Goal: Task Accomplishment & Management: Manage account settings

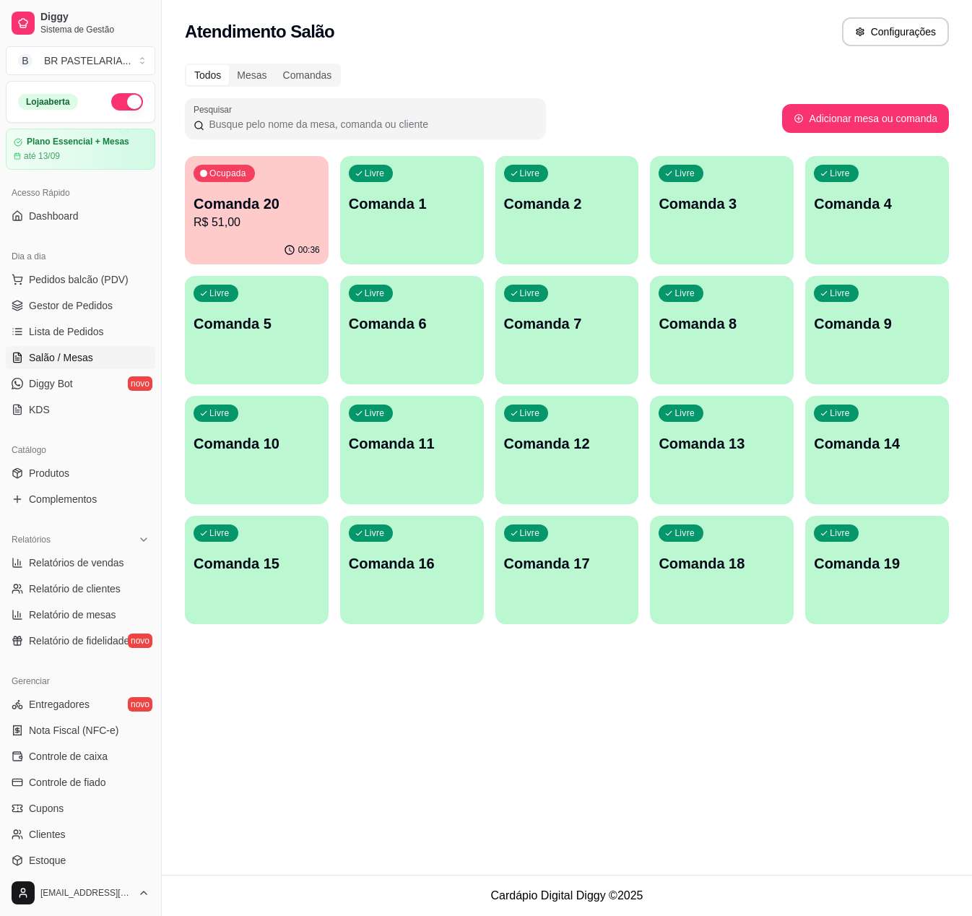
click at [270, 218] on p "R$ 51,00" at bounding box center [257, 222] width 126 height 17
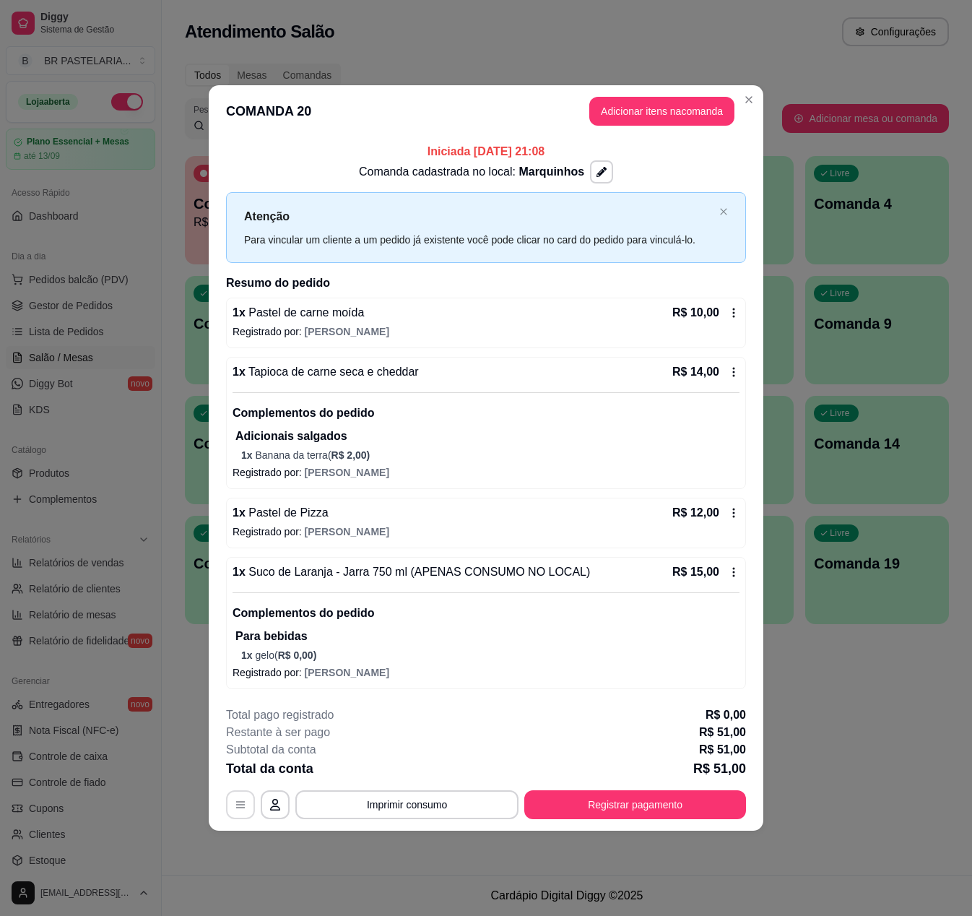
click at [241, 809] on icon "button" at bounding box center [241, 805] width 12 height 12
click at [601, 806] on button "Registrar pagamento" at bounding box center [635, 804] width 222 height 29
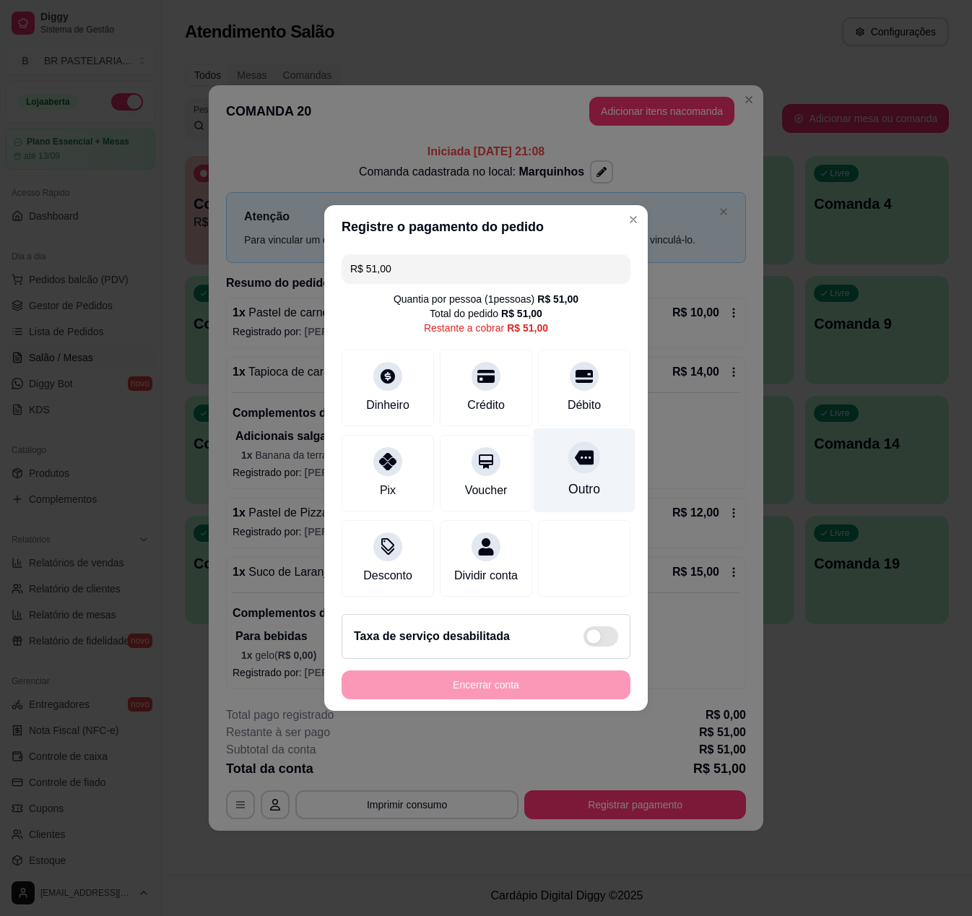
click at [568, 480] on div "Outro" at bounding box center [584, 489] width 32 height 19
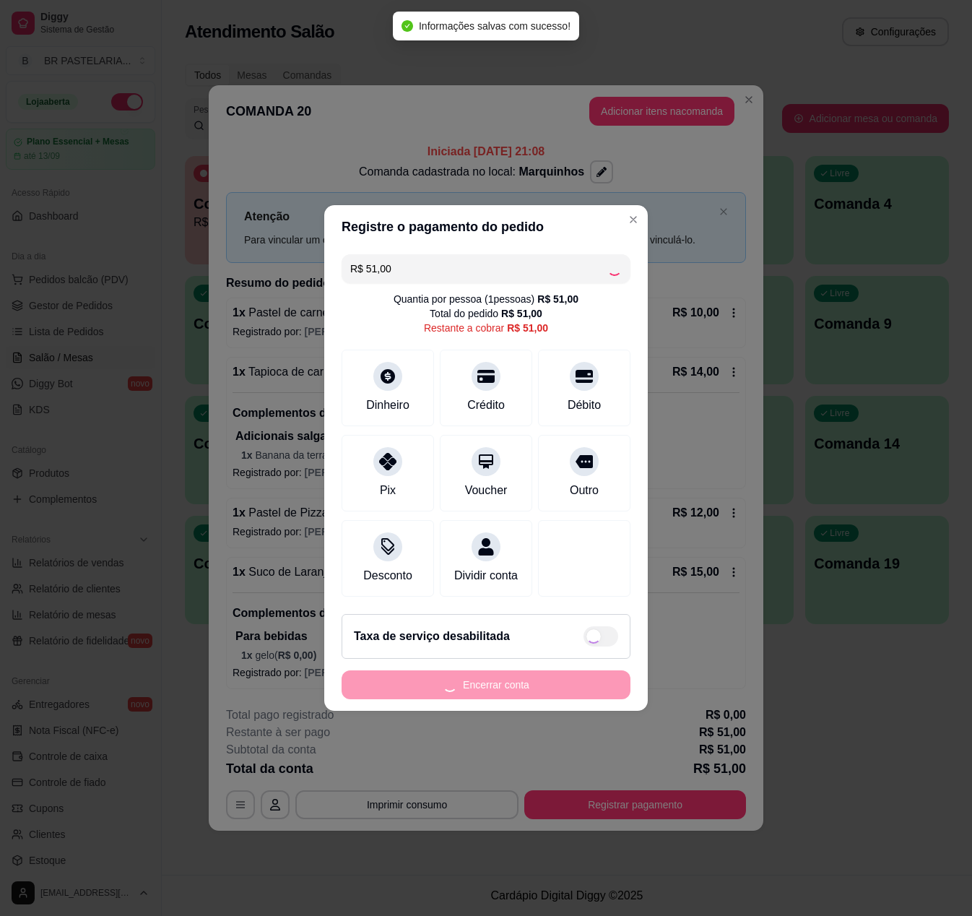
type input "R$ 0,00"
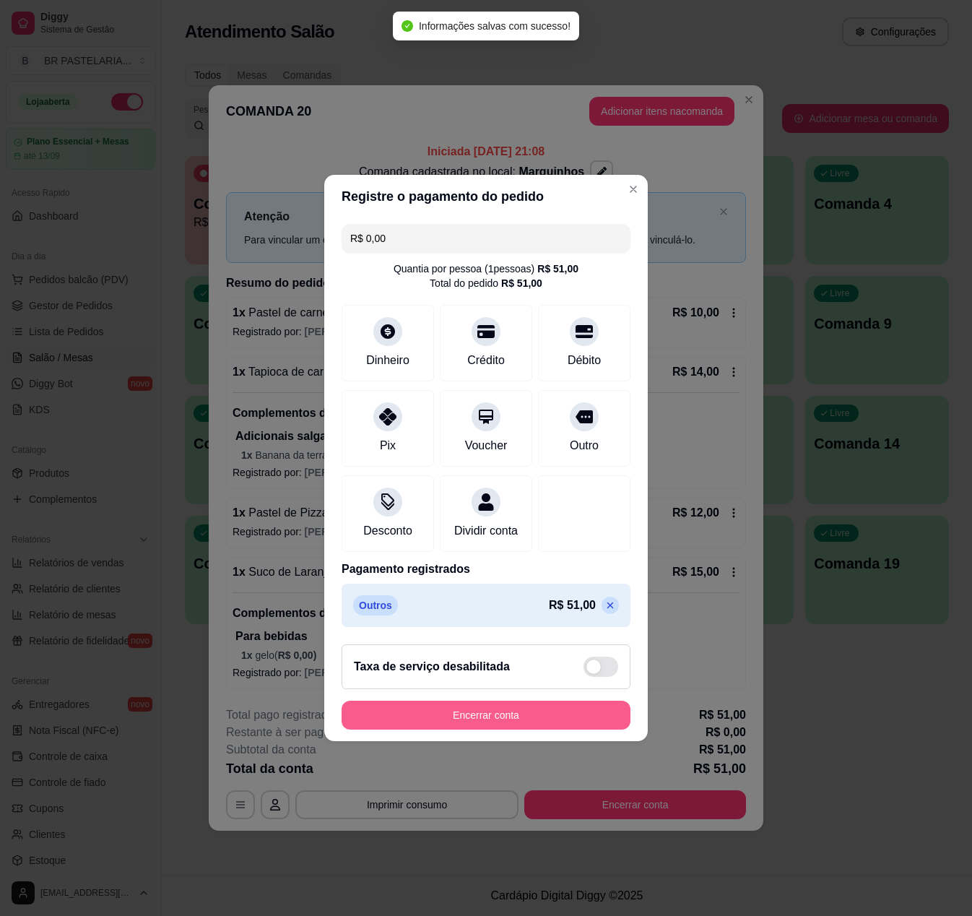
click at [510, 725] on button "Encerrar conta" at bounding box center [486, 715] width 289 height 29
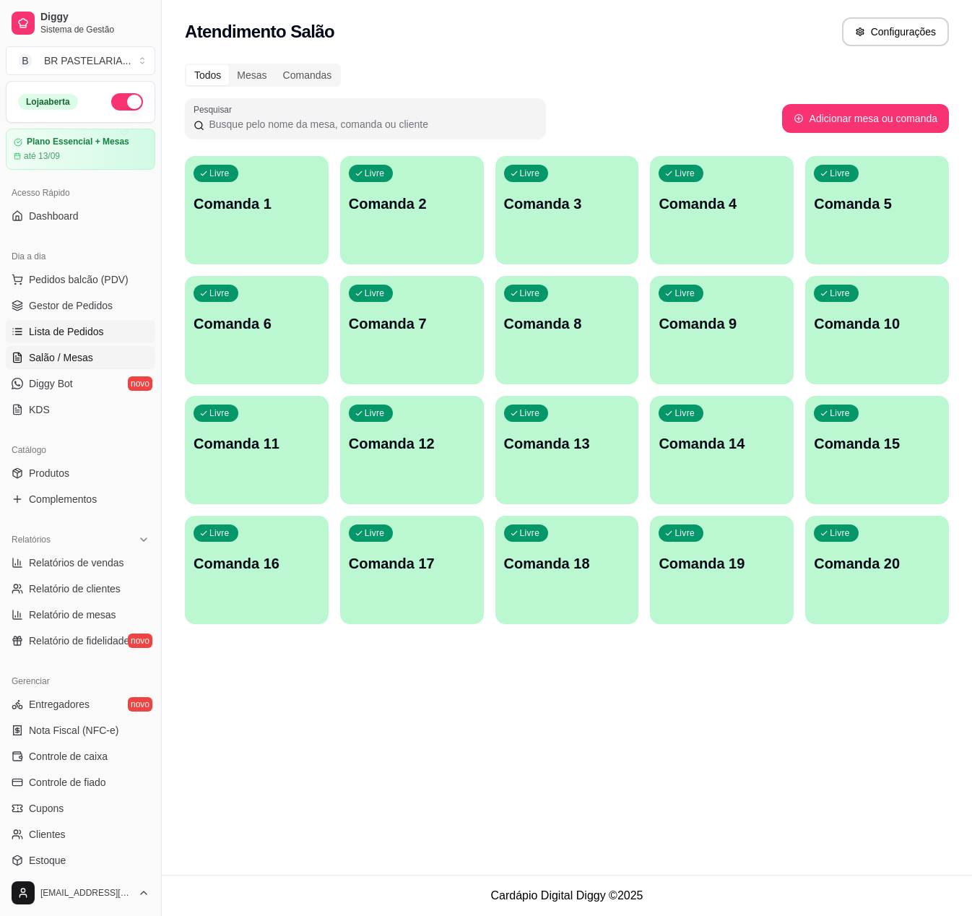
click at [84, 343] on link "Lista de Pedidos" at bounding box center [80, 331] width 149 height 23
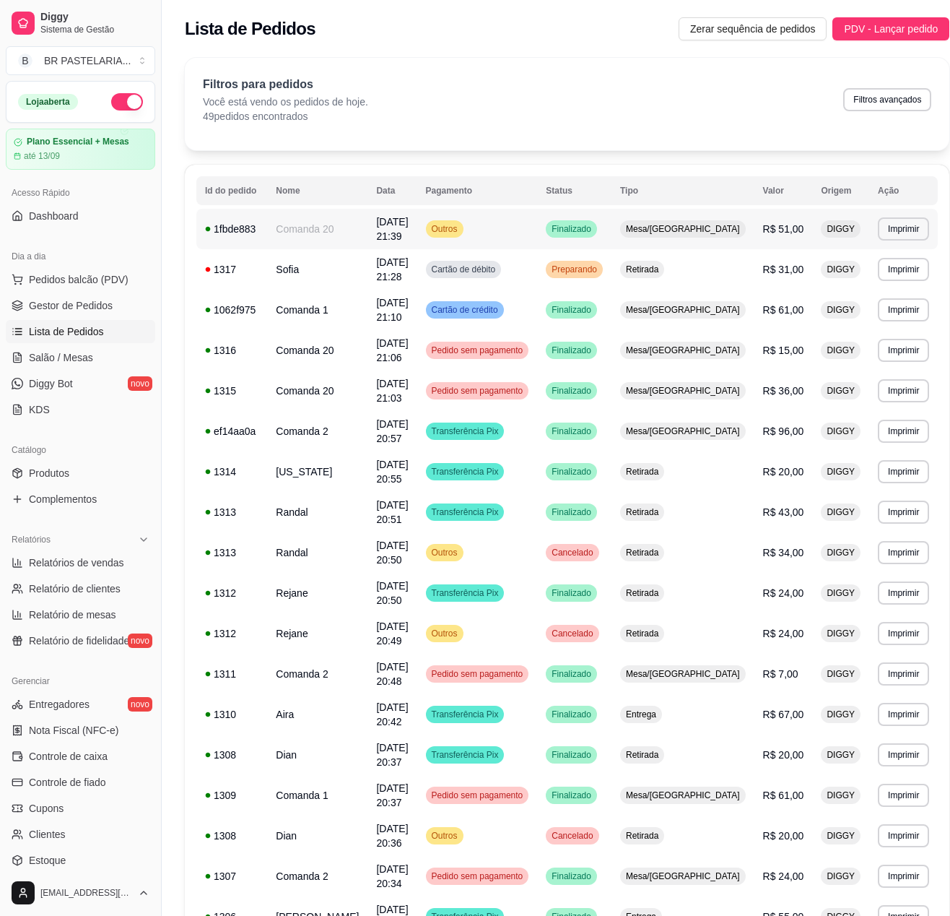
click at [538, 217] on td "Outros" at bounding box center [477, 229] width 121 height 40
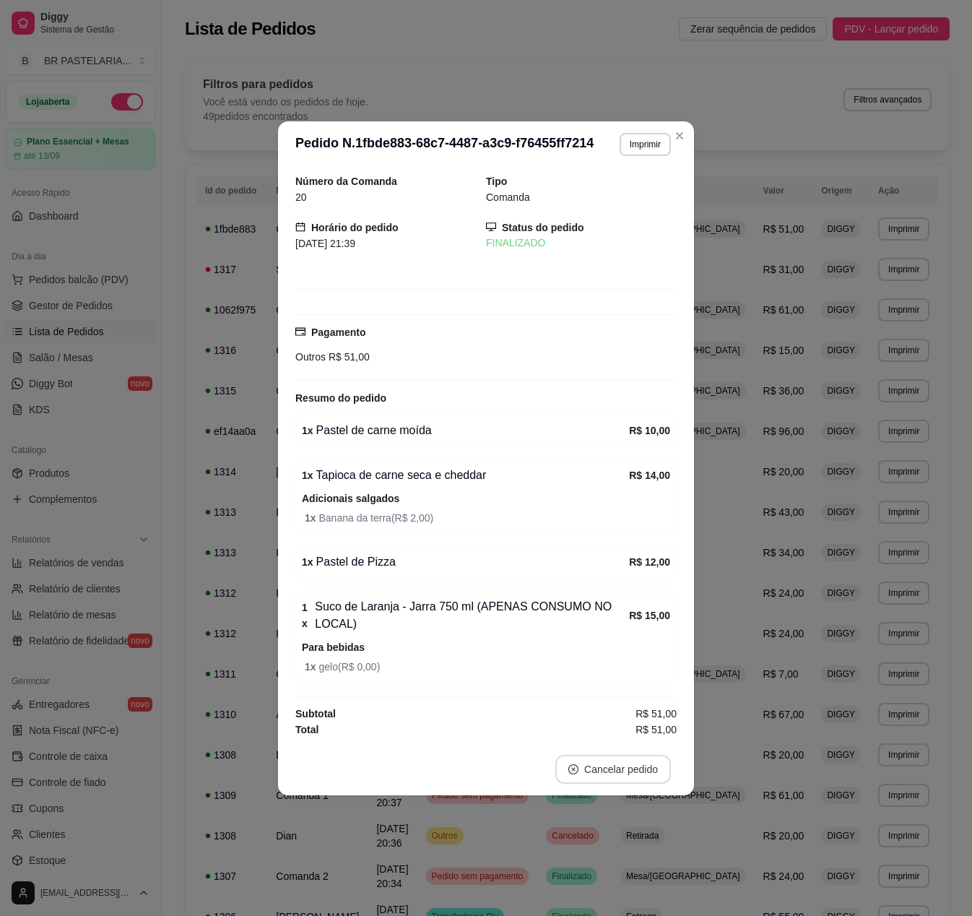
click at [610, 780] on button "Cancelar pedido" at bounding box center [613, 769] width 116 height 29
click at [633, 745] on button "Sim" at bounding box center [654, 738] width 58 height 29
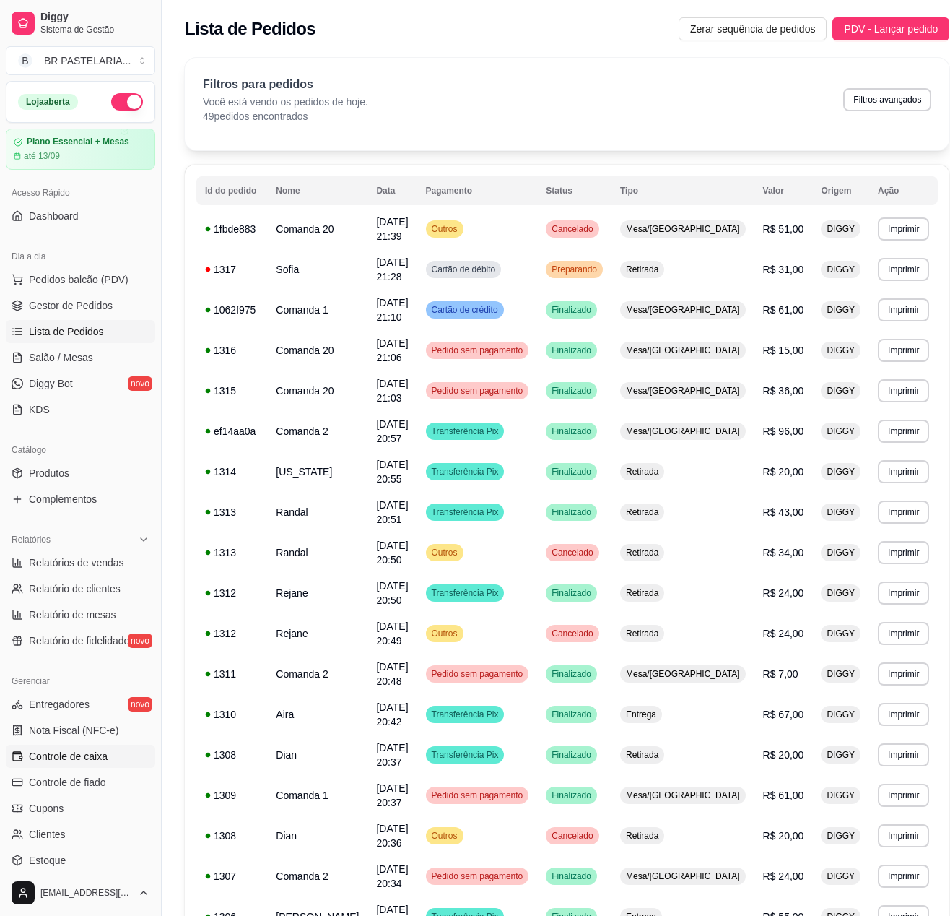
click at [104, 763] on span "Controle de caixa" at bounding box center [68, 756] width 79 height 14
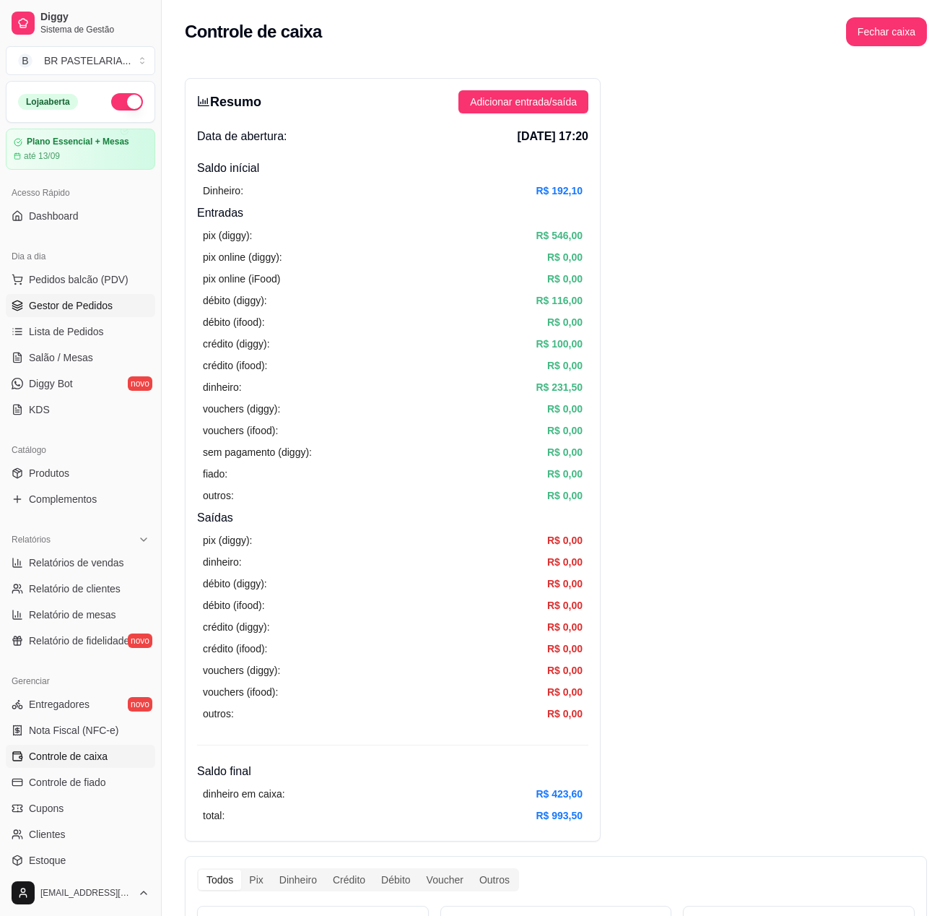
click at [94, 313] on span "Gestor de Pedidos" at bounding box center [71, 305] width 84 height 14
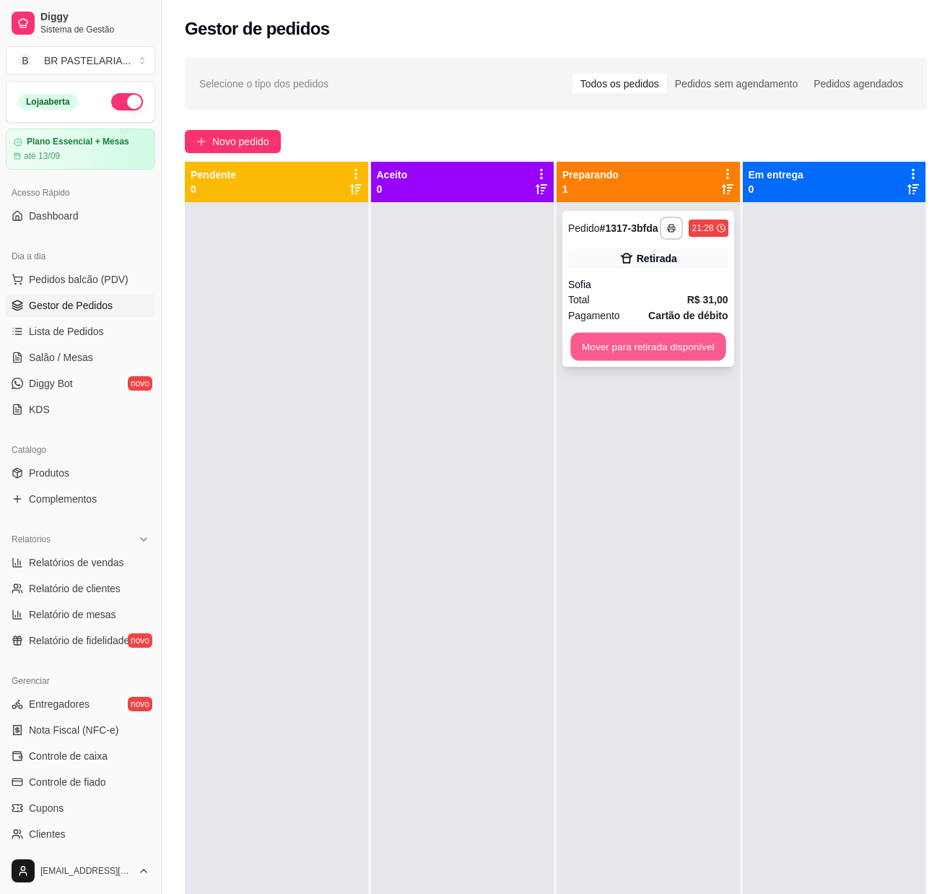
click at [656, 354] on button "Mover para retirada disponível" at bounding box center [648, 347] width 155 height 28
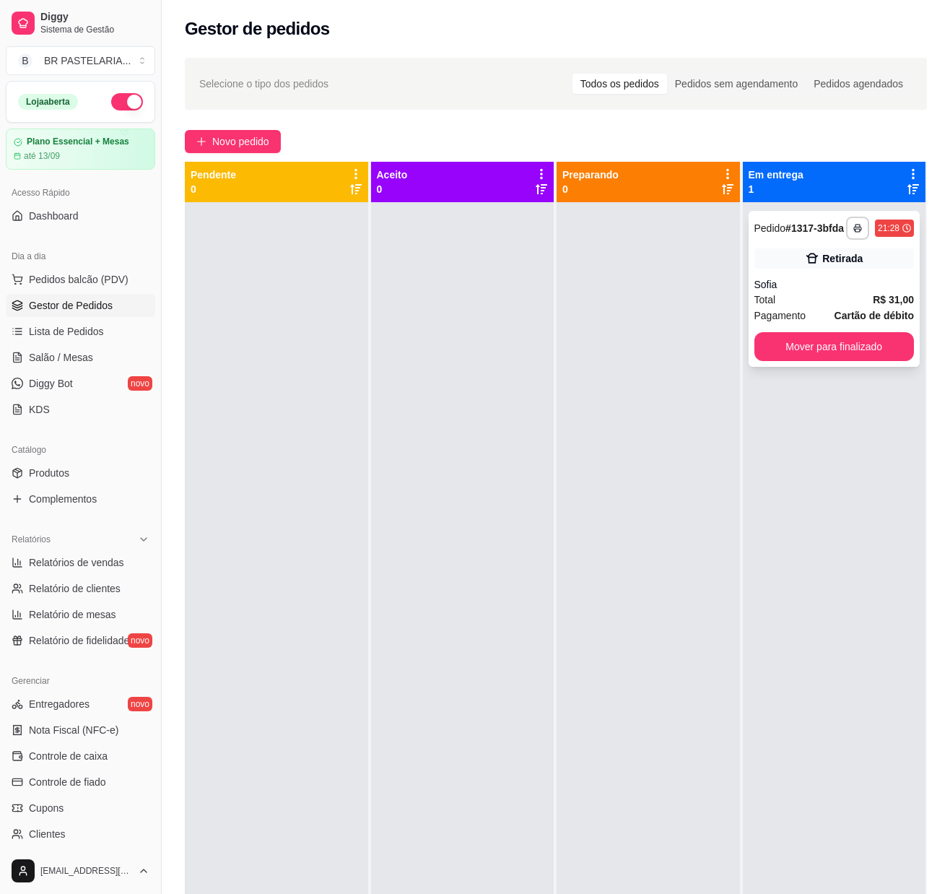
click at [793, 292] on div "Sofia" at bounding box center [835, 284] width 160 height 14
click at [823, 361] on button "Mover para finalizado" at bounding box center [834, 347] width 155 height 28
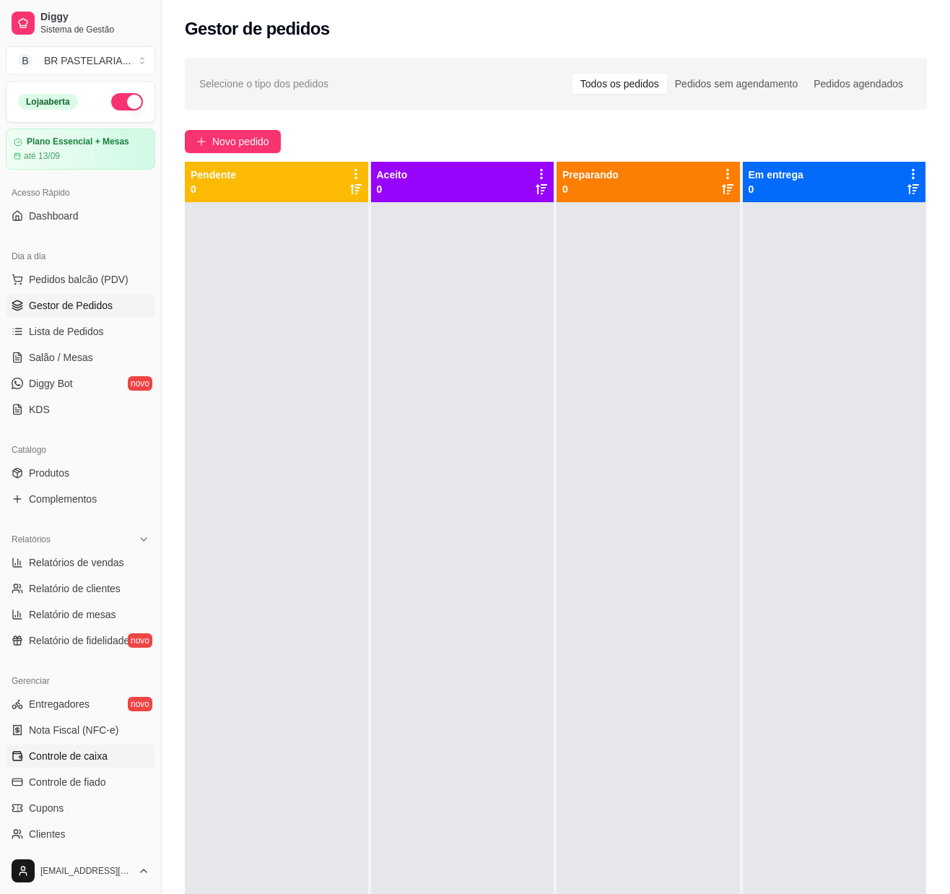
click at [51, 763] on span "Controle de caixa" at bounding box center [68, 756] width 79 height 14
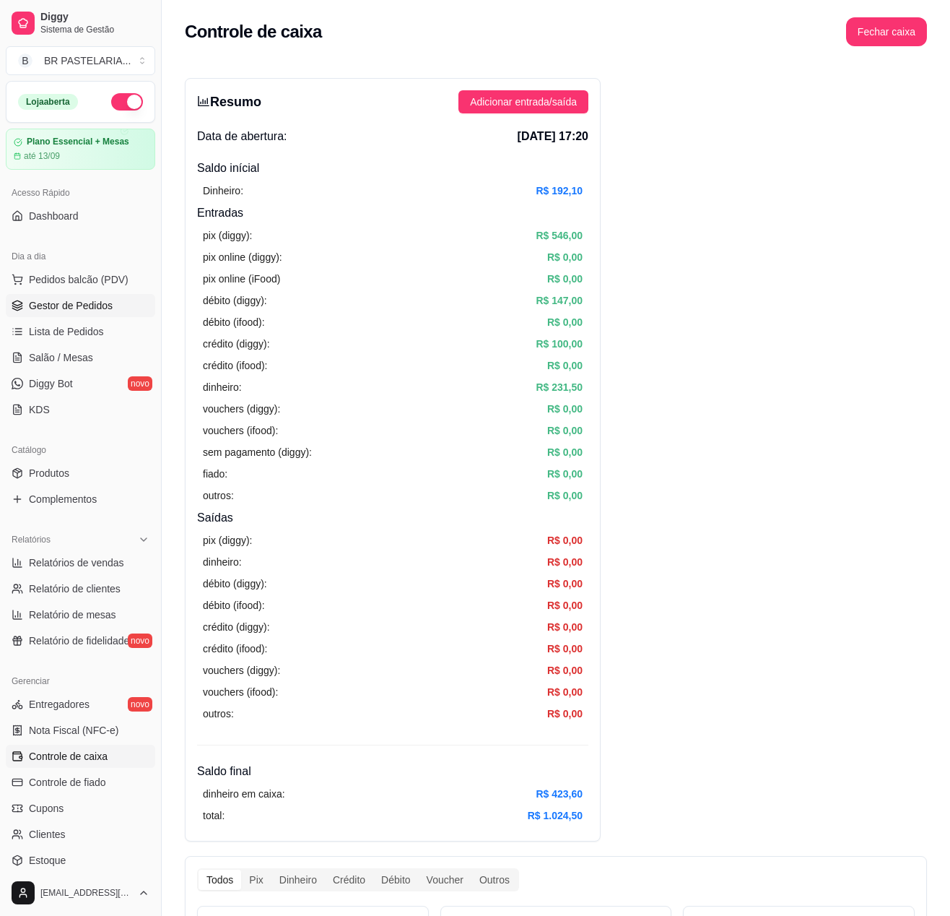
click at [81, 311] on link "Gestor de Pedidos" at bounding box center [80, 305] width 149 height 23
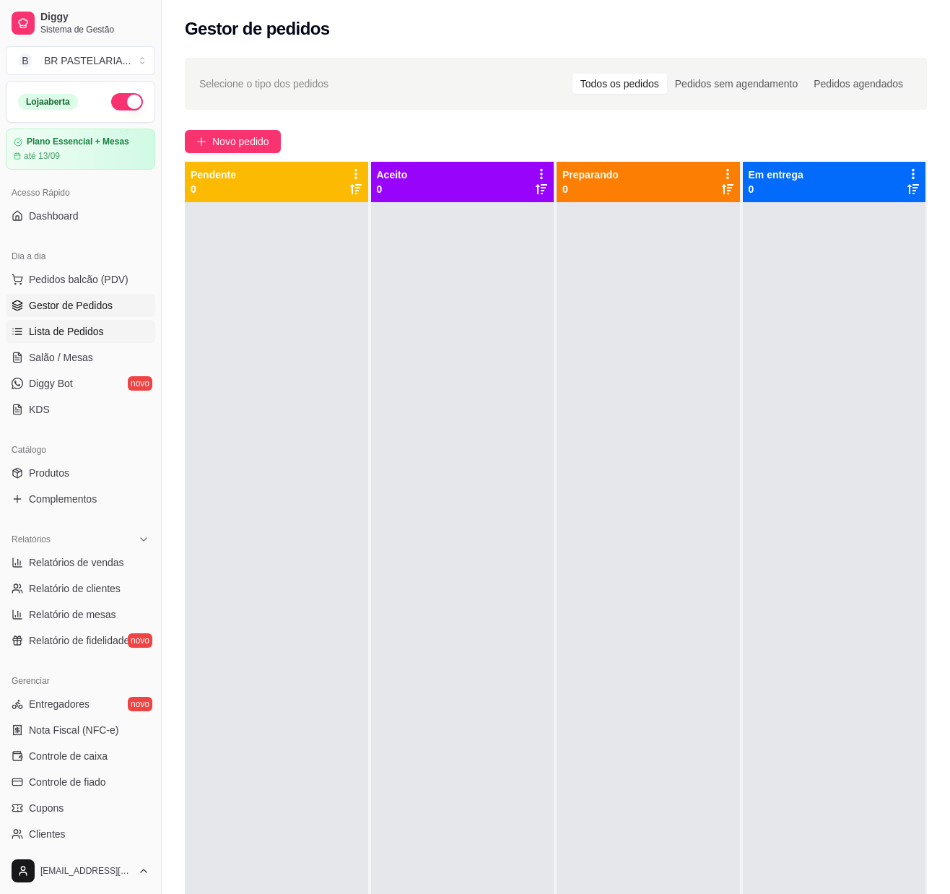
click at [75, 339] on span "Lista de Pedidos" at bounding box center [66, 331] width 75 height 14
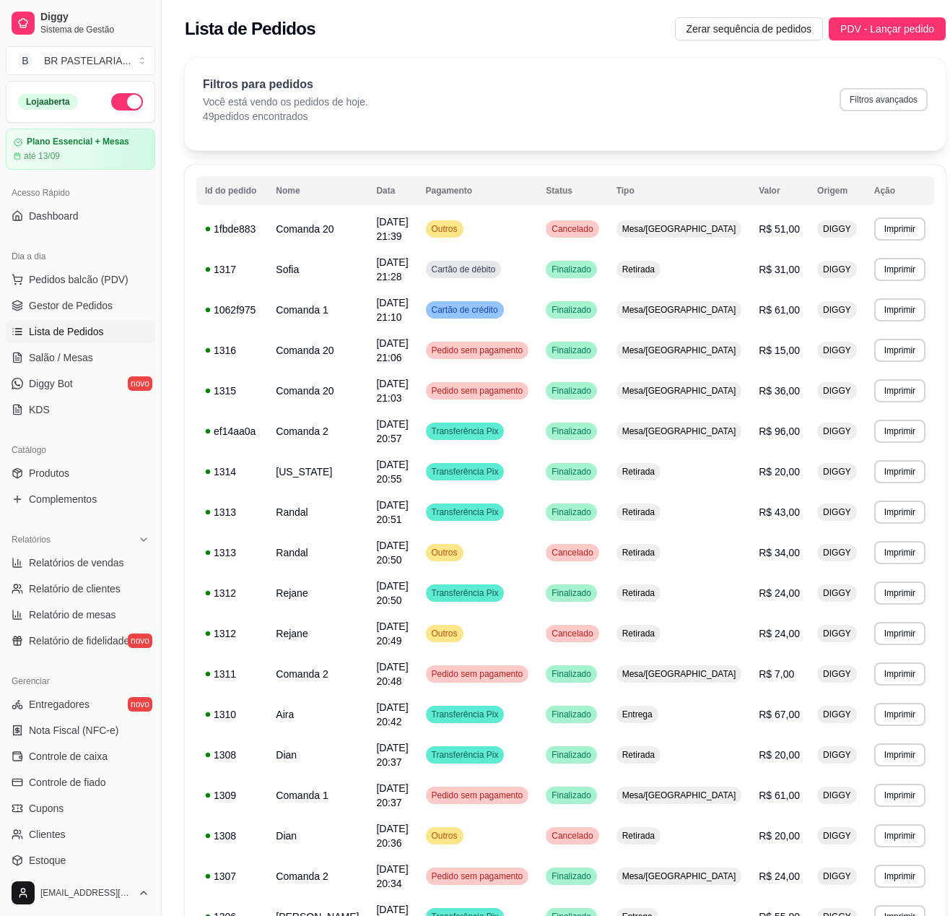
click at [878, 105] on button "Filtros avançados" at bounding box center [884, 99] width 88 height 23
select select "0"
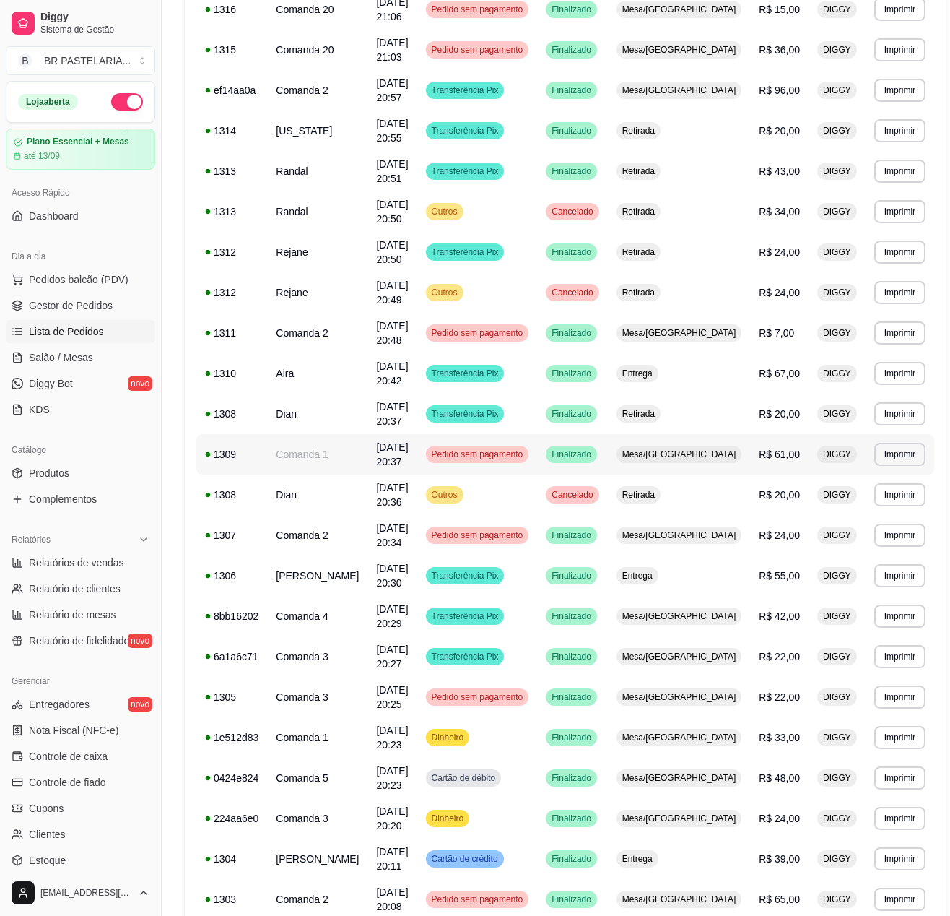
scroll to position [441, 0]
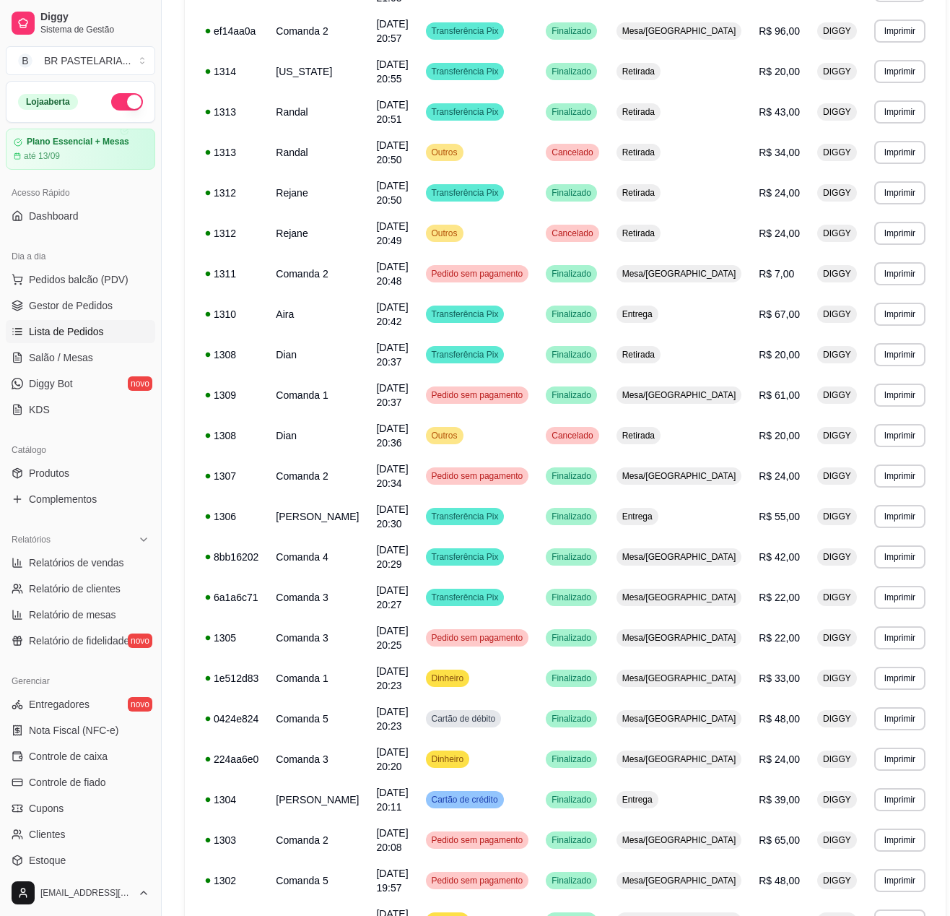
click at [100, 305] on ul "Pedidos balcão (PDV) Gestor de Pedidos Lista de Pedidos Salão / Mesas Diggy Bot…" at bounding box center [80, 344] width 149 height 153
click at [97, 309] on link "Gestor de Pedidos" at bounding box center [80, 305] width 149 height 23
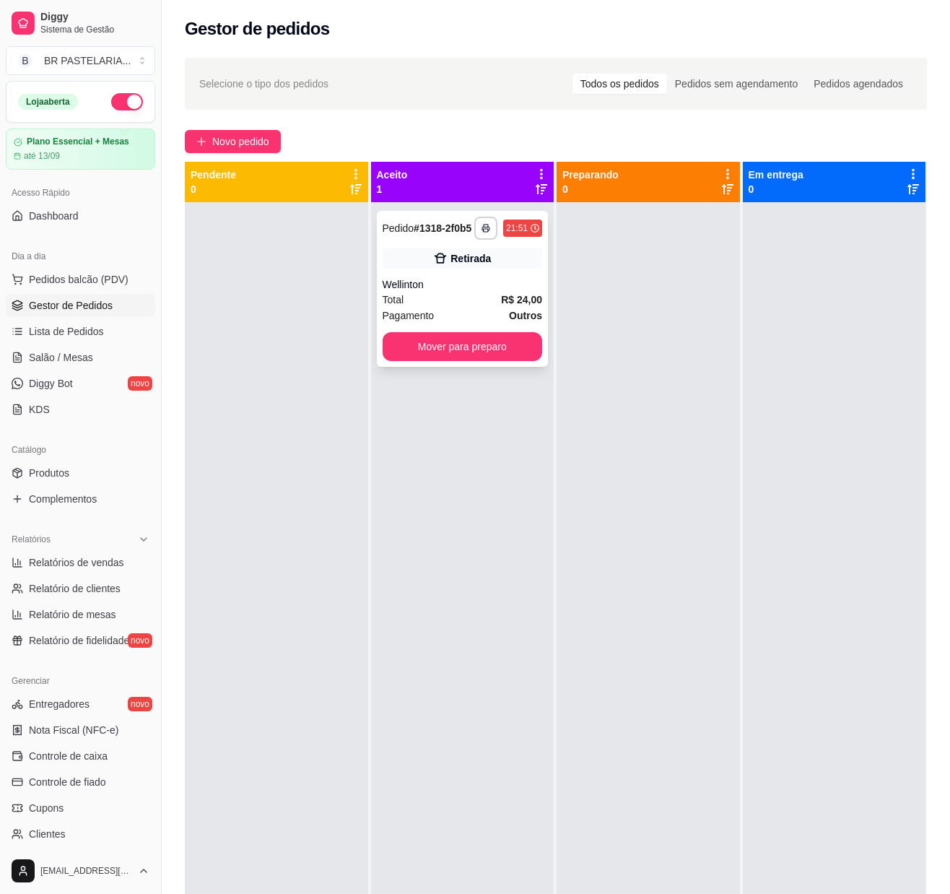
click at [477, 292] on div "Wellinton" at bounding box center [463, 284] width 160 height 14
click at [420, 222] on strong "# 1318-2f0b5" at bounding box center [443, 228] width 58 height 12
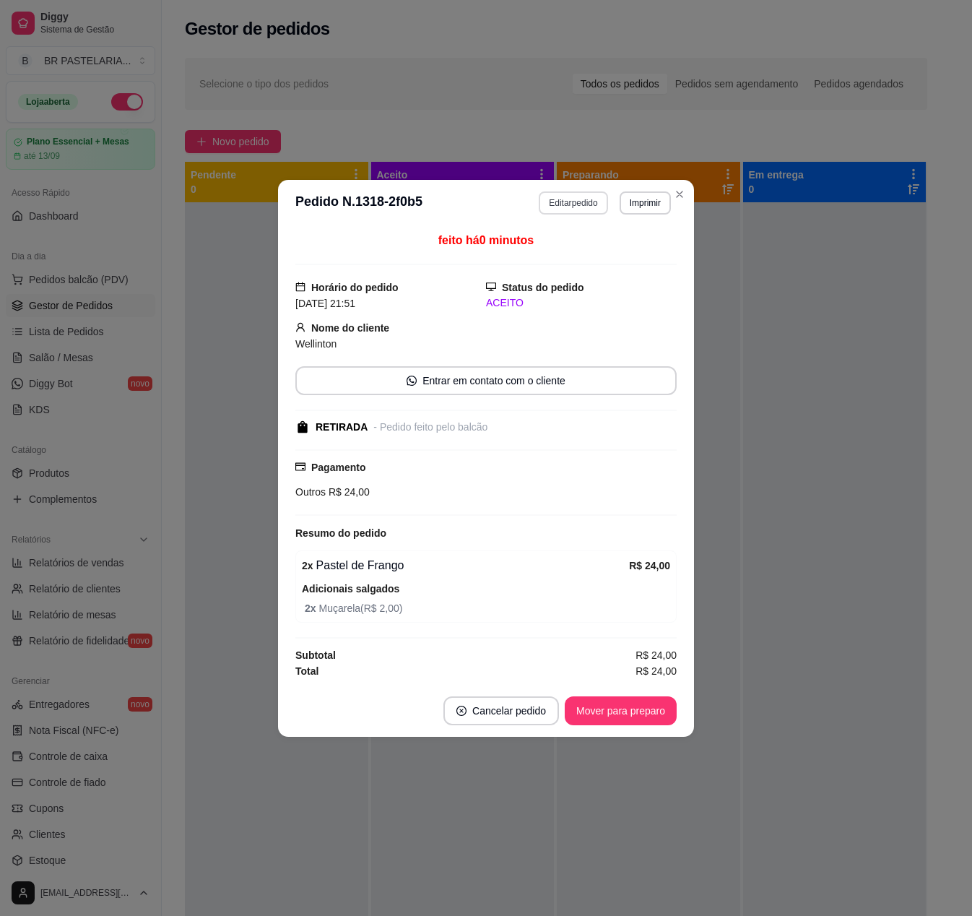
click at [568, 204] on button "Editar pedido" at bounding box center [573, 202] width 69 height 23
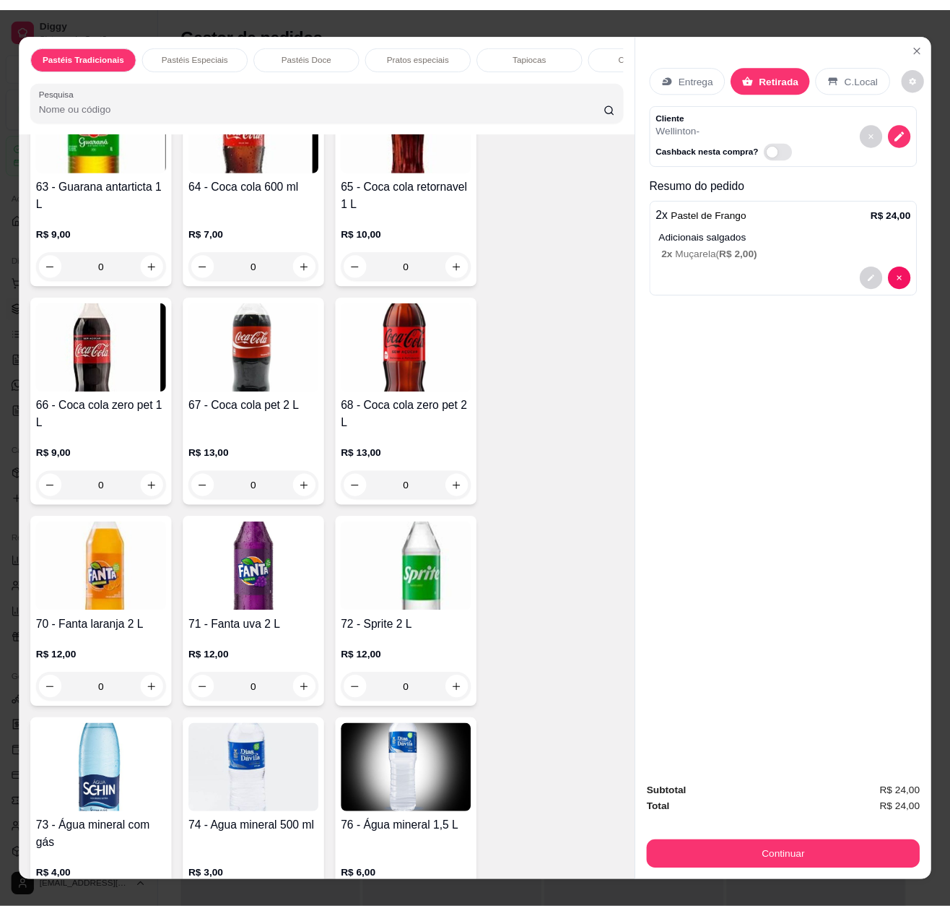
scroll to position [5489, 0]
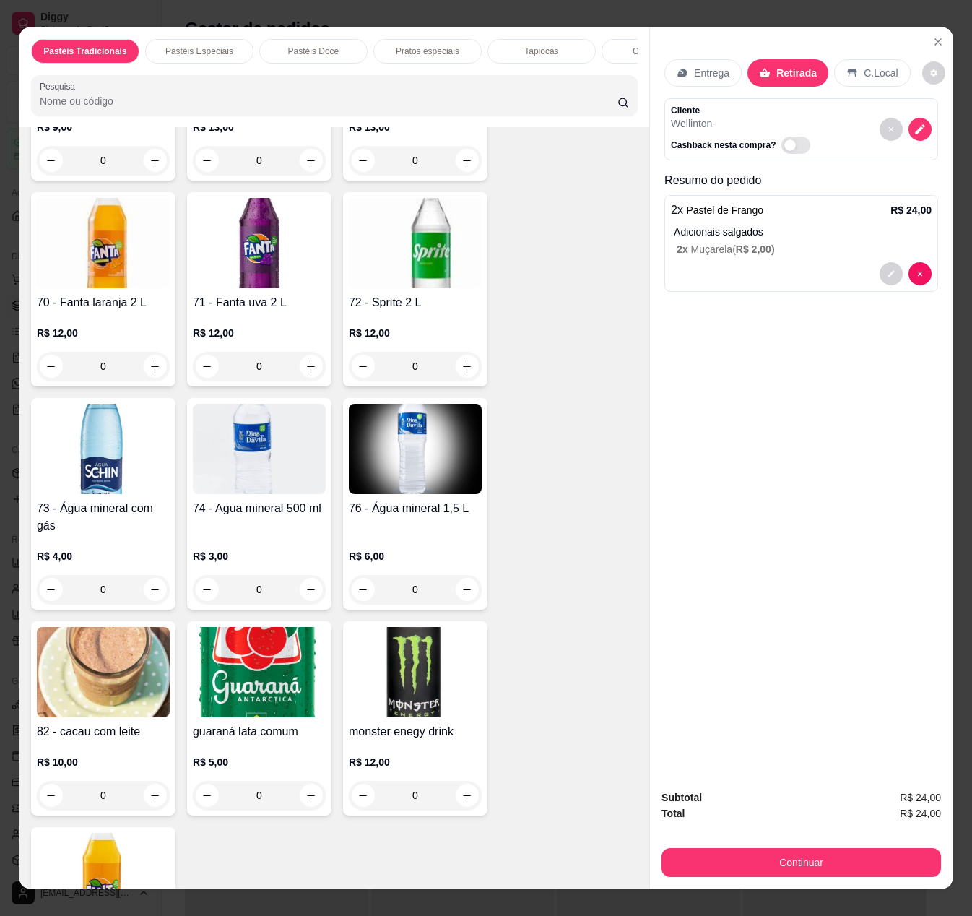
click at [146, 601] on div "0" at bounding box center [103, 589] width 133 height 29
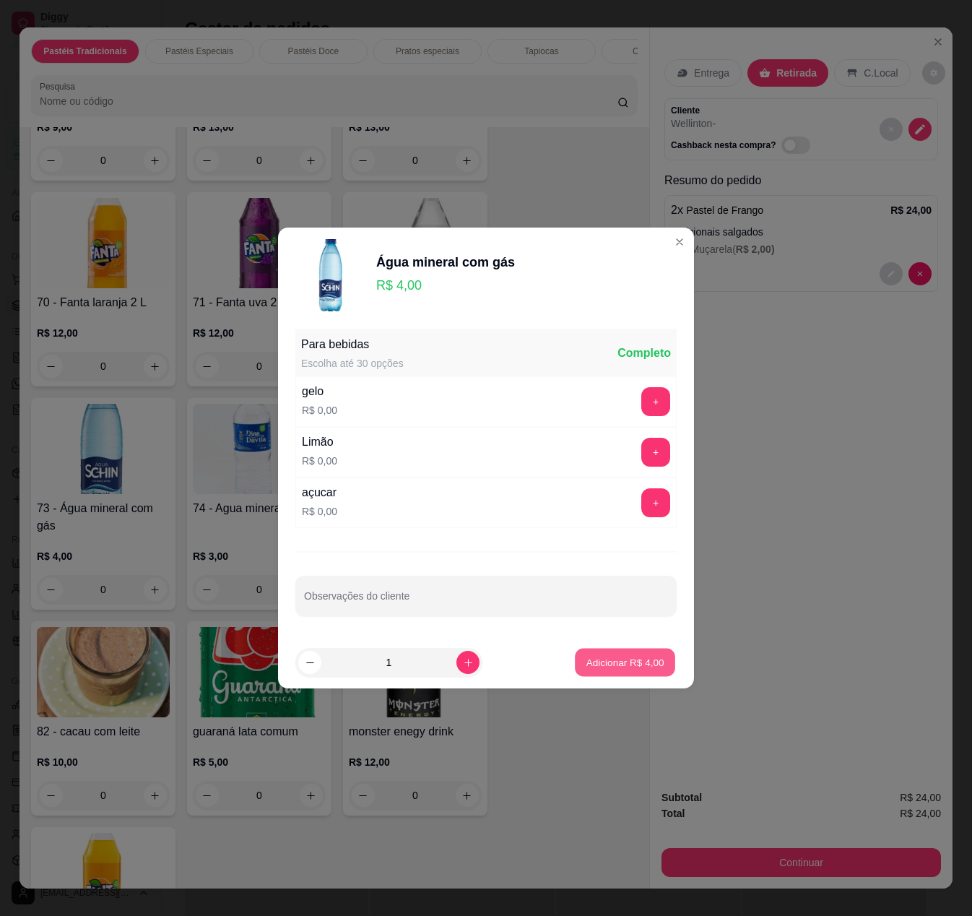
click at [591, 660] on p "Adicionar R$ 4,00" at bounding box center [625, 662] width 78 height 14
type input "1"
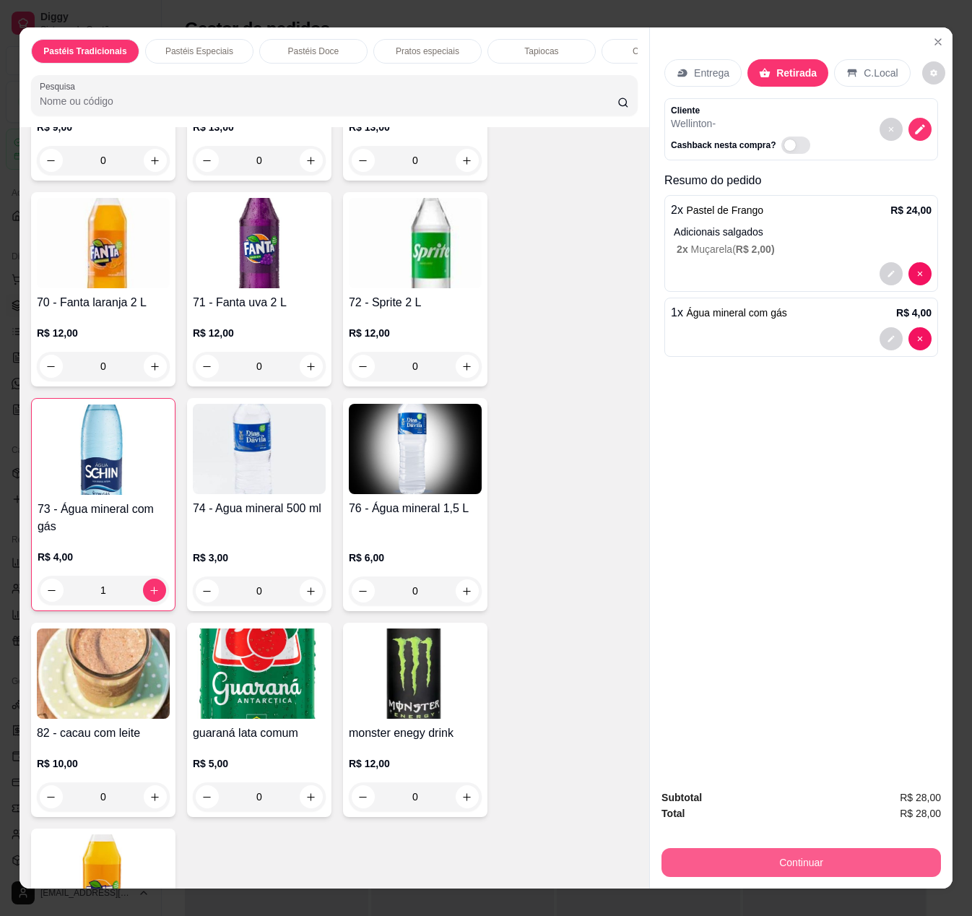
click at [722, 849] on button "Continuar" at bounding box center [801, 862] width 279 height 29
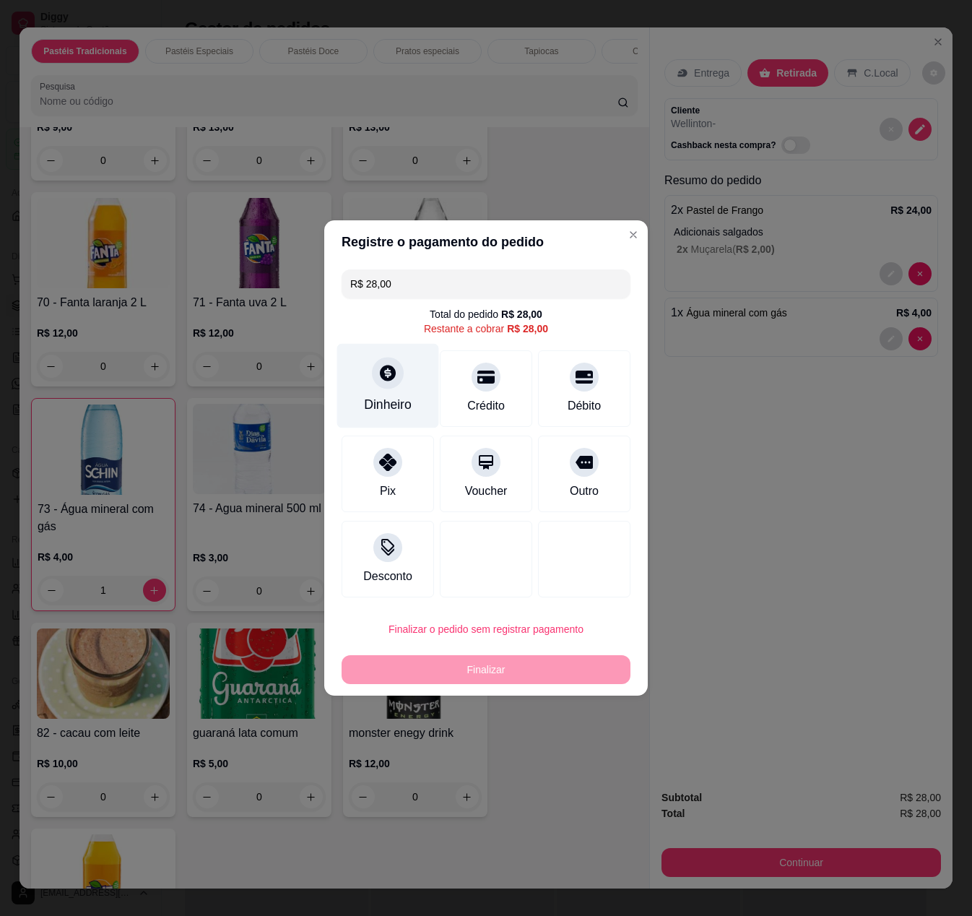
click at [364, 370] on div "Dinheiro" at bounding box center [388, 386] width 102 height 84
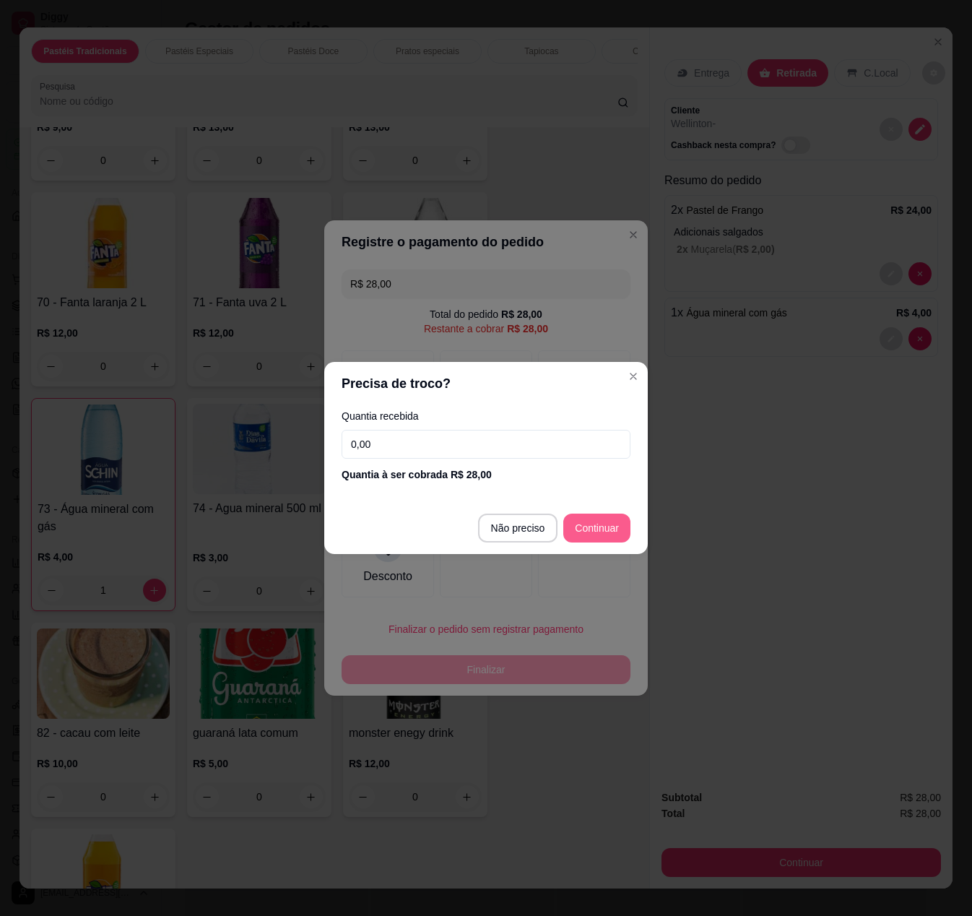
type input "R$ 0,00"
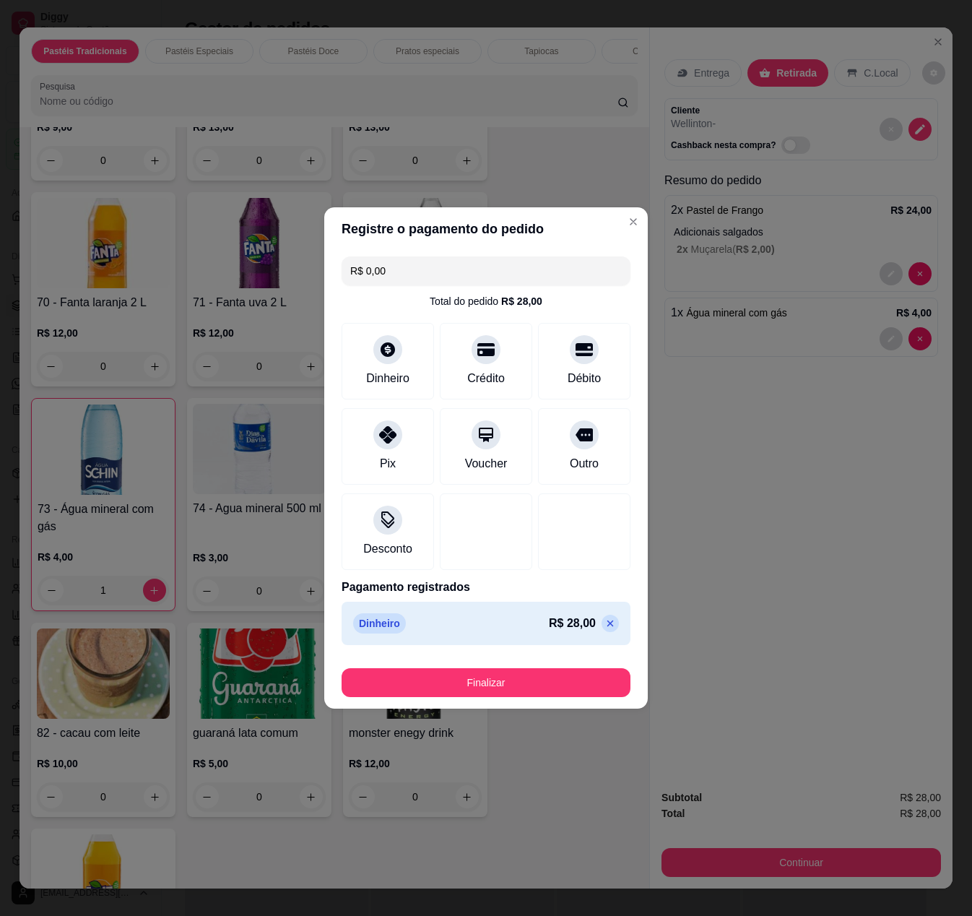
click at [552, 672] on button "Finalizar" at bounding box center [486, 682] width 289 height 29
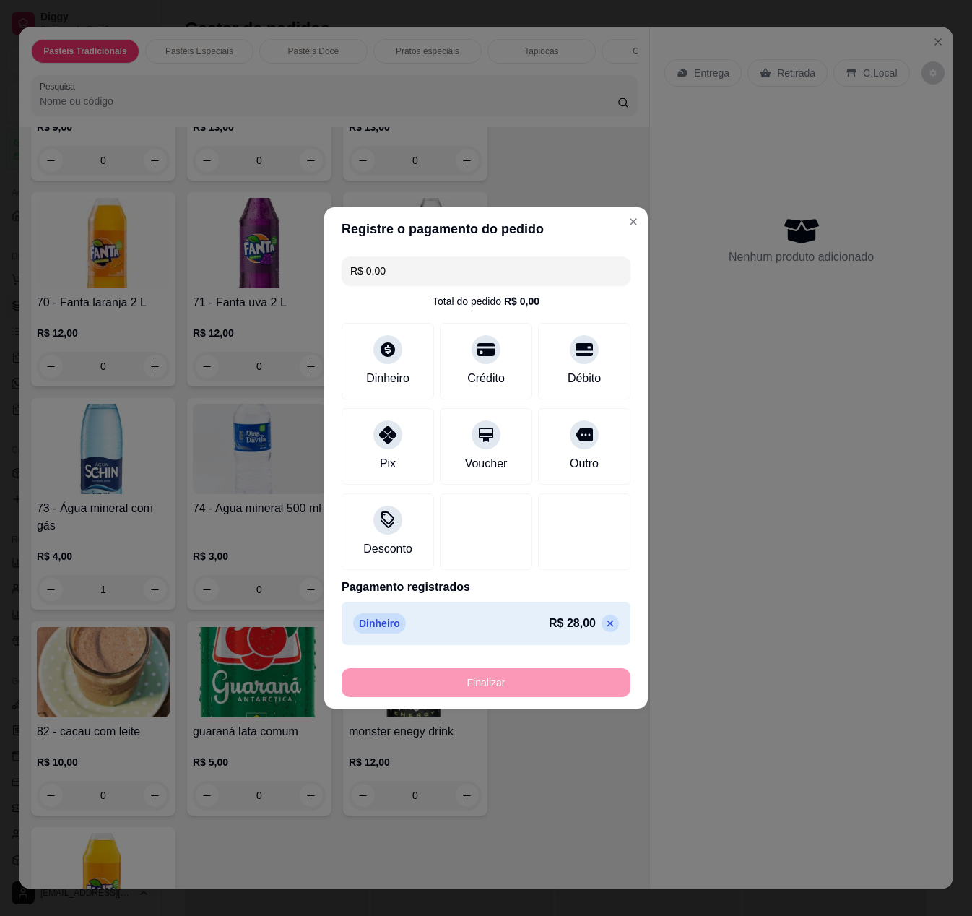
type input "0"
type input "-R$ 28,00"
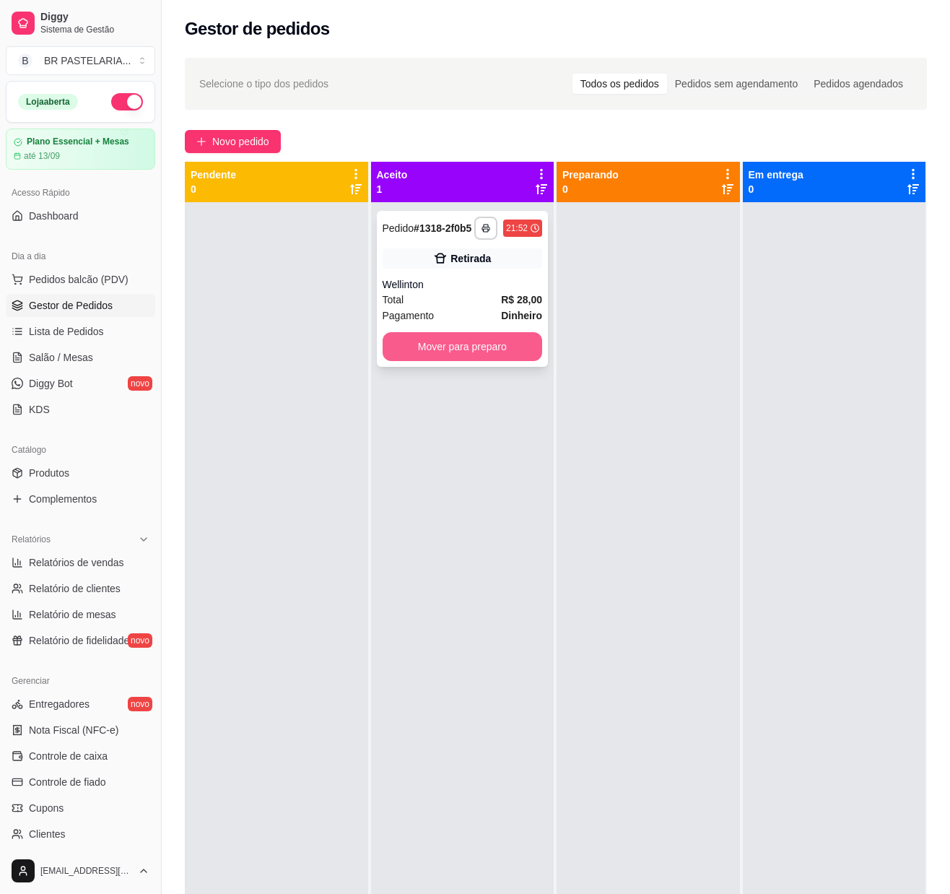
click at [459, 352] on button "Mover para preparo" at bounding box center [463, 346] width 160 height 29
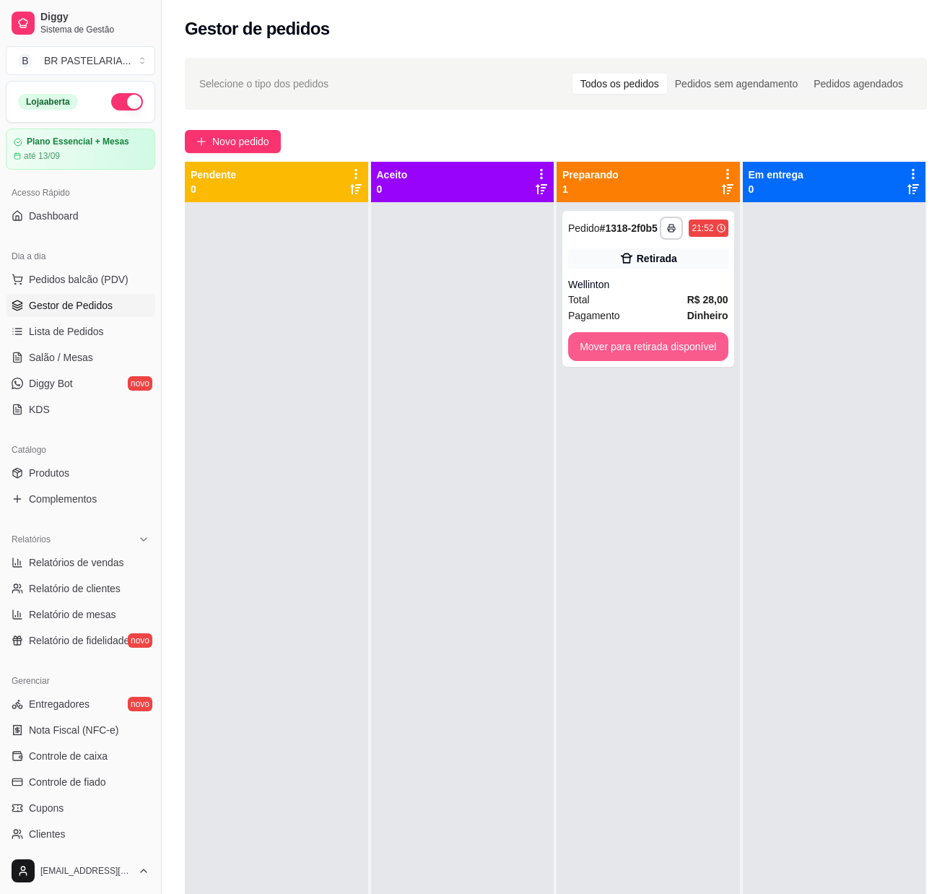
click at [602, 354] on button "Mover para retirada disponível" at bounding box center [648, 346] width 160 height 29
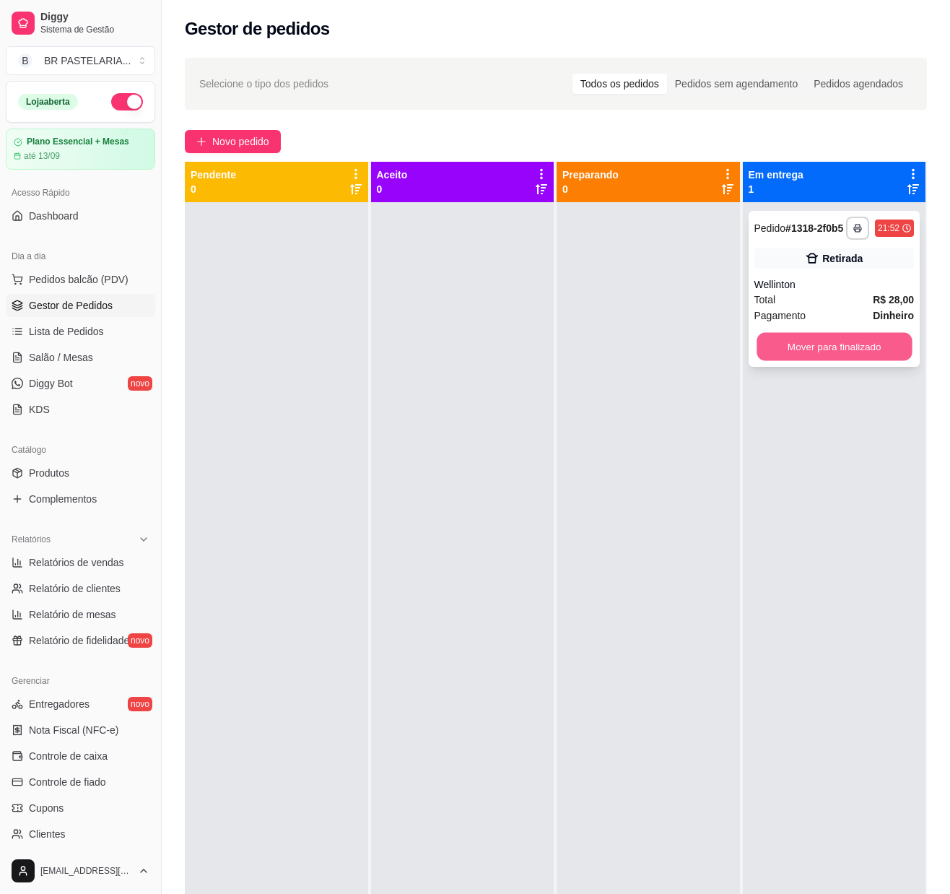
click at [796, 345] on button "Mover para finalizado" at bounding box center [834, 347] width 155 height 28
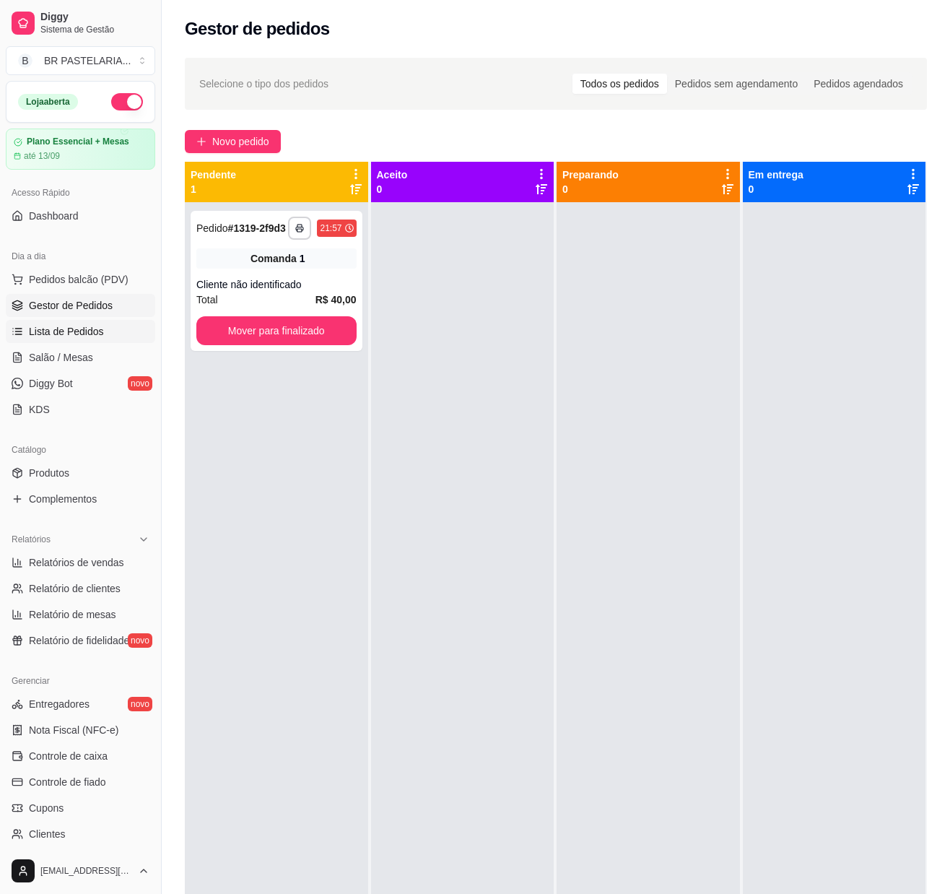
click at [92, 339] on span "Lista de Pedidos" at bounding box center [66, 331] width 75 height 14
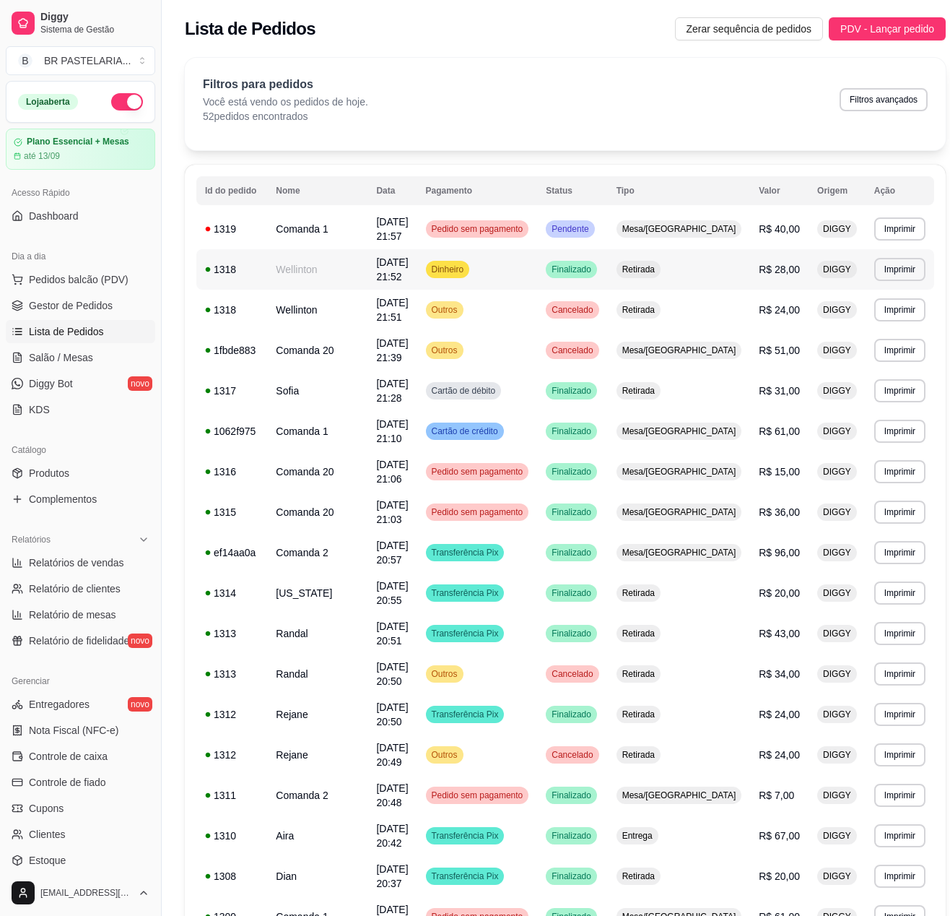
click at [750, 272] on td "R$ 28,00" at bounding box center [779, 269] width 58 height 40
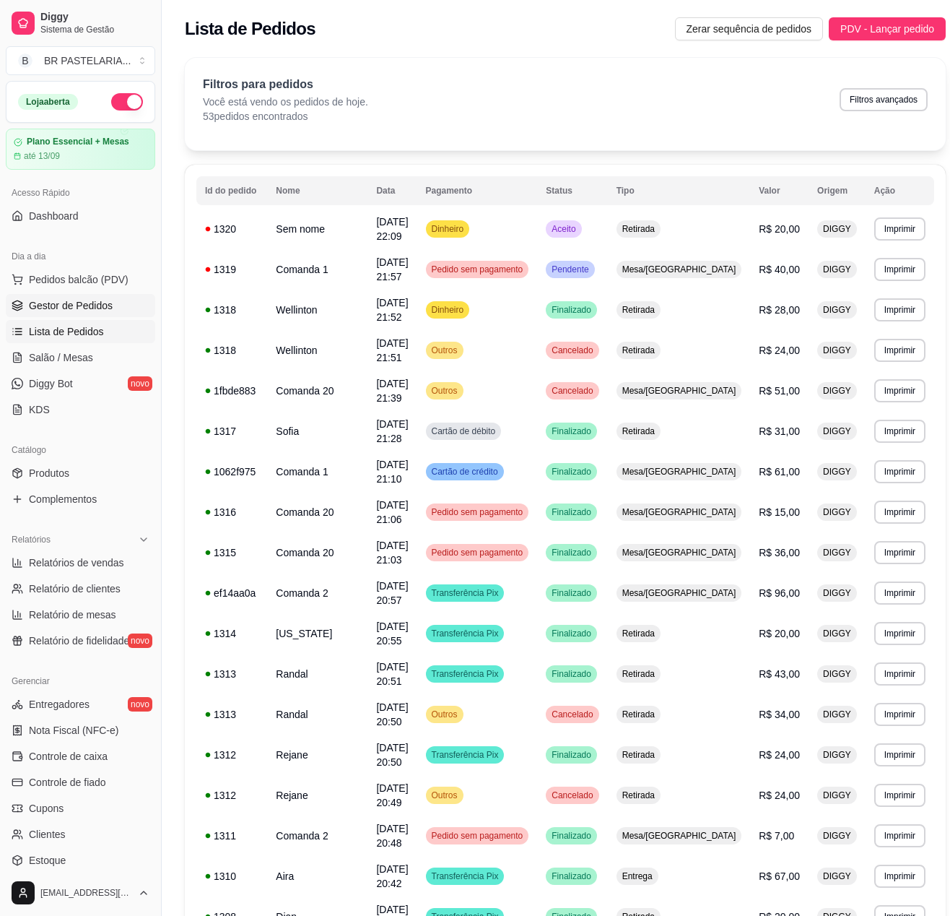
click at [108, 317] on link "Gestor de Pedidos" at bounding box center [80, 305] width 149 height 23
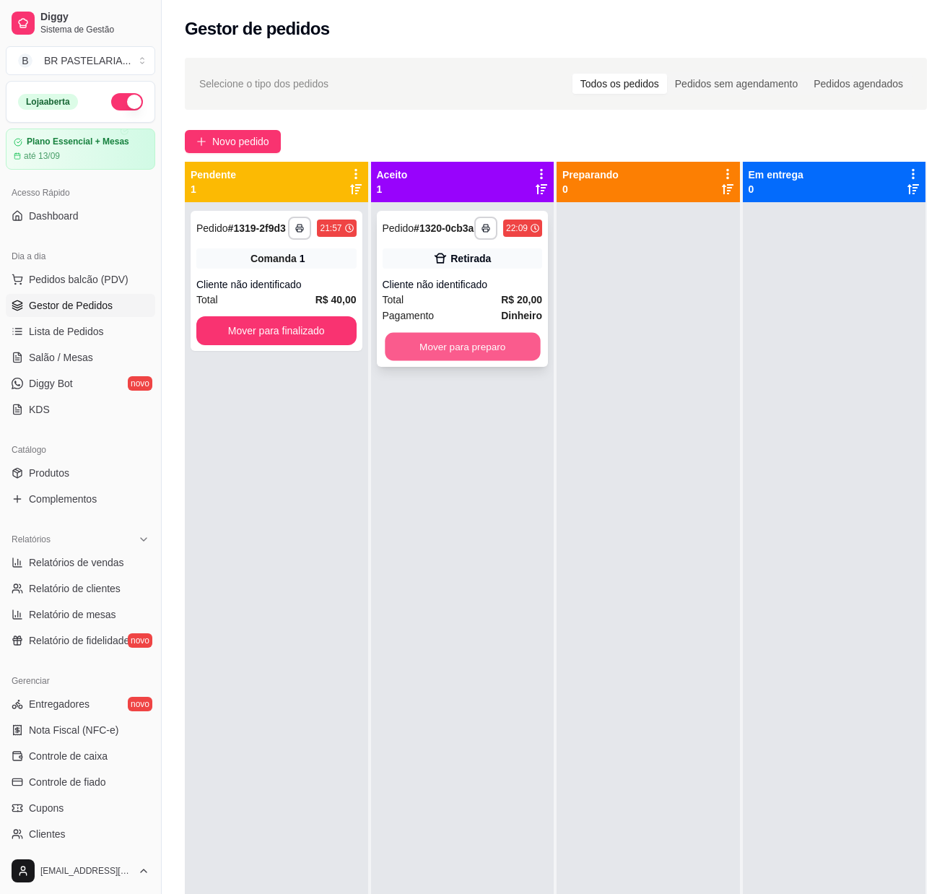
click at [508, 361] on button "Mover para preparo" at bounding box center [462, 347] width 155 height 28
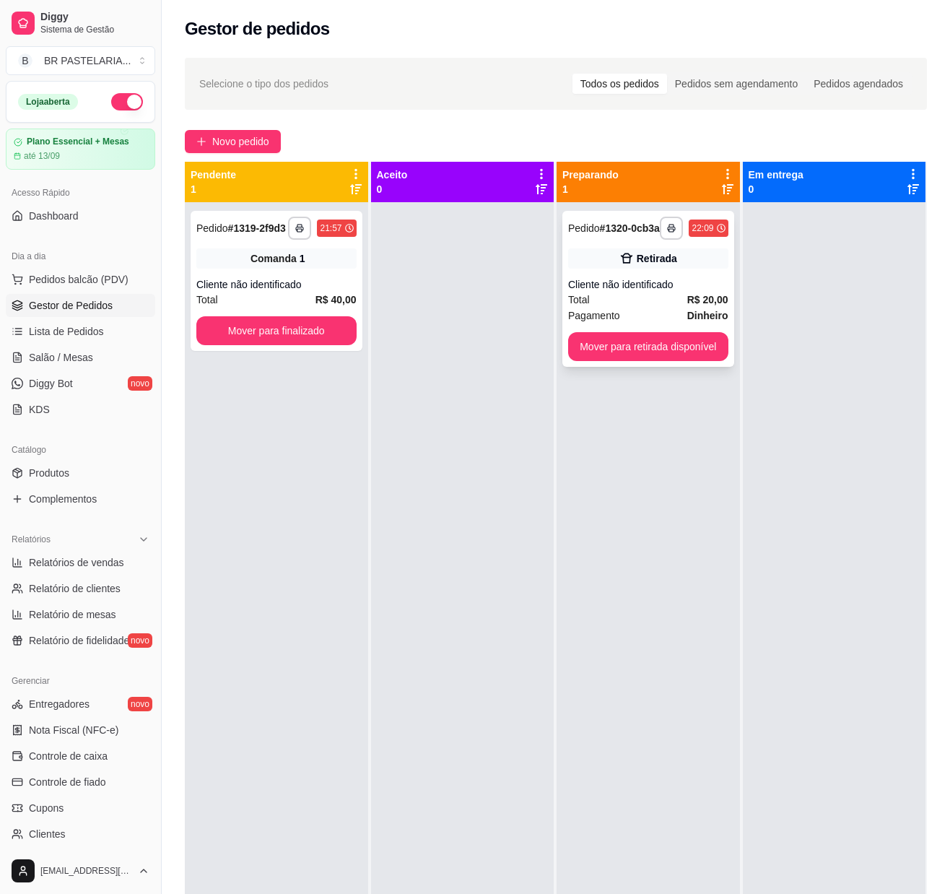
click at [627, 361] on div "**********" at bounding box center [649, 289] width 172 height 156
click at [640, 333] on button "Mover para retirada disponível" at bounding box center [648, 347] width 155 height 28
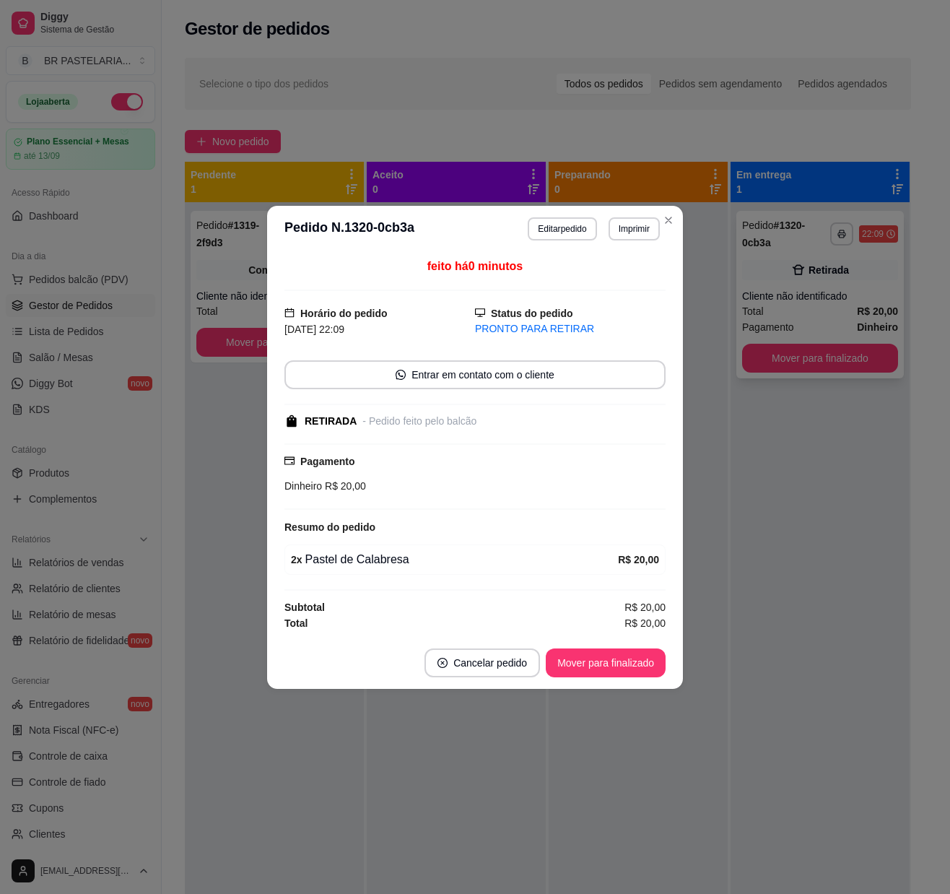
click at [793, 357] on button "Mover para finalizado" at bounding box center [820, 358] width 156 height 29
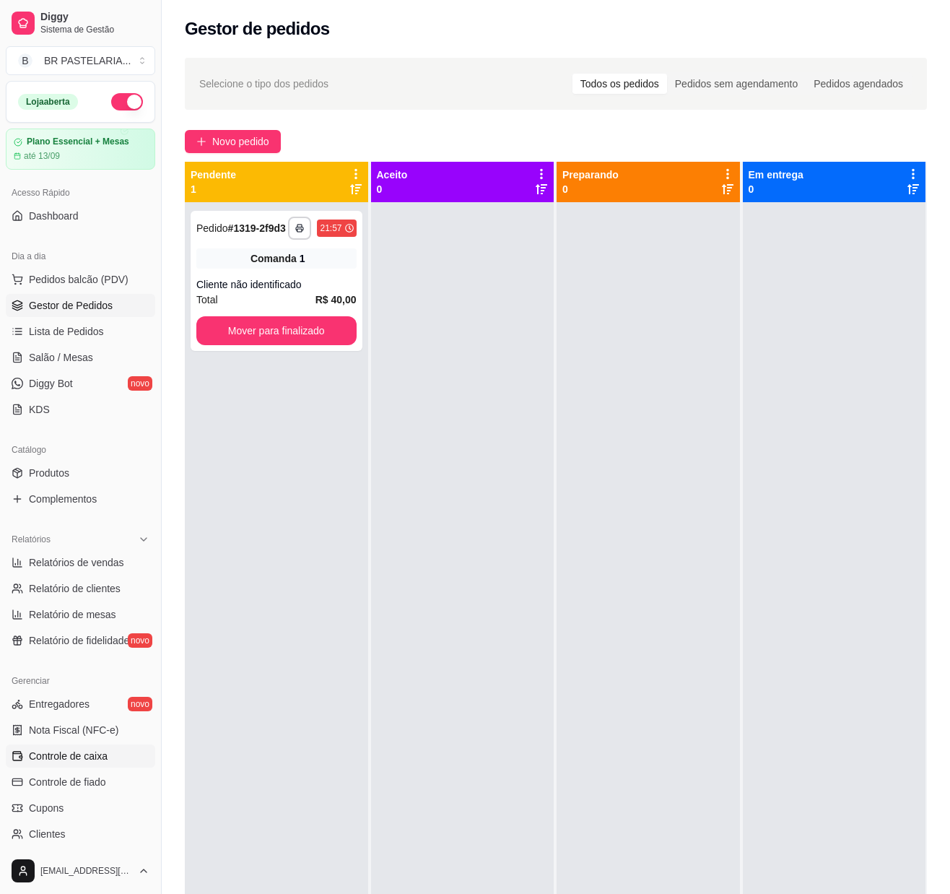
click at [94, 763] on span "Controle de caixa" at bounding box center [68, 756] width 79 height 14
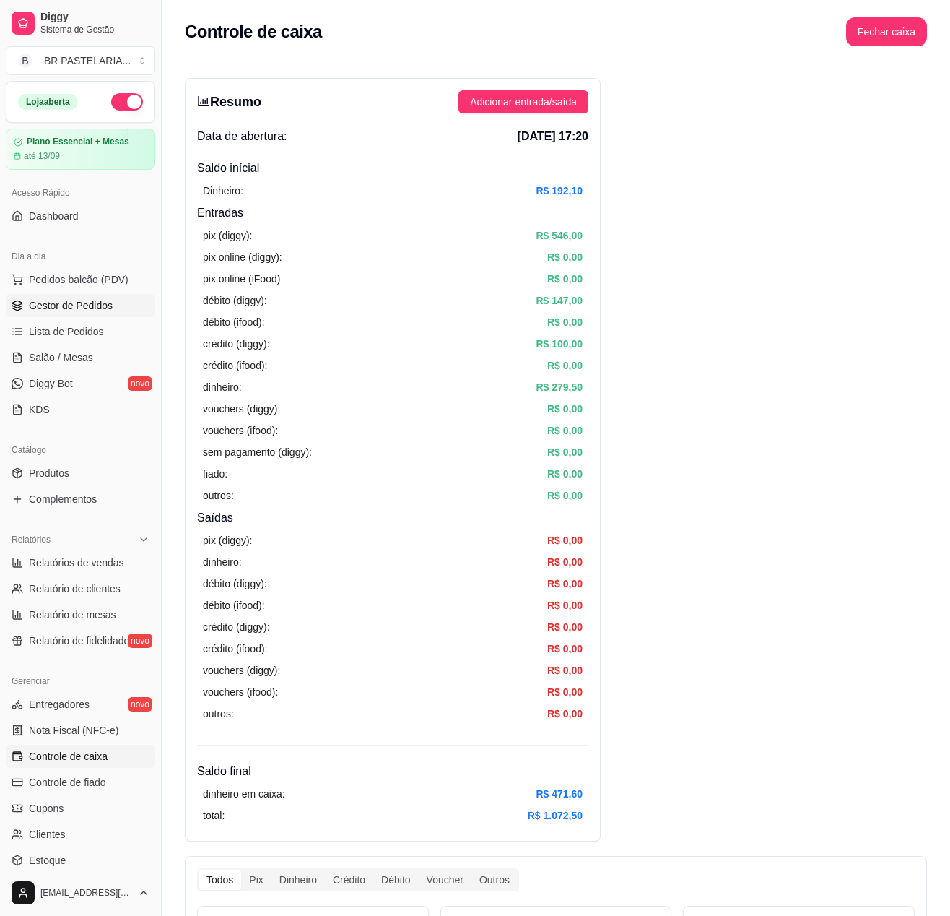
click at [92, 308] on link "Gestor de Pedidos" at bounding box center [80, 305] width 149 height 23
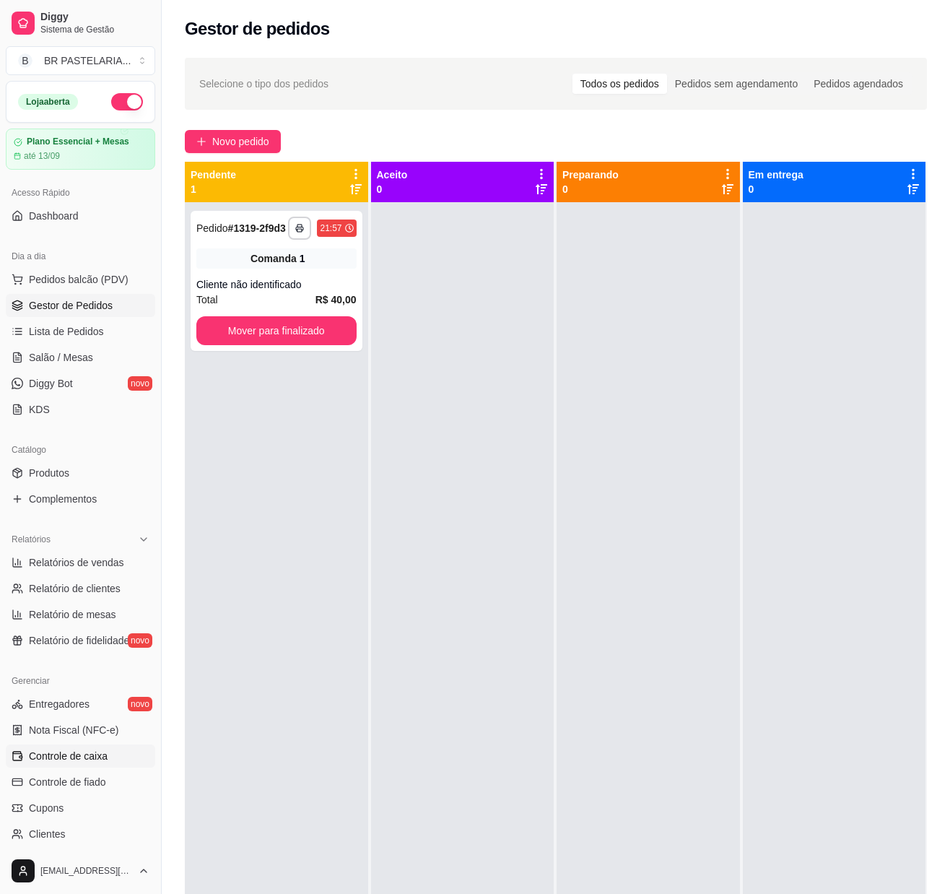
click at [97, 768] on link "Controle de caixa" at bounding box center [80, 756] width 149 height 23
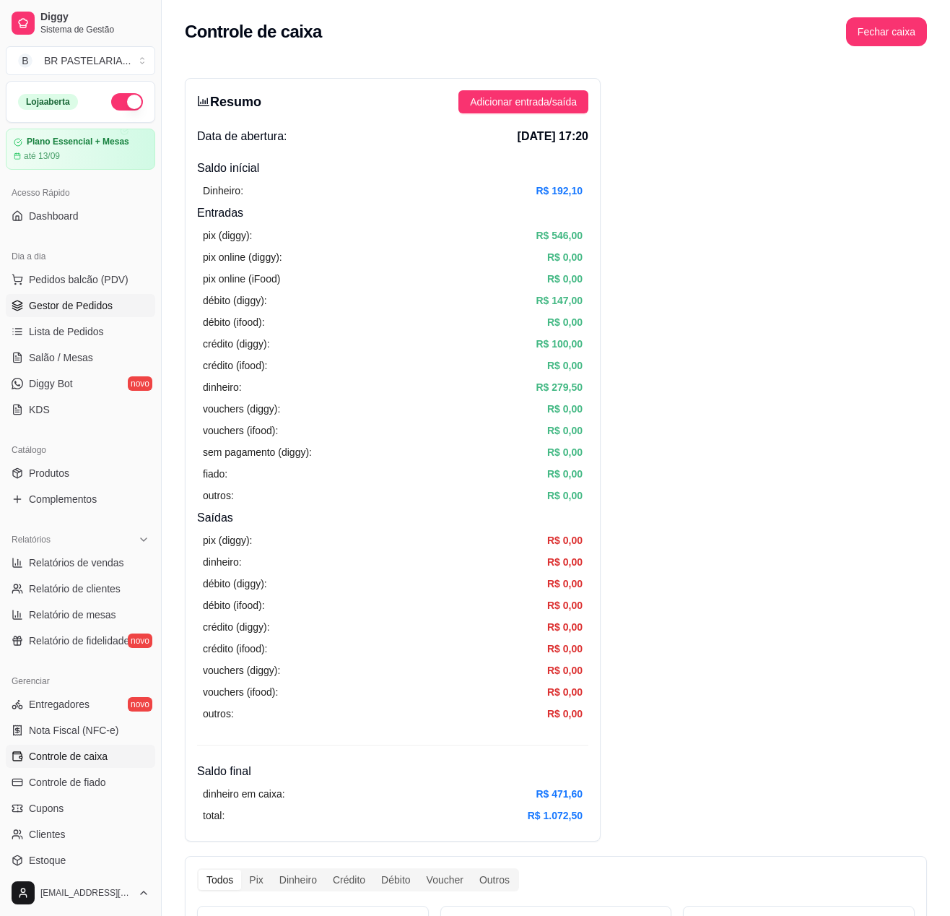
click at [66, 313] on span "Gestor de Pedidos" at bounding box center [71, 305] width 84 height 14
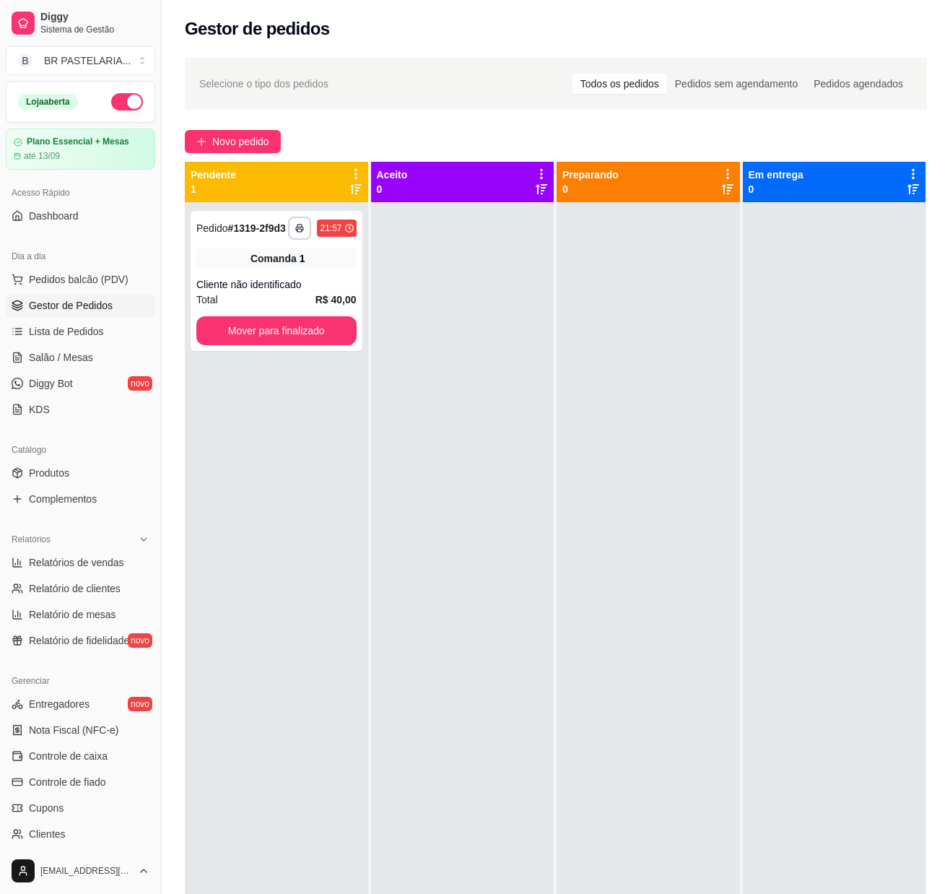
click at [357, 555] on div "**********" at bounding box center [276, 649] width 183 height 894
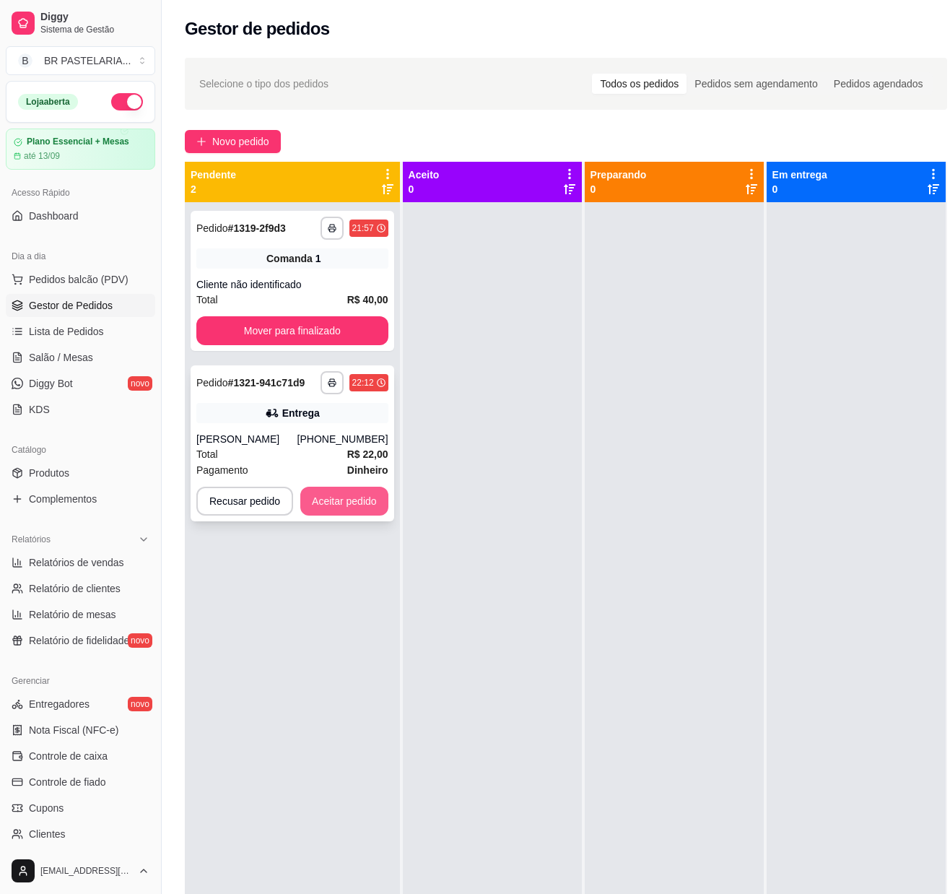
click at [348, 501] on button "Aceitar pedido" at bounding box center [344, 501] width 88 height 29
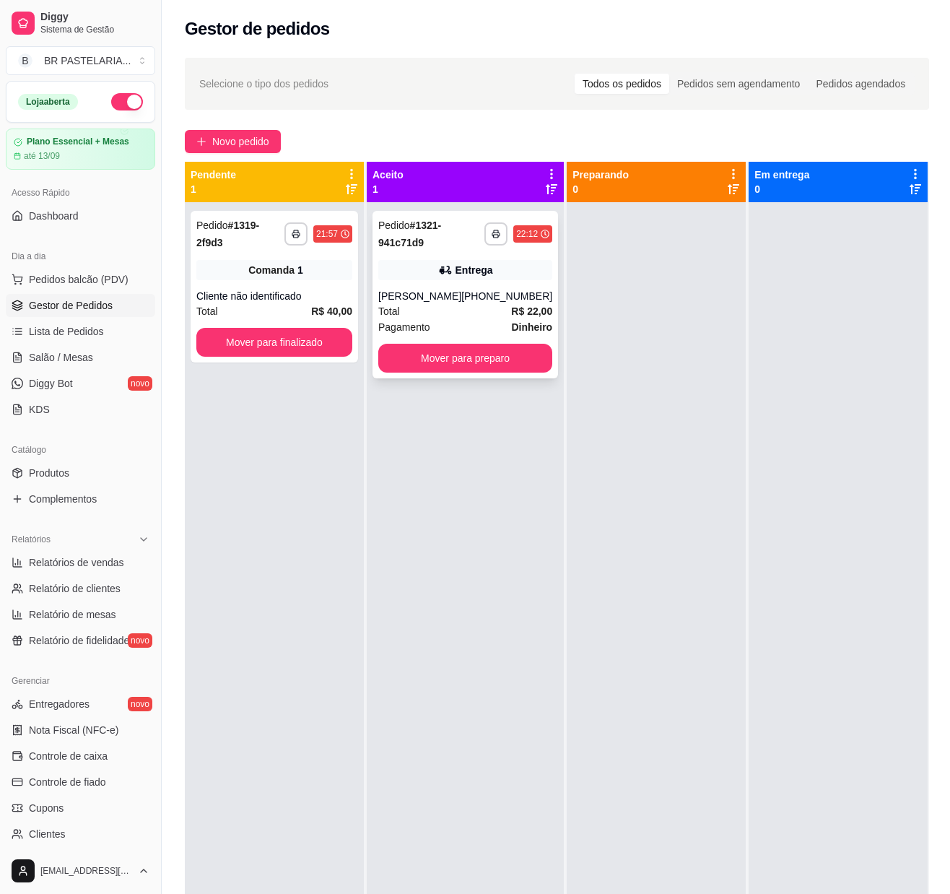
click at [516, 303] on div "[PHONE_NUMBER]" at bounding box center [506, 296] width 91 height 14
click at [334, 614] on div "**********" at bounding box center [274, 649] width 179 height 894
drag, startPoint x: 371, startPoint y: 599, endPoint x: 351, endPoint y: 611, distance: 23.3
click at [361, 608] on div "**********" at bounding box center [557, 609] width 745 height 894
click at [351, 592] on div "**********" at bounding box center [274, 649] width 179 height 894
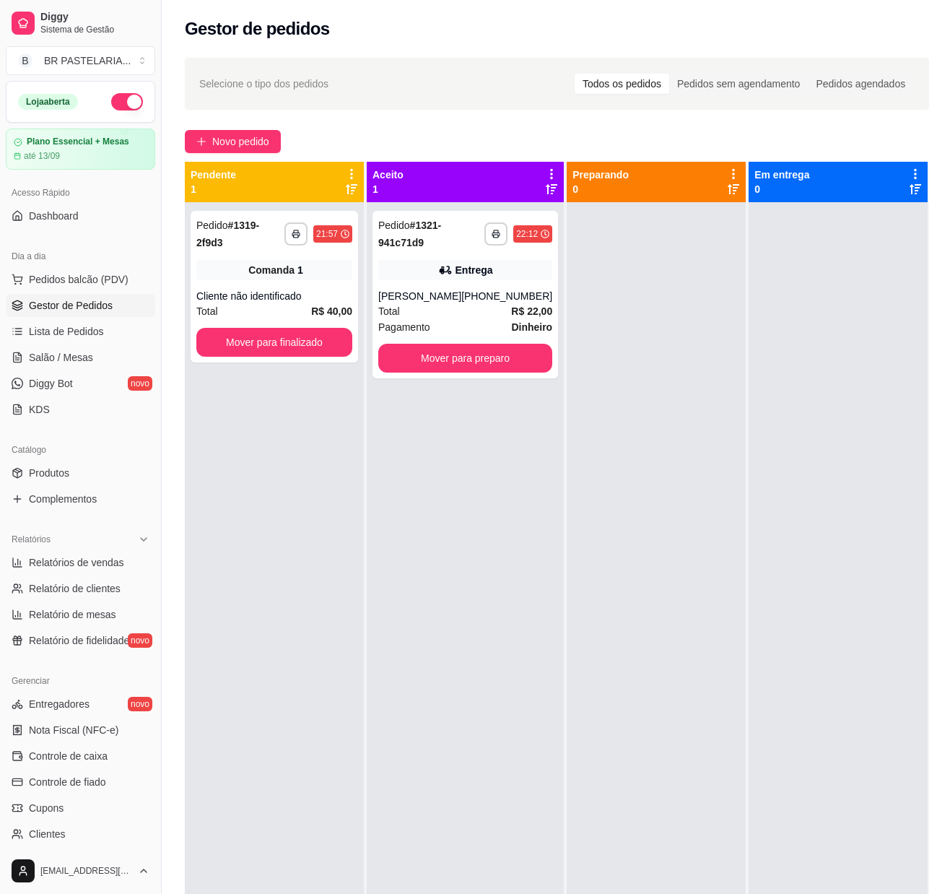
drag, startPoint x: 477, startPoint y: 660, endPoint x: 488, endPoint y: 664, distance: 12.3
click at [488, 664] on div "**********" at bounding box center [465, 649] width 197 height 894
click at [84, 763] on span "Controle de caixa" at bounding box center [68, 756] width 79 height 14
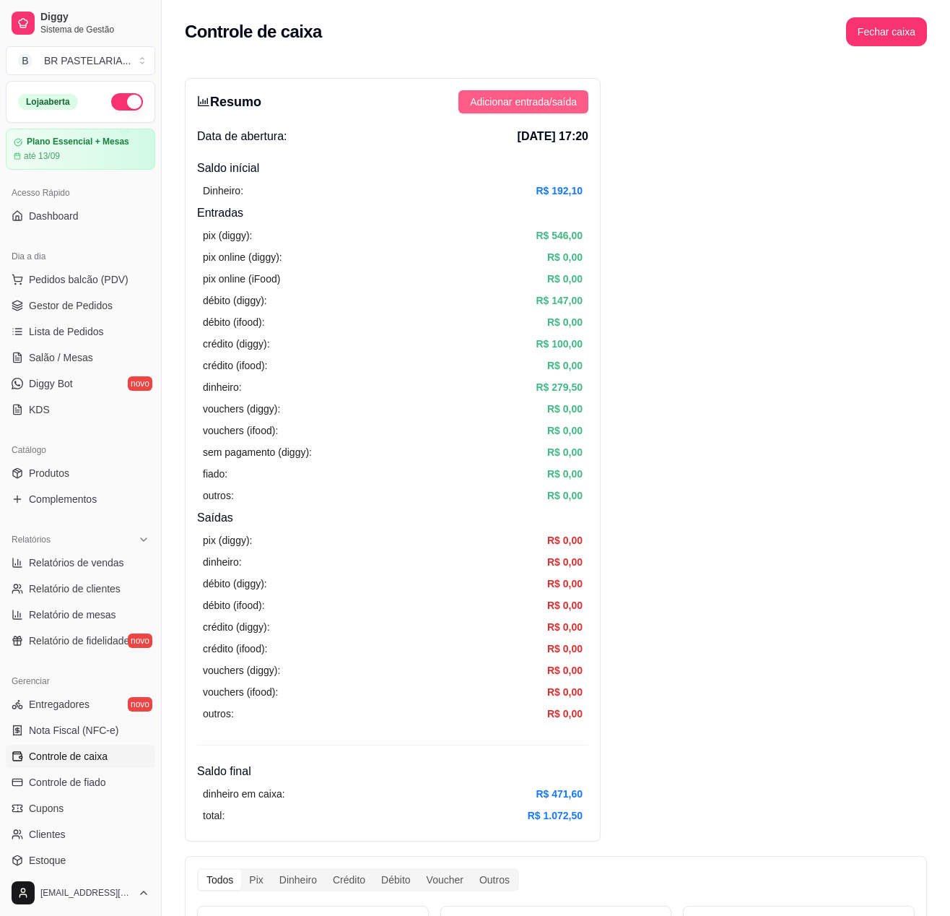
click at [498, 94] on button "Adicionar entrada/saída" at bounding box center [524, 101] width 130 height 23
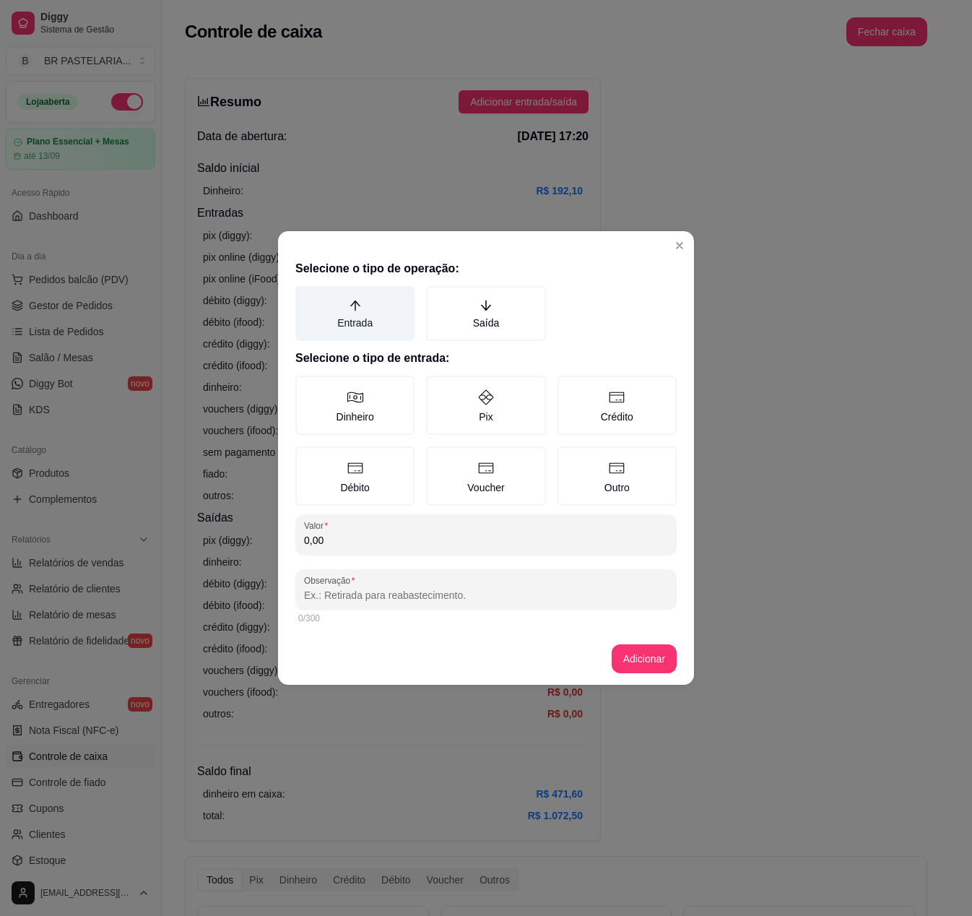
click at [341, 315] on label "Entrada" at bounding box center [354, 313] width 119 height 55
click at [306, 297] on button "Entrada" at bounding box center [301, 291] width 12 height 12
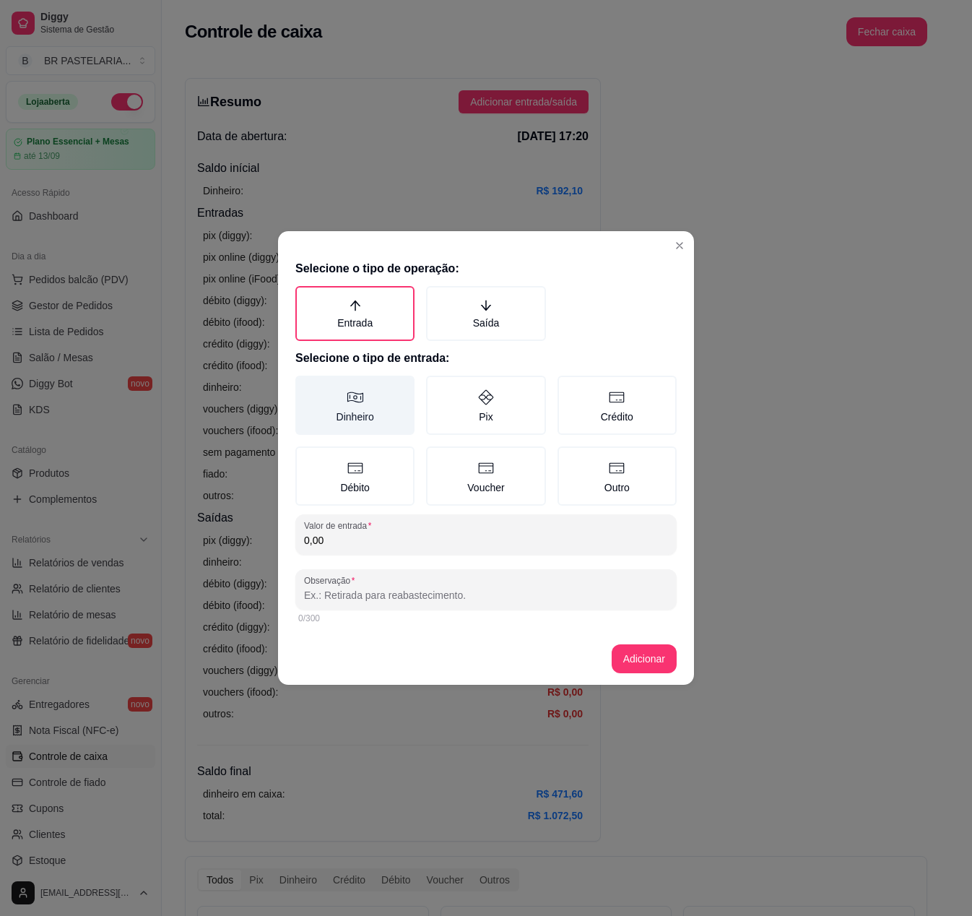
click at [377, 397] on label "Dinheiro" at bounding box center [354, 405] width 119 height 59
click at [306, 386] on button "Dinheiro" at bounding box center [301, 381] width 12 height 12
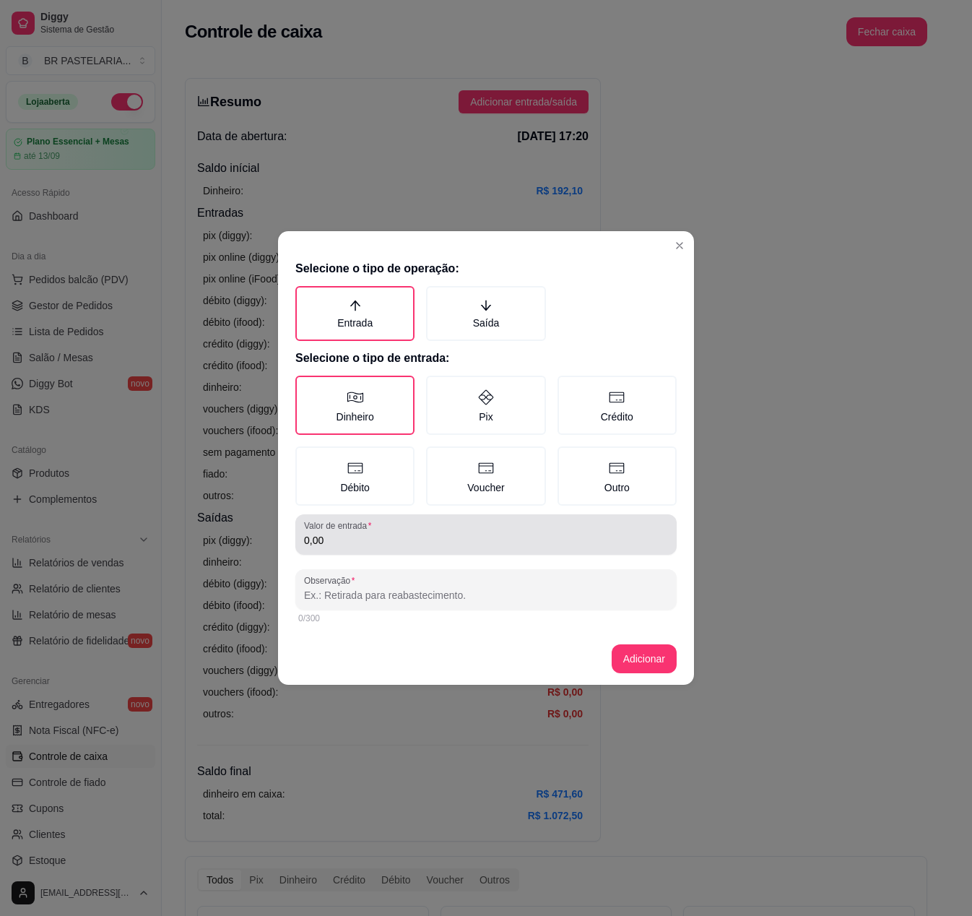
click at [393, 536] on input "0,00" at bounding box center [486, 540] width 364 height 14
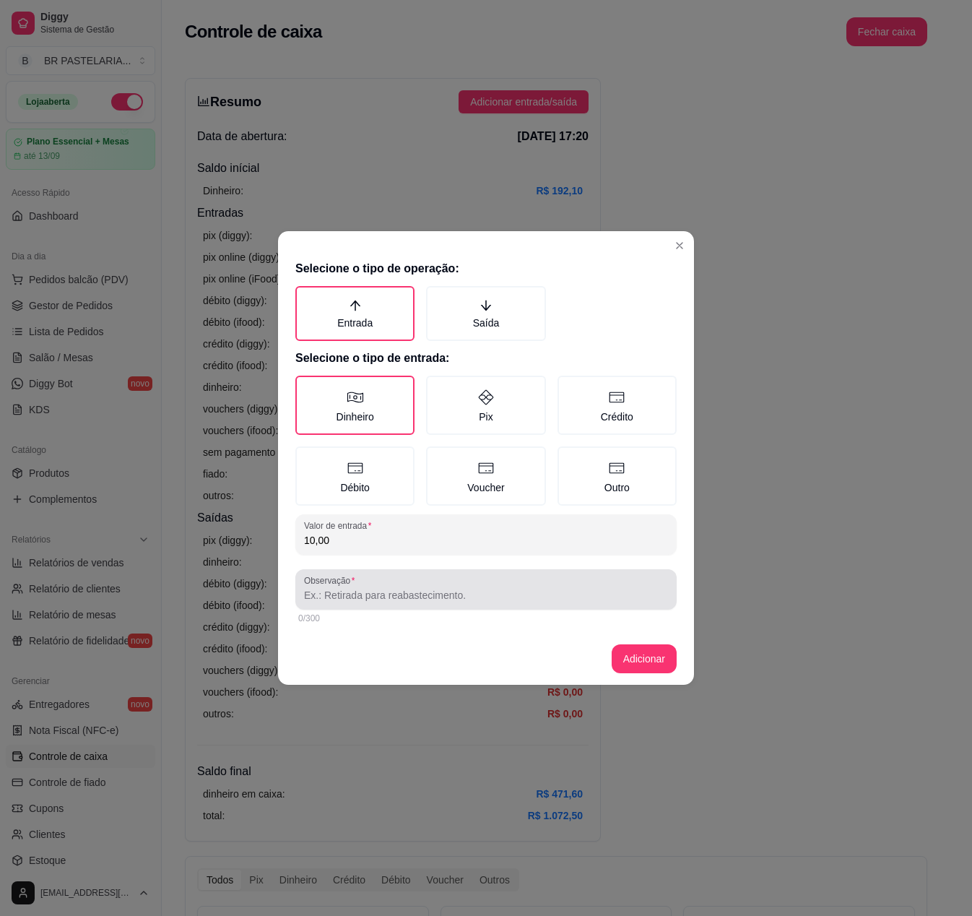
type input "10,00"
click at [363, 589] on input "Observação" at bounding box center [486, 595] width 364 height 14
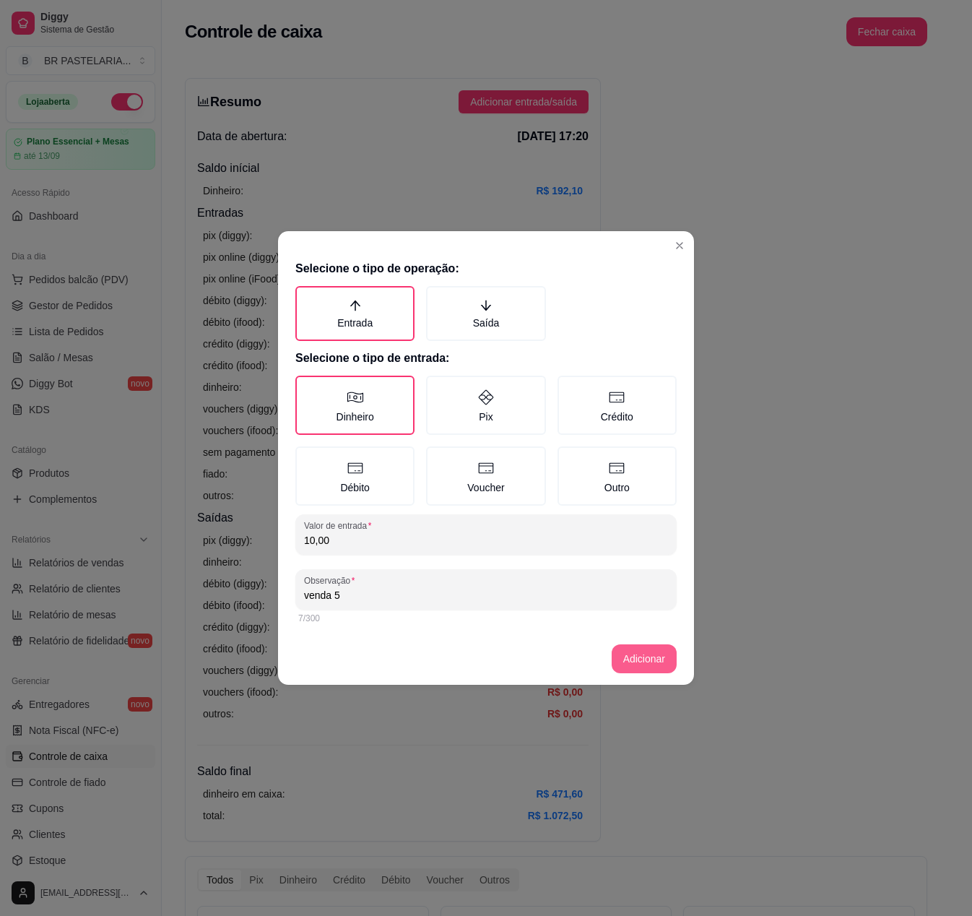
type input "venda 5"
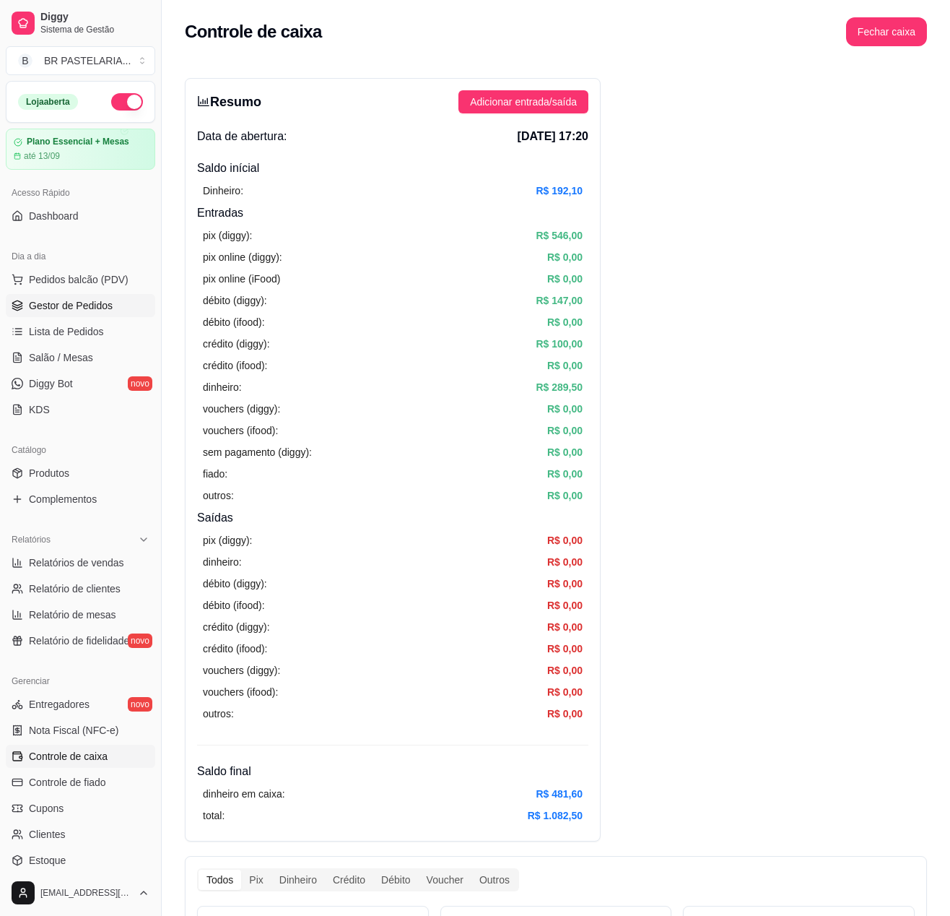
click at [87, 313] on span "Gestor de Pedidos" at bounding box center [71, 305] width 84 height 14
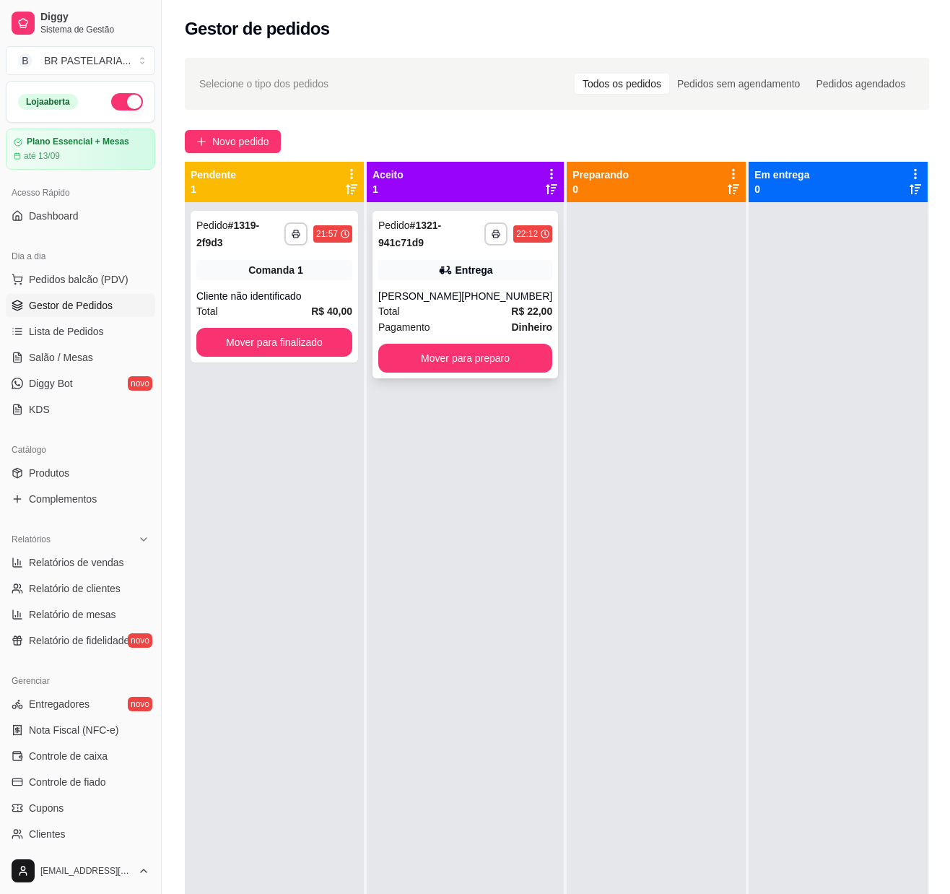
click at [456, 363] on div "**********" at bounding box center [466, 295] width 186 height 168
click at [516, 370] on button "Mover para preparo" at bounding box center [465, 358] width 174 height 29
drag, startPoint x: 625, startPoint y: 371, endPoint x: 643, endPoint y: 367, distance: 17.9
click at [631, 368] on div at bounding box center [656, 649] width 179 height 894
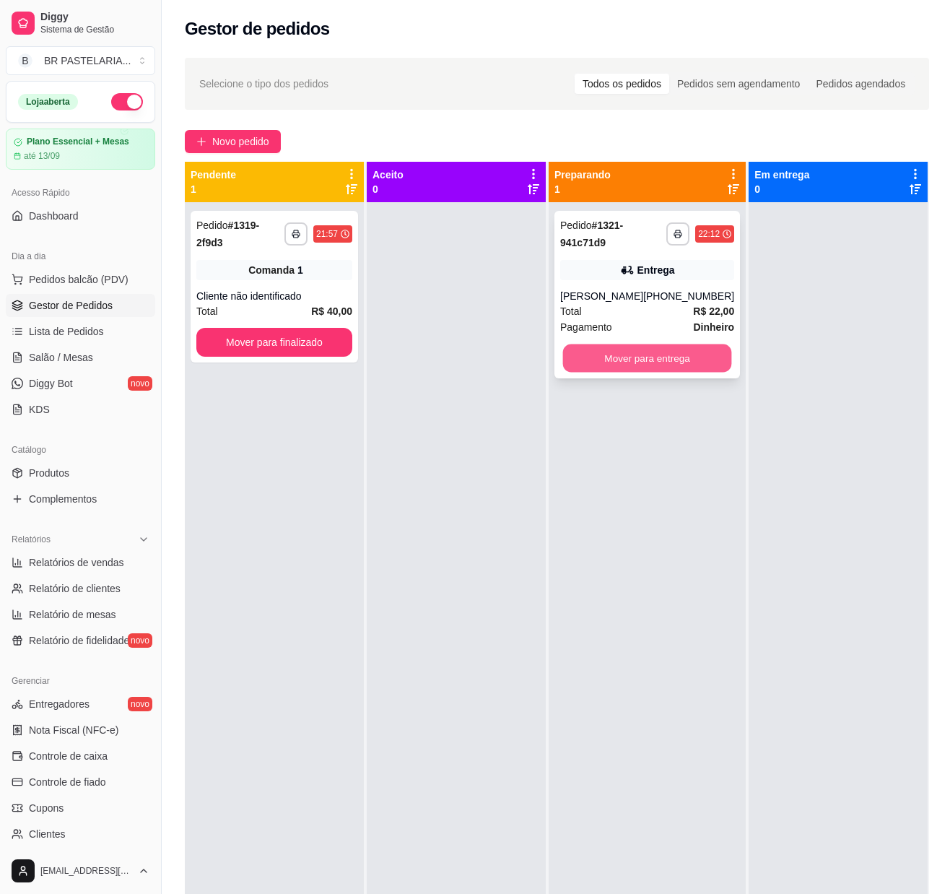
click at [653, 367] on button "Mover para entrega" at bounding box center [647, 358] width 169 height 28
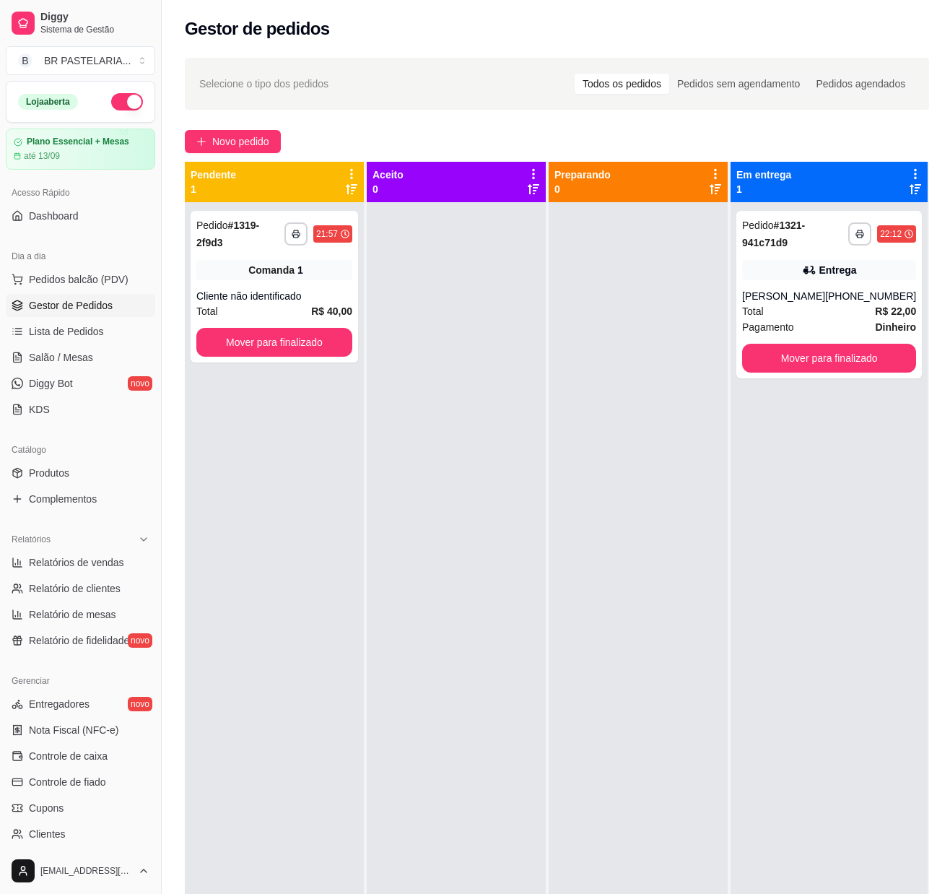
click at [805, 357] on div "**********" at bounding box center [830, 295] width 186 height 168
click at [796, 363] on button "Mover para finalizado" at bounding box center [829, 358] width 169 height 28
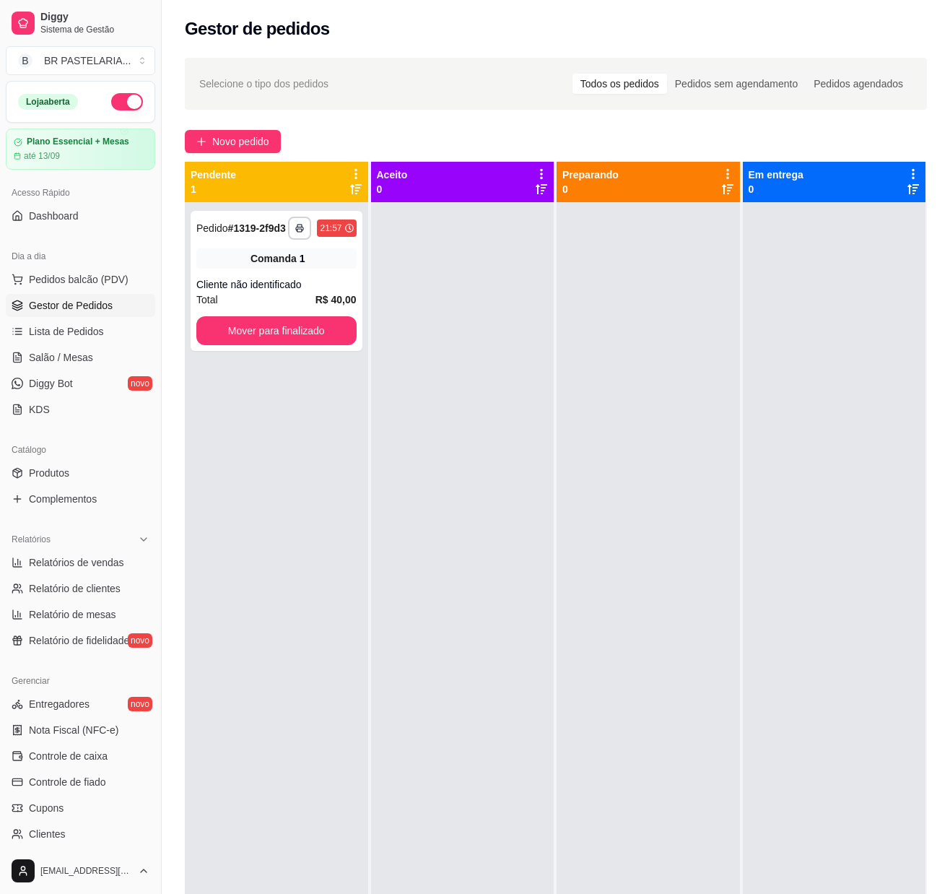
click at [644, 510] on div at bounding box center [648, 649] width 183 height 894
click at [66, 768] on link "Controle de caixa" at bounding box center [80, 756] width 149 height 23
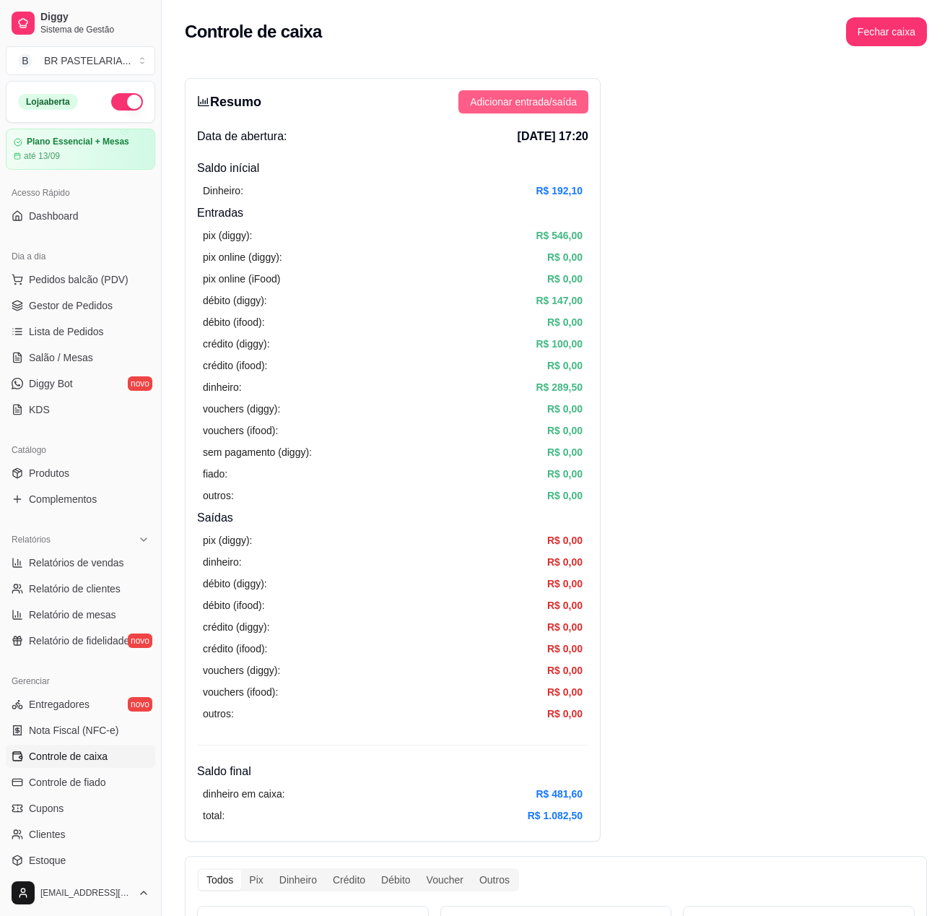
drag, startPoint x: 571, startPoint y: 81, endPoint x: 547, endPoint y: 97, distance: 28.0
click at [556, 91] on div "Resumo Adicionar entrada/saída Data de abertura: [DATE] 17:20 Saldo inícial Din…" at bounding box center [393, 459] width 416 height 763
click at [546, 97] on span "Adicionar entrada/saída" at bounding box center [523, 102] width 107 height 16
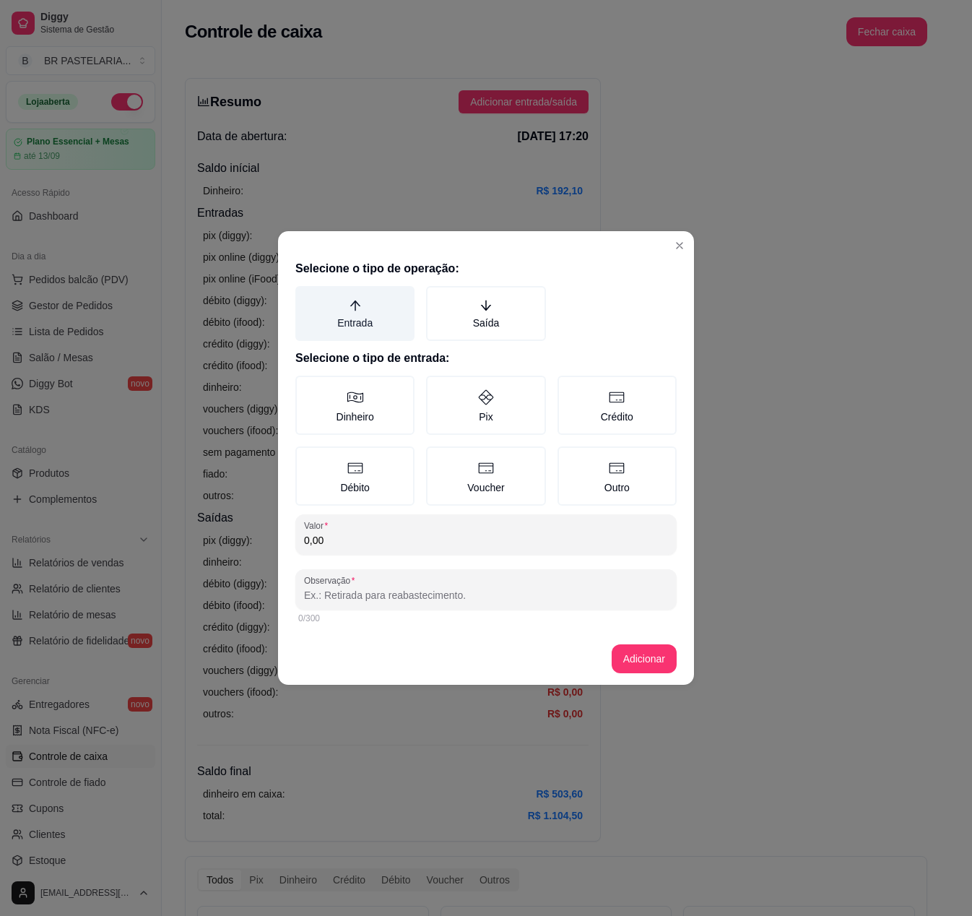
click at [370, 313] on label "Entrada" at bounding box center [354, 313] width 119 height 55
click at [306, 297] on button "Entrada" at bounding box center [301, 291] width 12 height 12
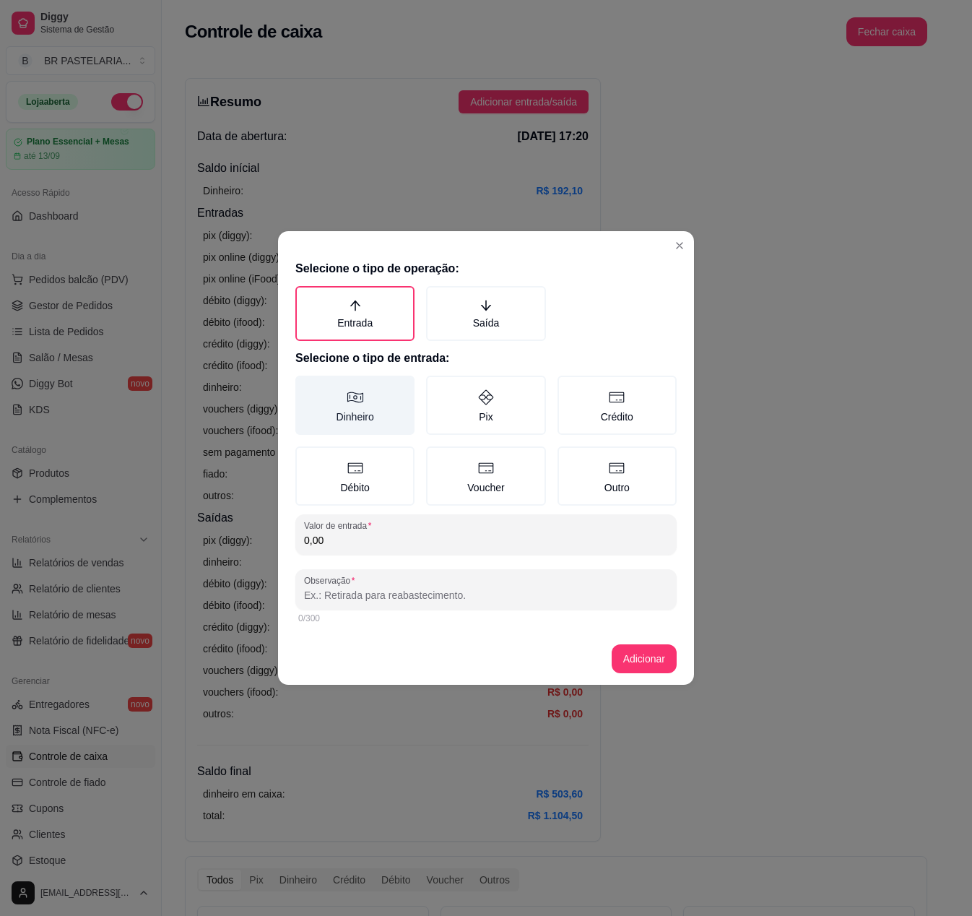
click at [367, 430] on label "Dinheiro" at bounding box center [354, 405] width 119 height 59
click at [306, 386] on button "Dinheiro" at bounding box center [301, 381] width 12 height 12
click at [354, 574] on label "Observação" at bounding box center [332, 580] width 56 height 12
click at [354, 588] on input "Observação" at bounding box center [486, 595] width 364 height 14
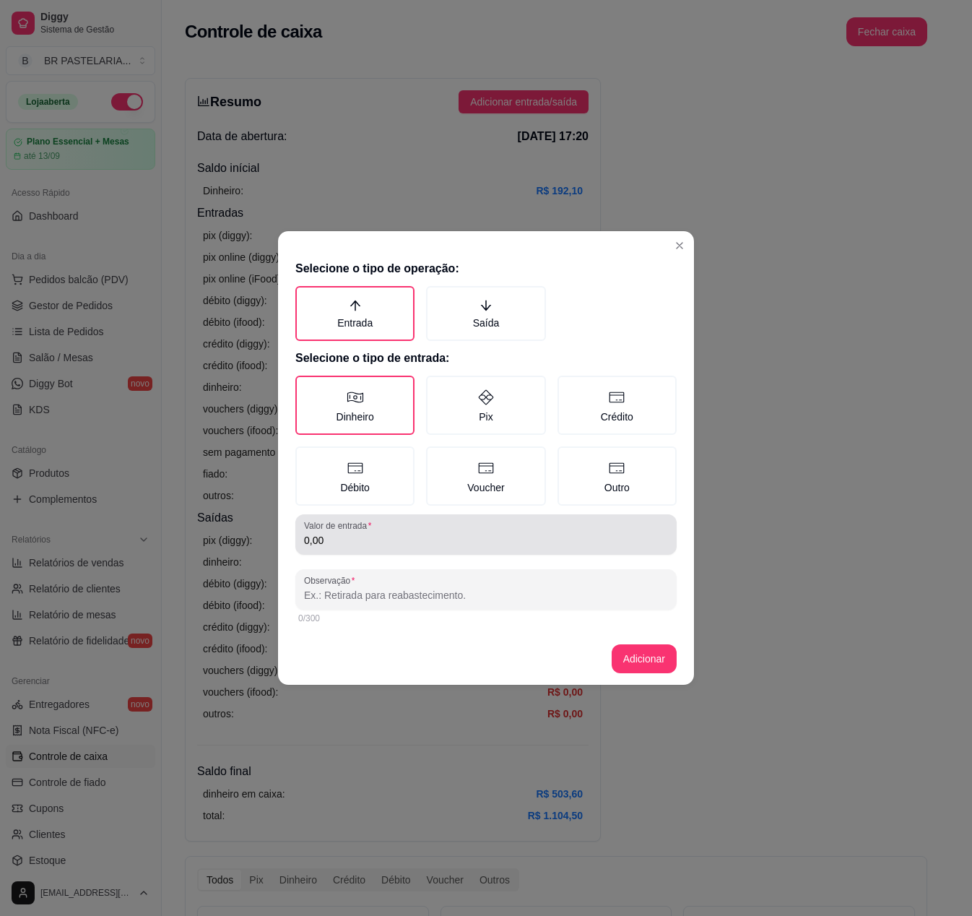
click at [355, 552] on div "Valor de entrada 0,00" at bounding box center [485, 534] width 381 height 40
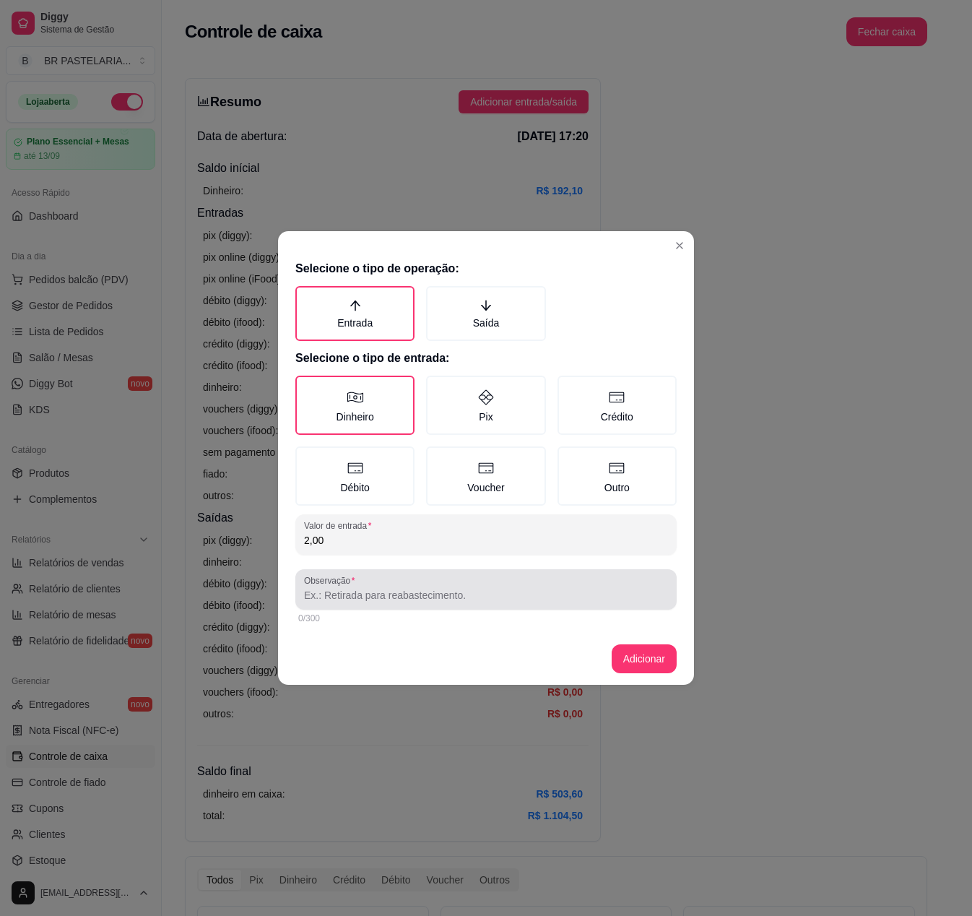
type input "2,00"
click at [371, 571] on div "Observação" at bounding box center [485, 589] width 381 height 40
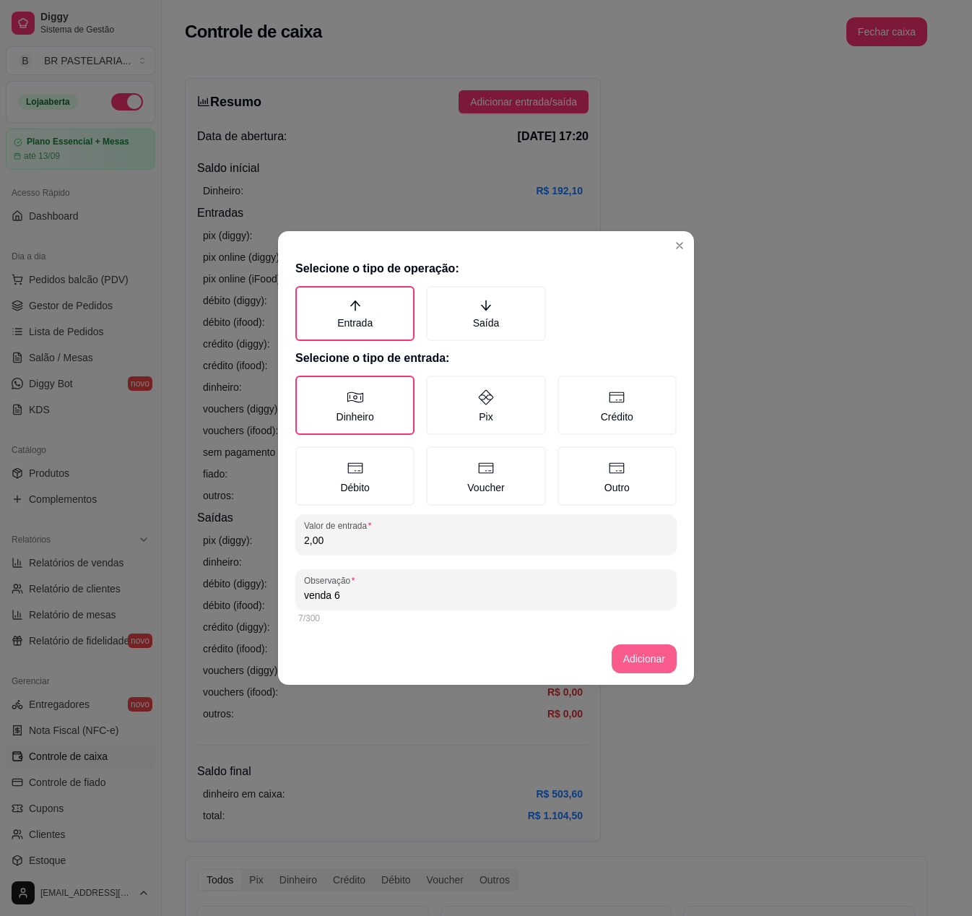
type input "venda 6"
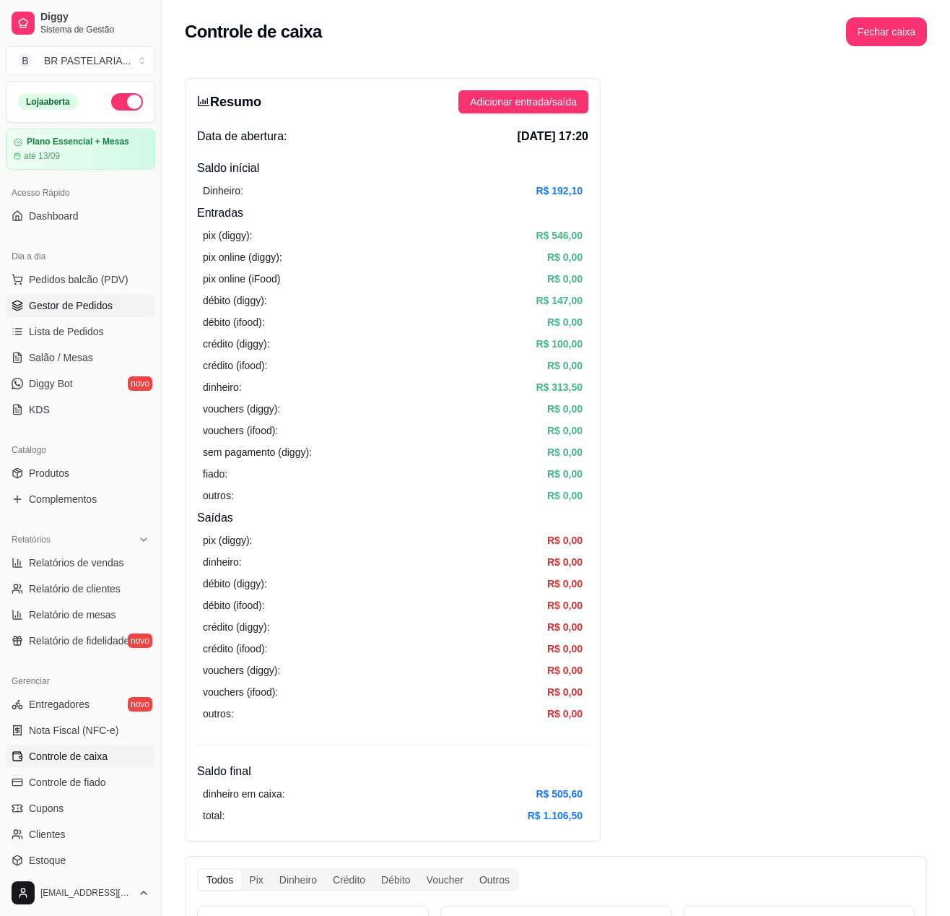
click at [49, 313] on span "Gestor de Pedidos" at bounding box center [71, 305] width 84 height 14
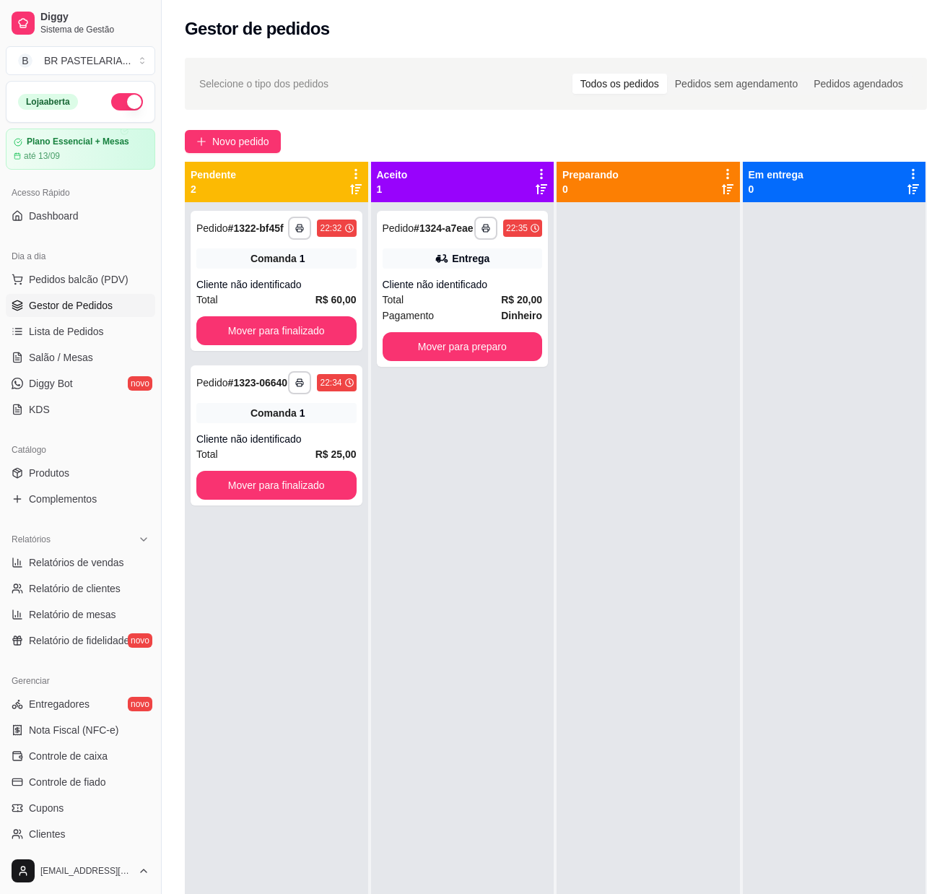
click at [657, 347] on div at bounding box center [648, 649] width 183 height 894
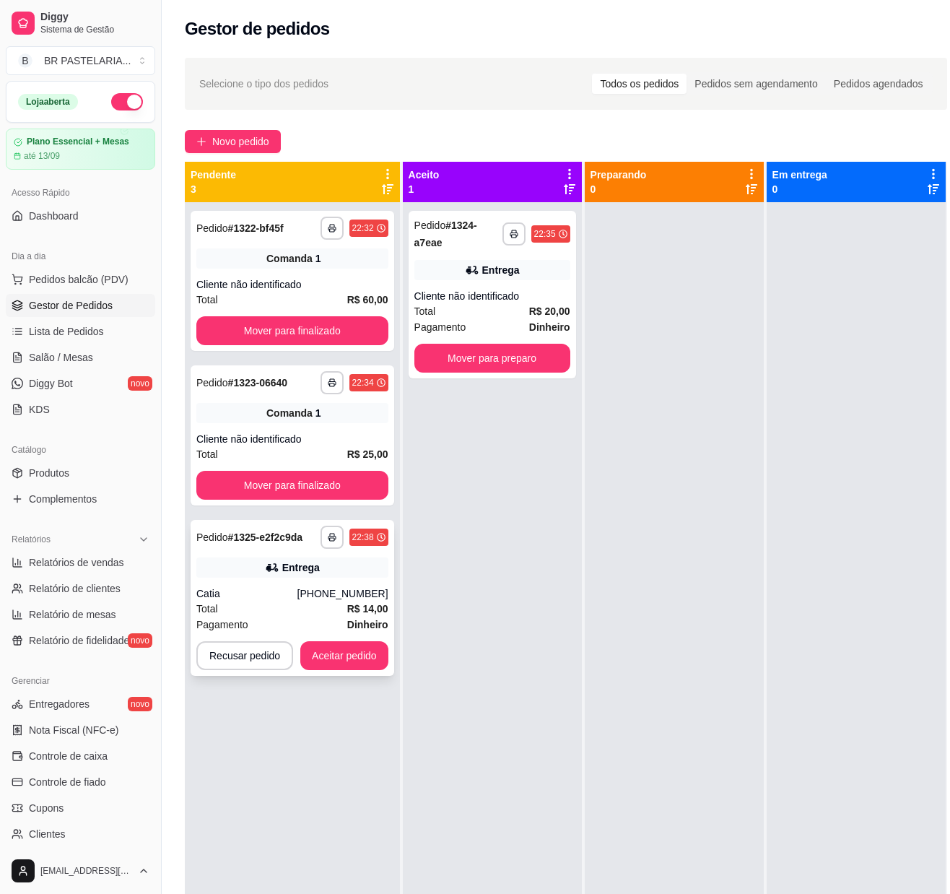
click at [368, 612] on strong "R$ 14,00" at bounding box center [367, 609] width 41 height 12
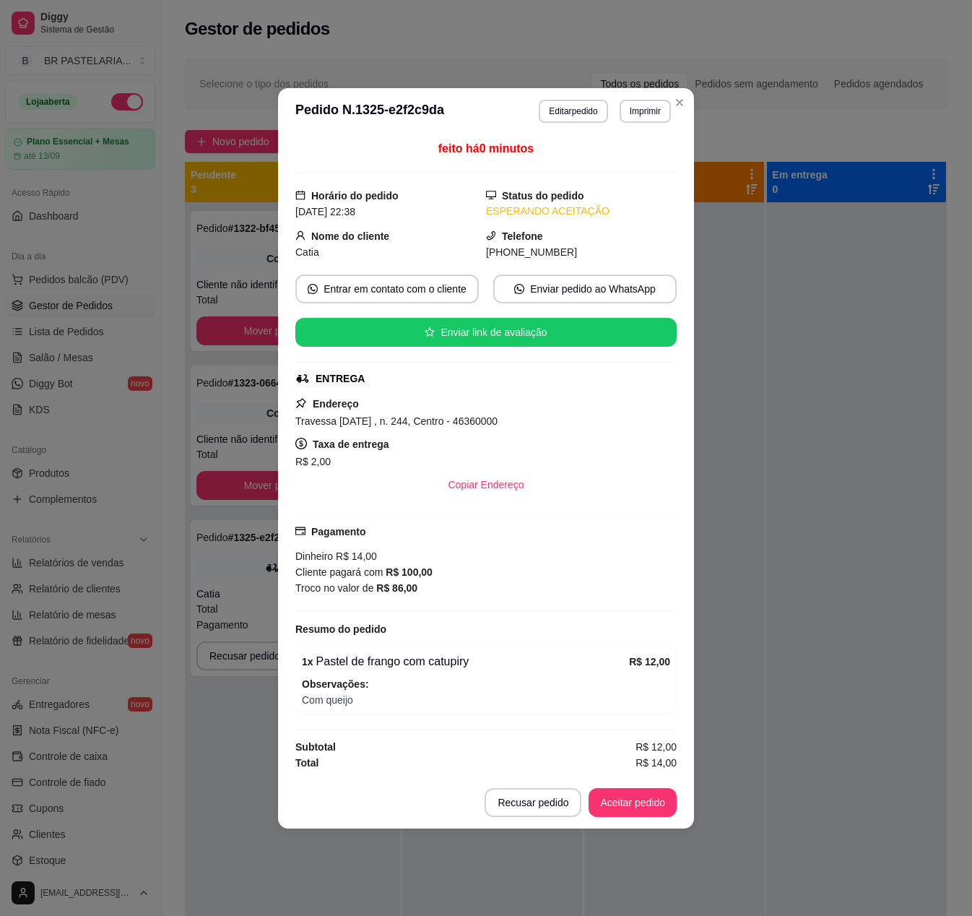
drag, startPoint x: 685, startPoint y: 368, endPoint x: 696, endPoint y: 365, distance: 11.9
click at [690, 365] on div "feito há 0 minutos Horário do pedido [DATE] 22:38 Status do pedido ESPERANDO AC…" at bounding box center [486, 455] width 416 height 642
click at [638, 815] on button "Aceitar pedido" at bounding box center [633, 802] width 88 height 29
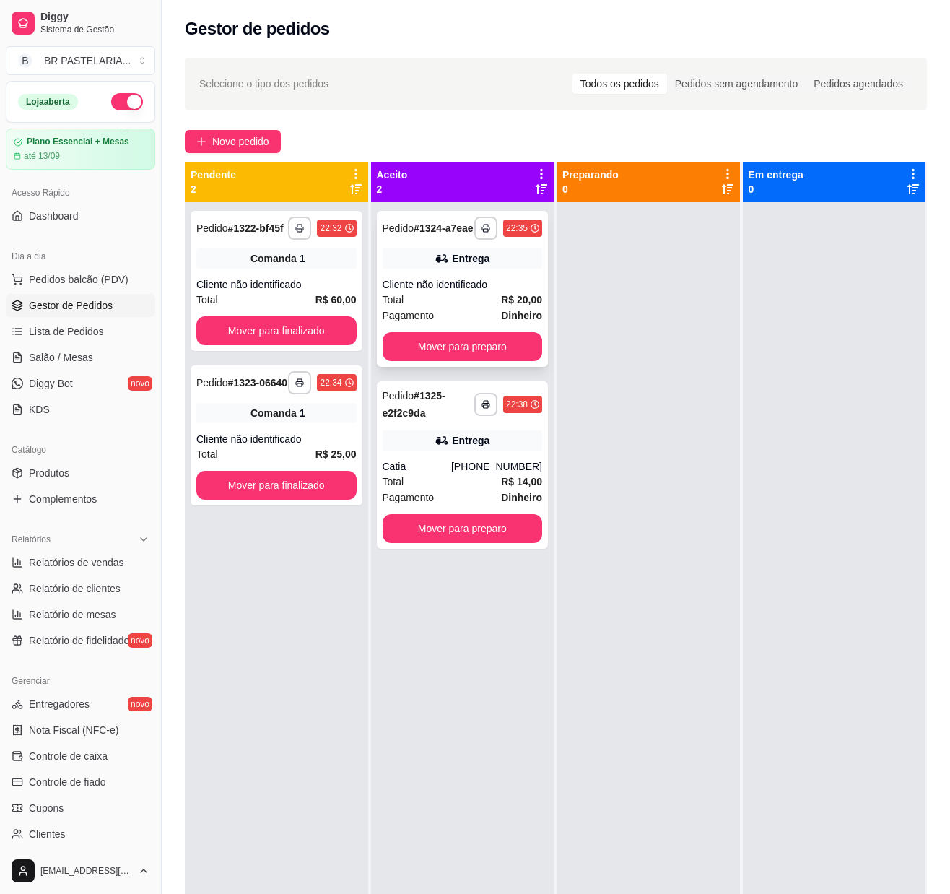
click at [488, 292] on div "Cliente não identificado" at bounding box center [463, 284] width 160 height 14
click at [94, 768] on link "Controle de caixa" at bounding box center [80, 756] width 149 height 23
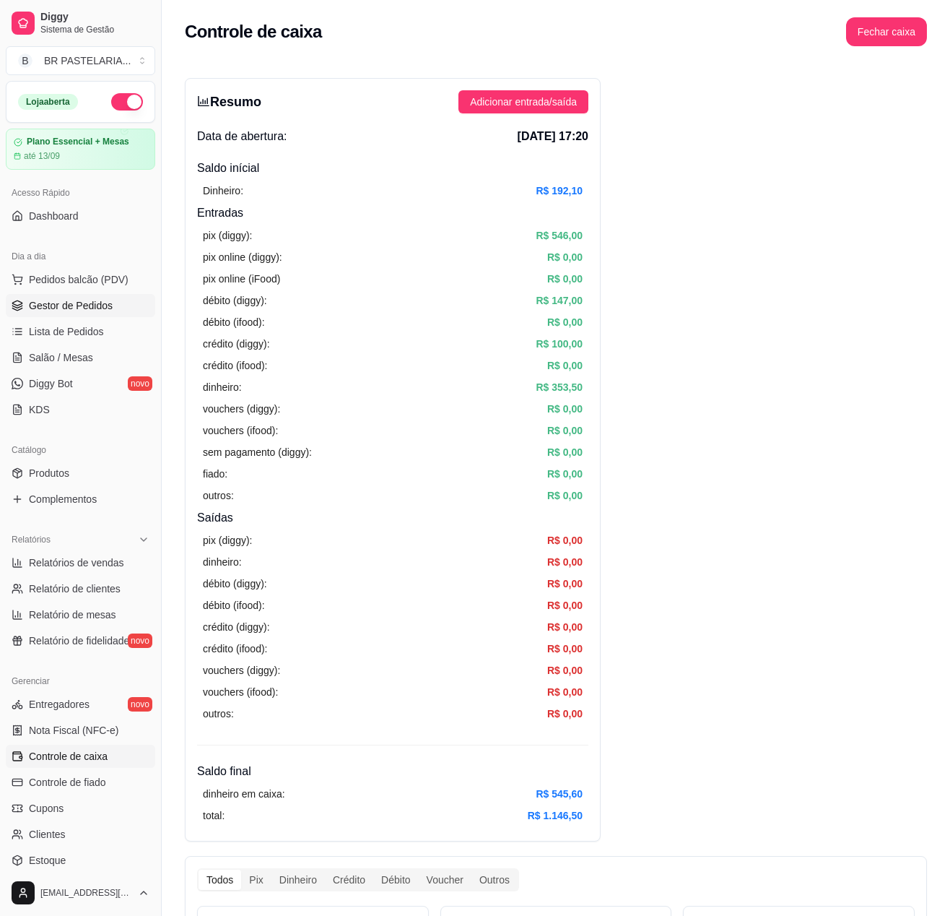
drag, startPoint x: 84, startPoint y: 321, endPoint x: 88, endPoint y: 329, distance: 9.7
click at [84, 313] on span "Gestor de Pedidos" at bounding box center [71, 305] width 84 height 14
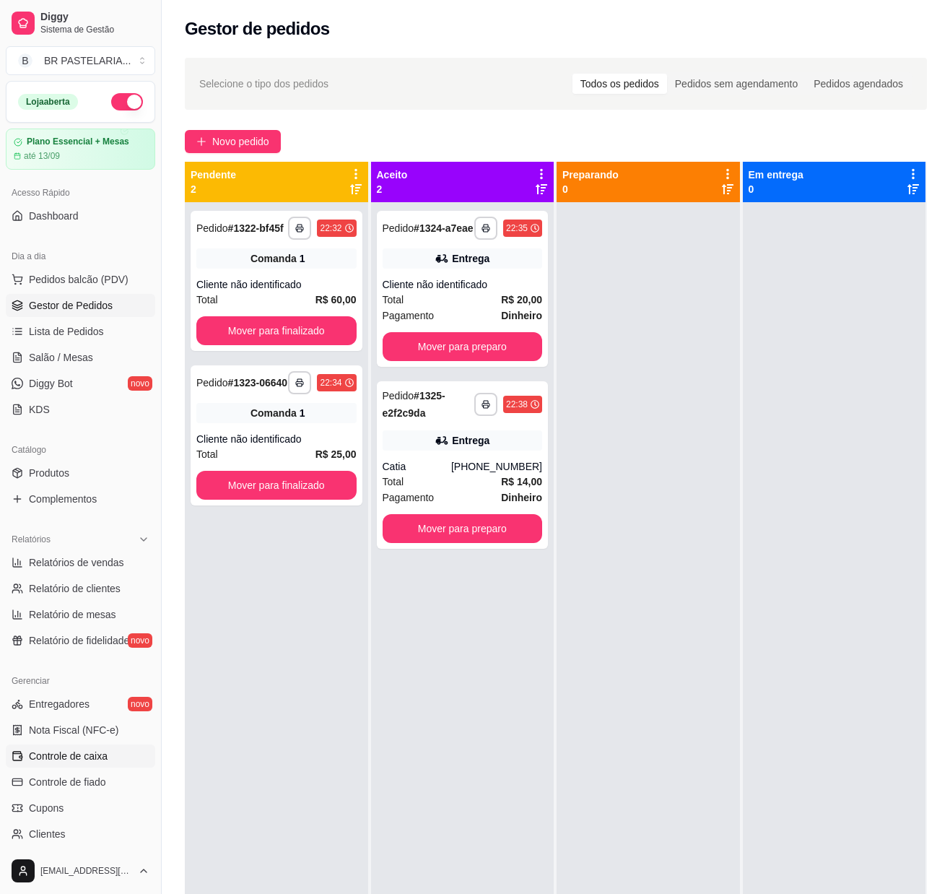
click at [85, 768] on link "Controle de caixa" at bounding box center [80, 756] width 149 height 23
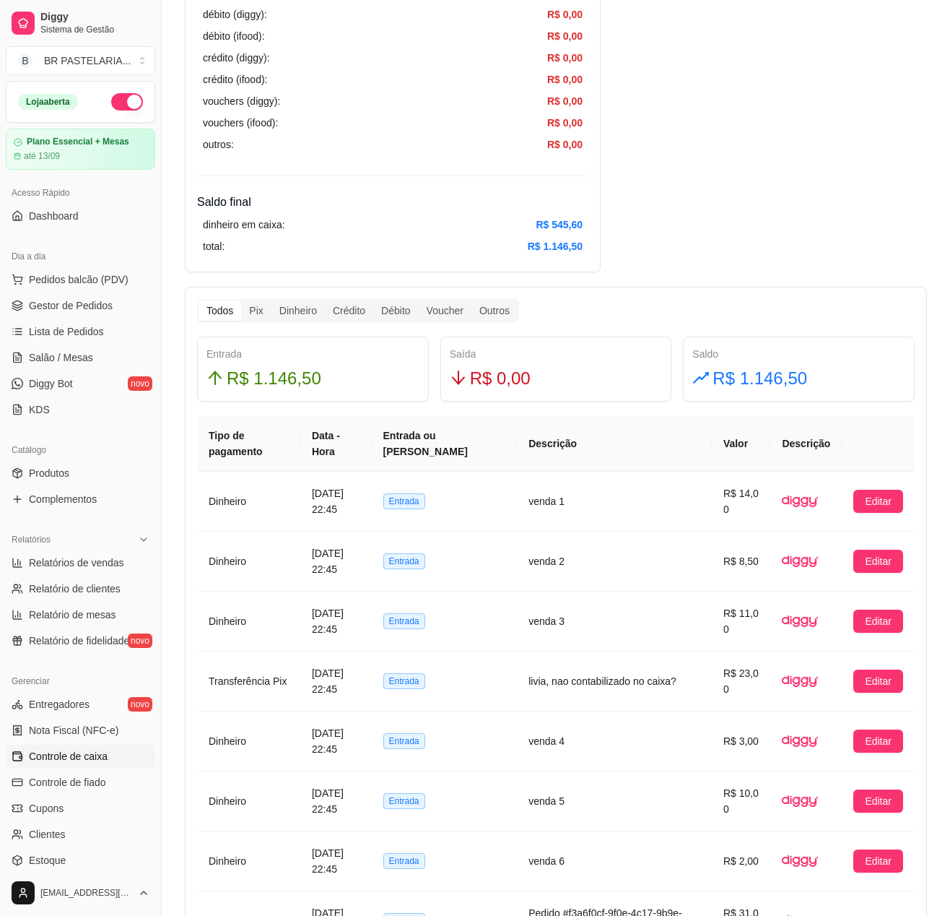
scroll to position [867, 0]
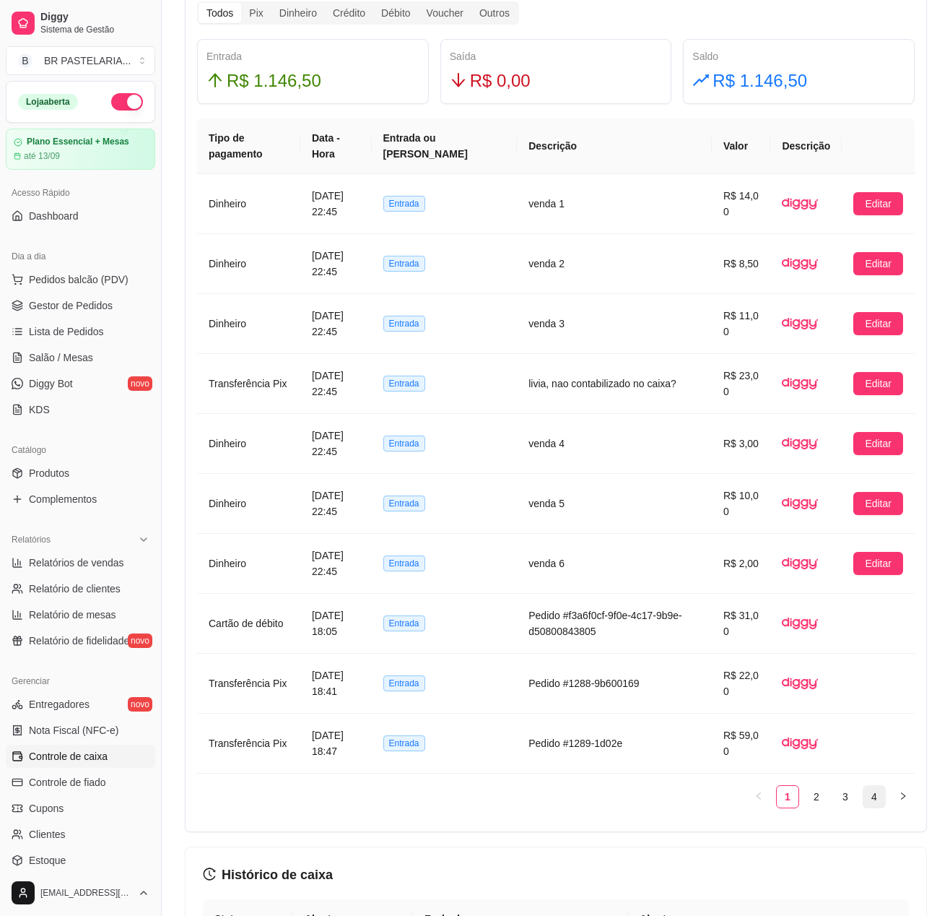
click at [871, 807] on link "4" at bounding box center [875, 797] width 22 height 22
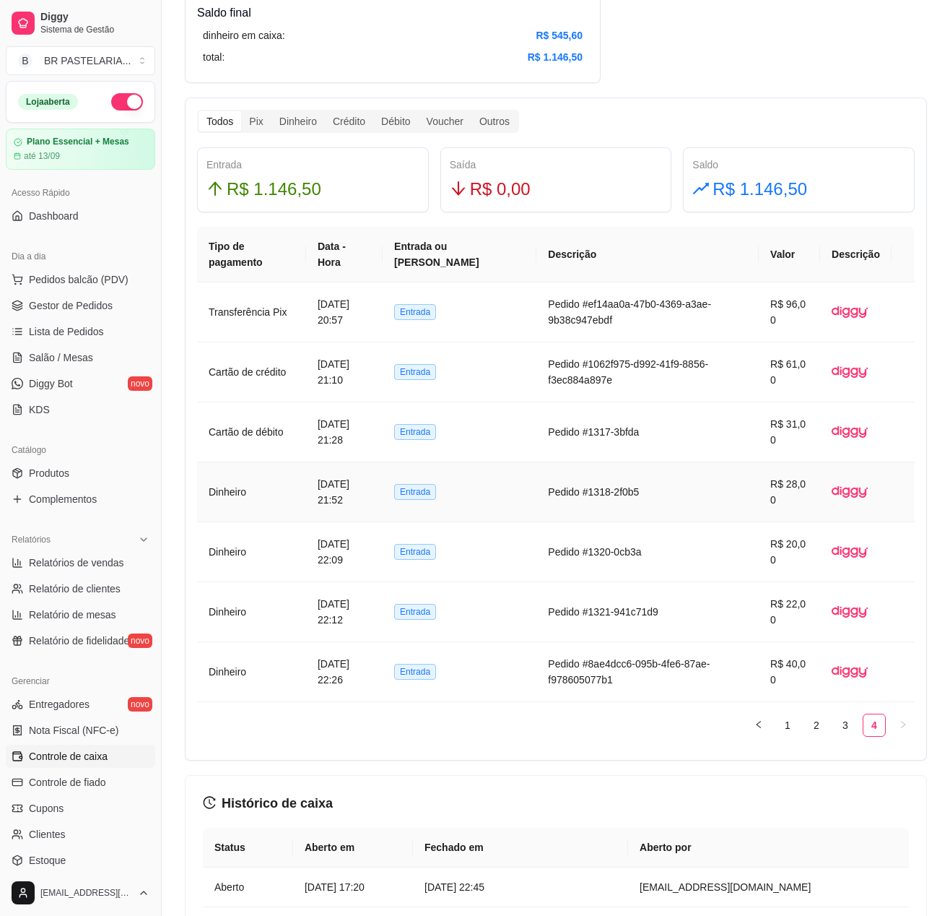
scroll to position [578, 0]
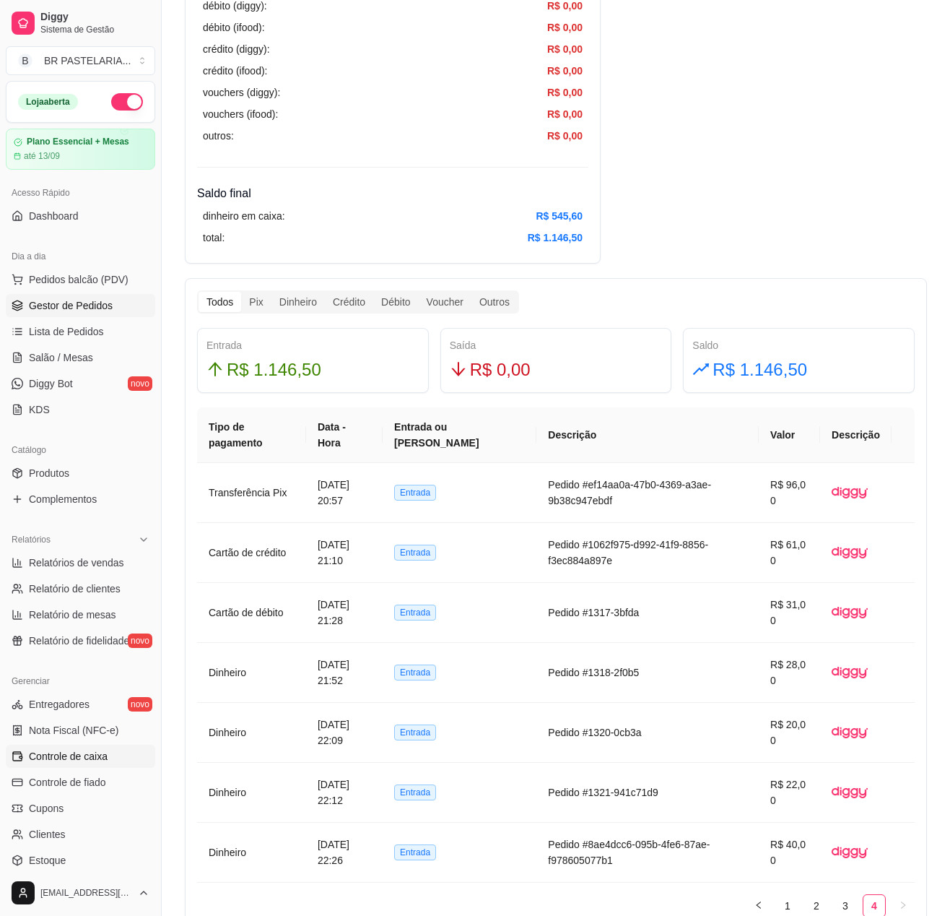
click at [69, 313] on span "Gestor de Pedidos" at bounding box center [71, 305] width 84 height 14
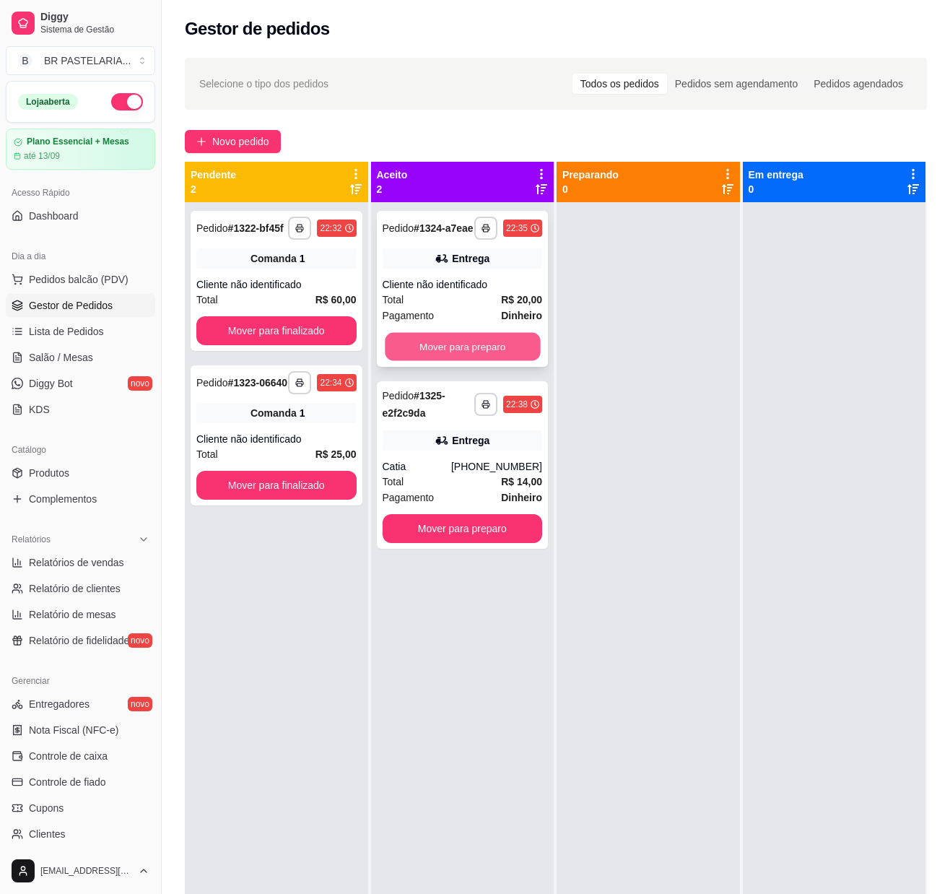
click at [510, 358] on button "Mover para preparo" at bounding box center [462, 347] width 155 height 28
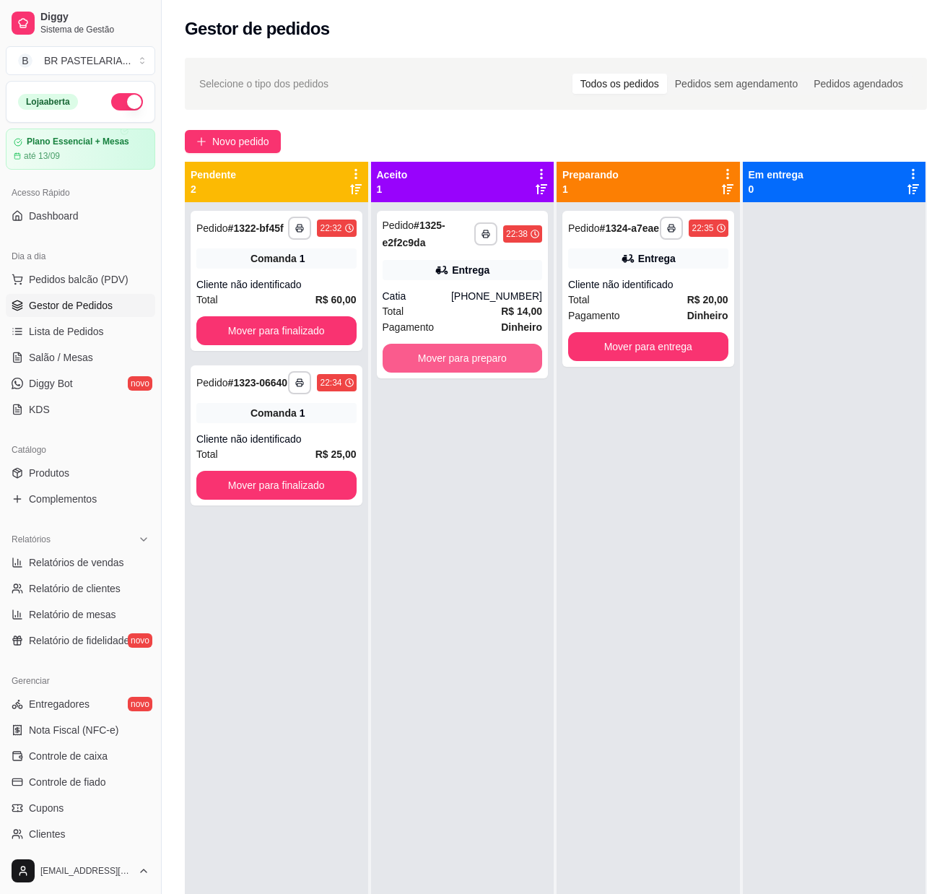
click at [510, 358] on button "Mover para preparo" at bounding box center [463, 358] width 160 height 29
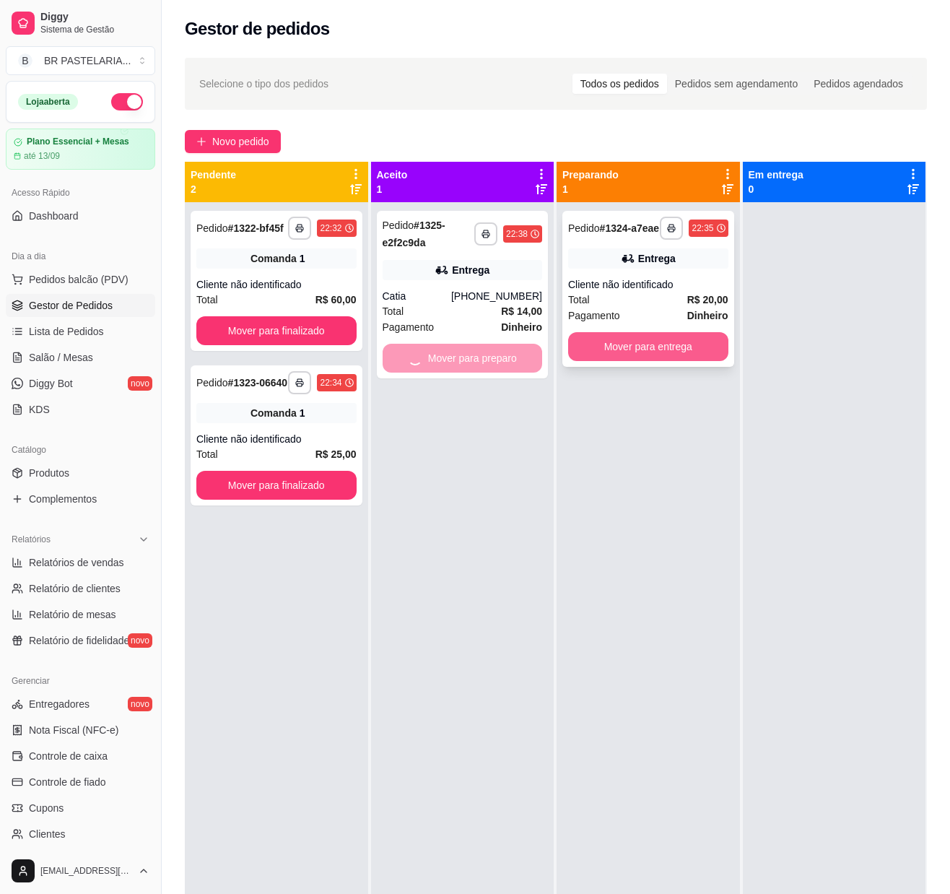
click at [617, 357] on button "Mover para entrega" at bounding box center [648, 346] width 160 height 29
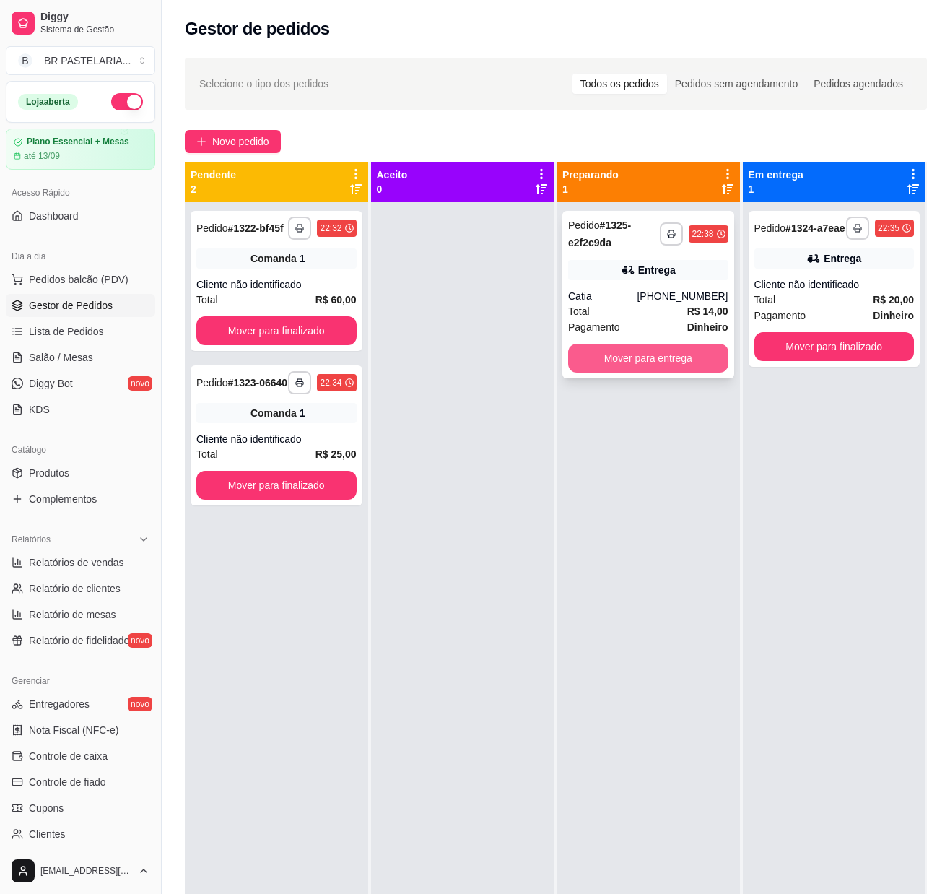
click at [637, 363] on button "Mover para entrega" at bounding box center [648, 358] width 160 height 29
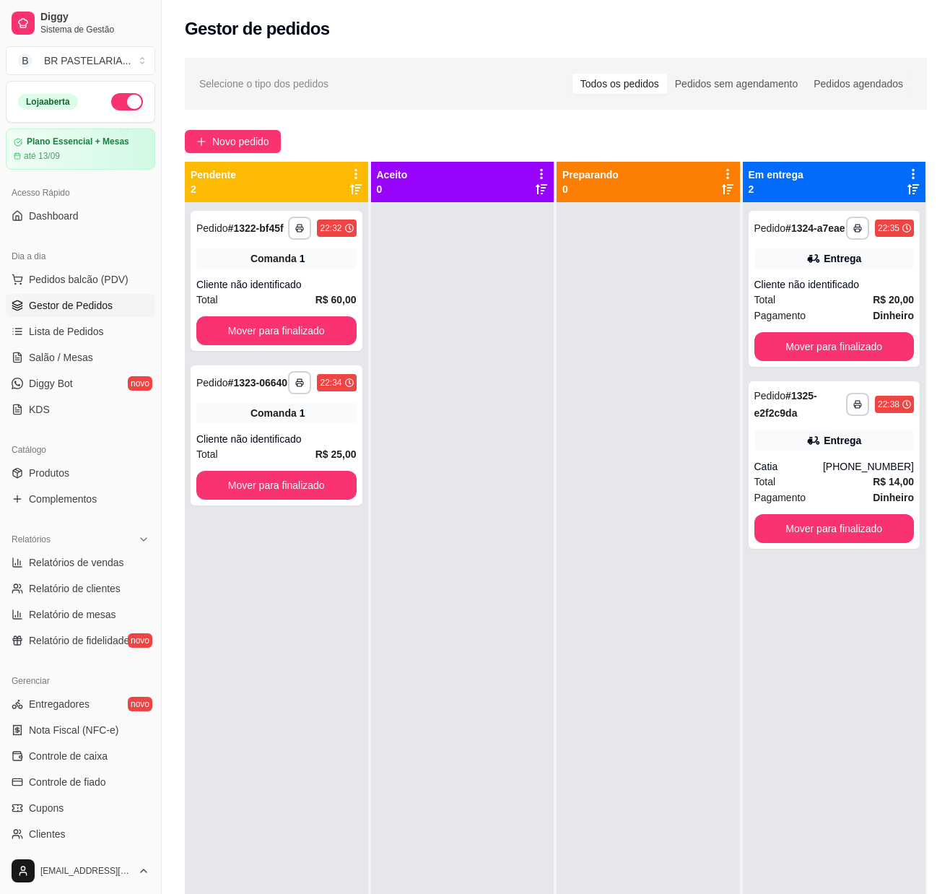
drag, startPoint x: 618, startPoint y: 461, endPoint x: 647, endPoint y: 449, distance: 31.1
click at [620, 461] on div at bounding box center [648, 649] width 183 height 894
click at [787, 348] on button "Mover para finalizado" at bounding box center [835, 346] width 160 height 29
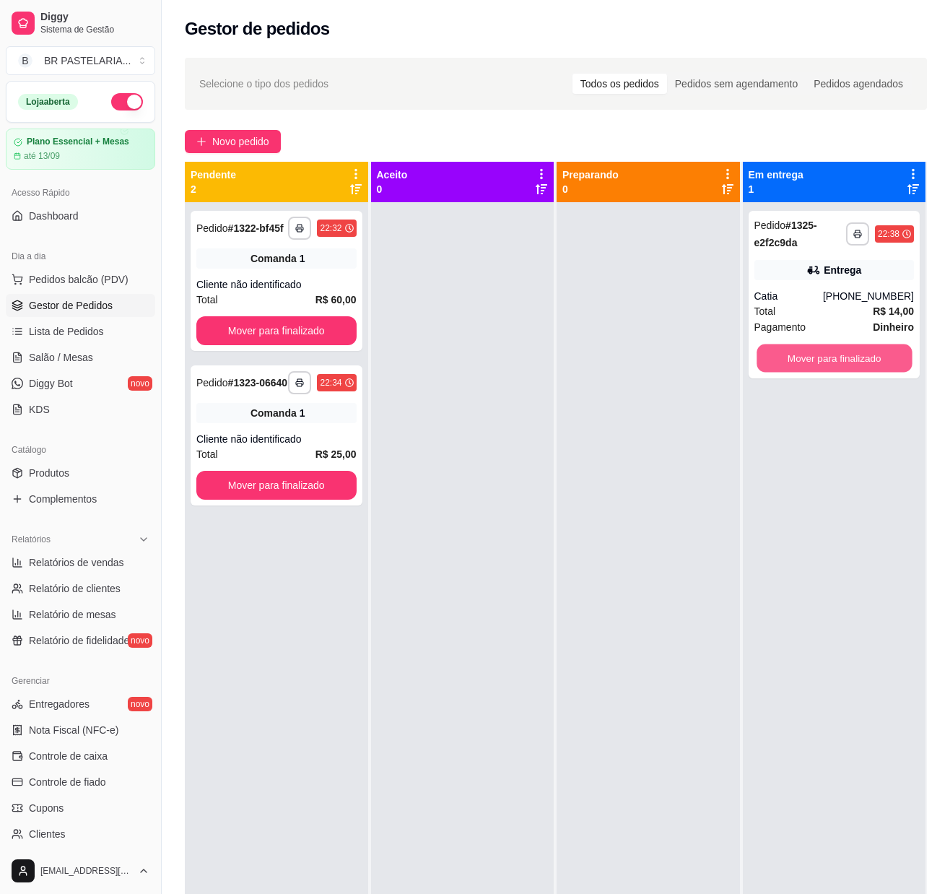
click at [787, 348] on button "Mover para finalizado" at bounding box center [834, 358] width 155 height 28
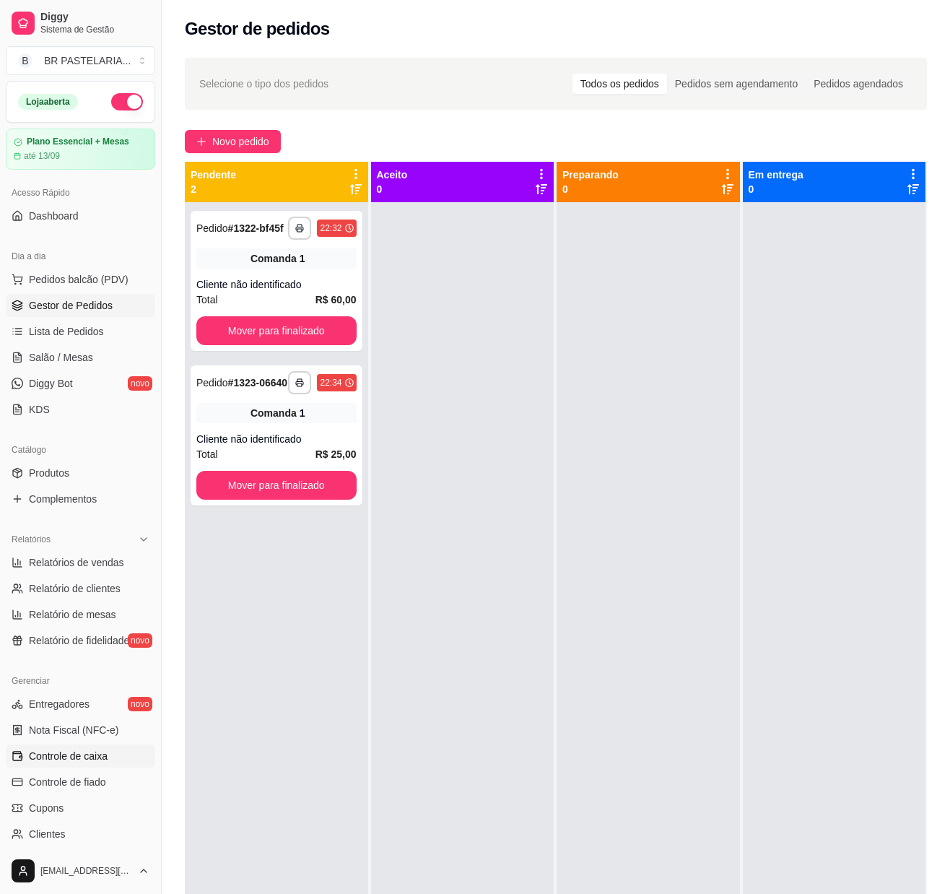
click at [94, 768] on link "Controle de caixa" at bounding box center [80, 756] width 149 height 23
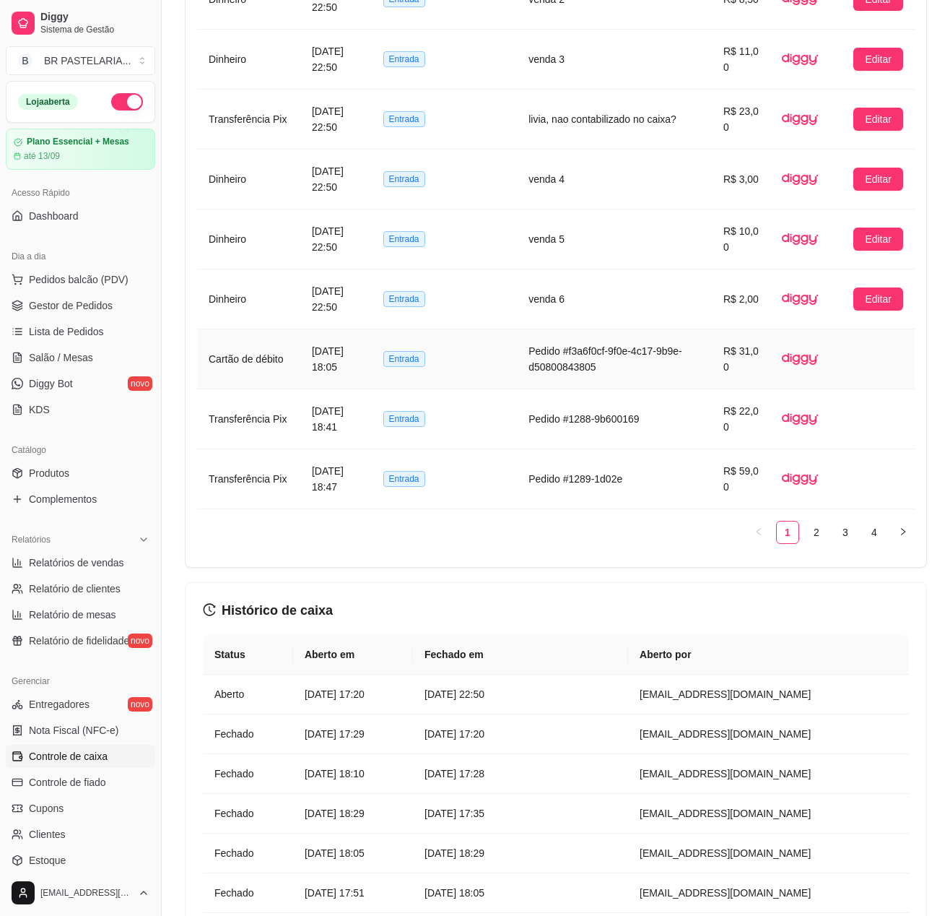
scroll to position [855, 0]
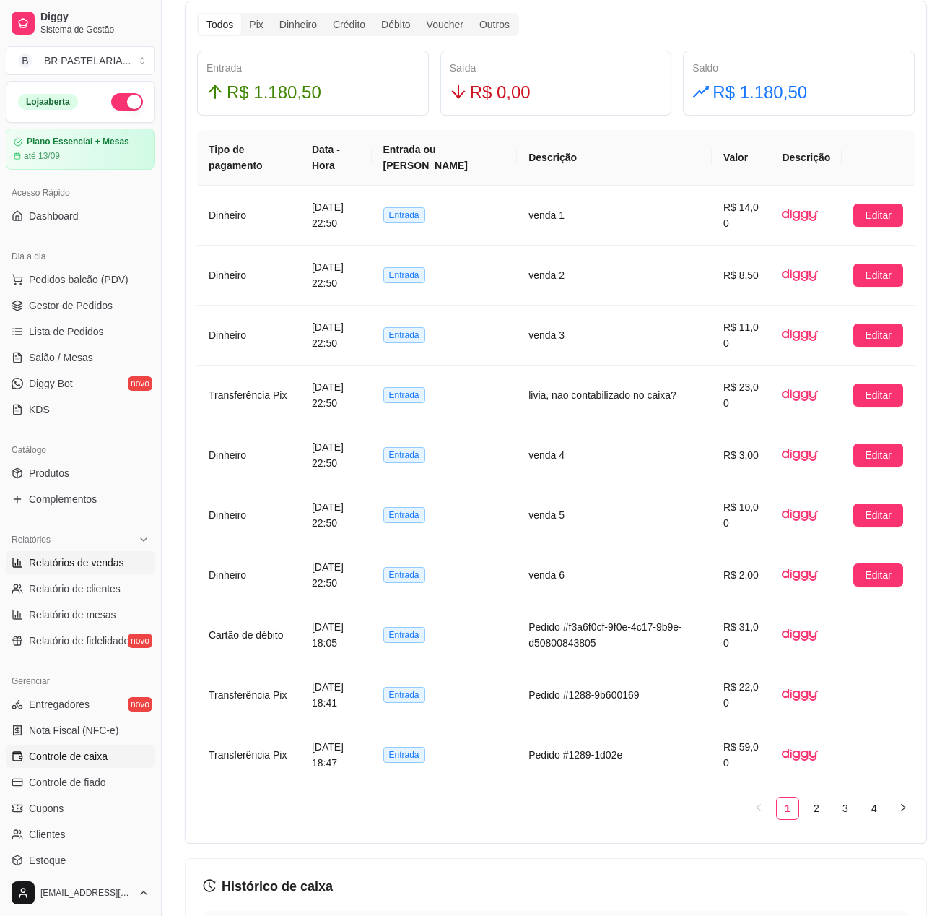
click at [105, 574] on link "Relatórios de vendas" at bounding box center [80, 562] width 149 height 23
select select "ALL"
select select "0"
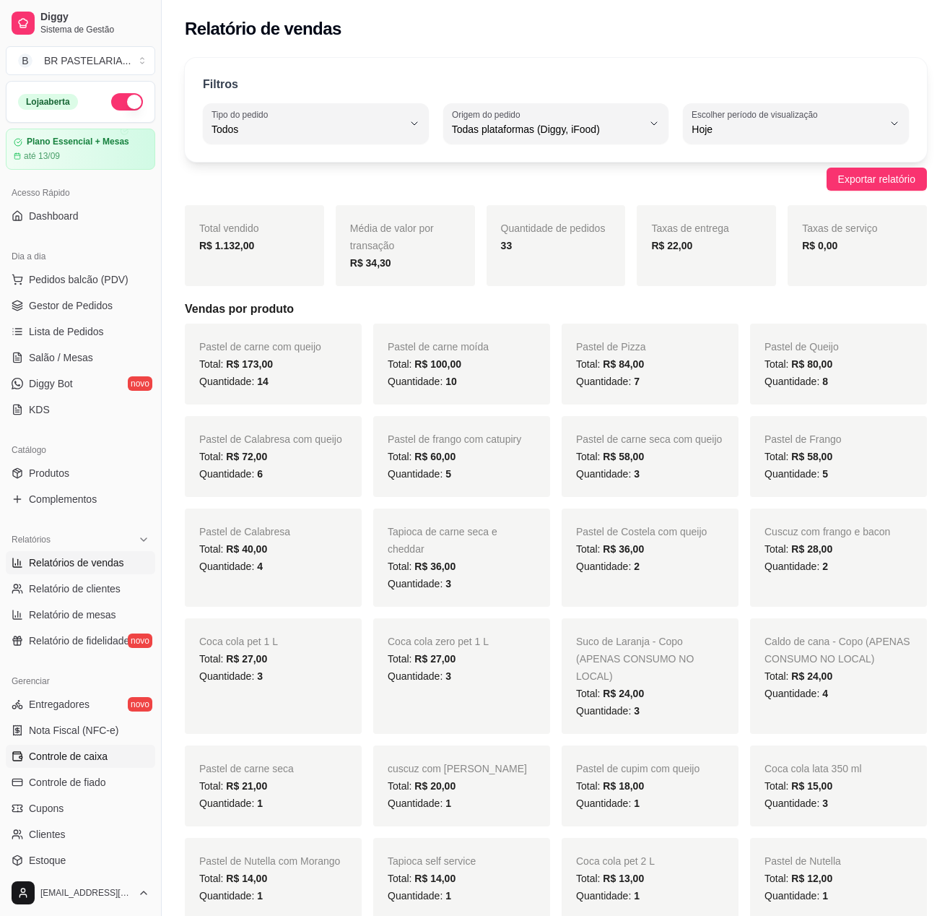
click at [65, 760] on link "Controle de caixa" at bounding box center [80, 756] width 149 height 23
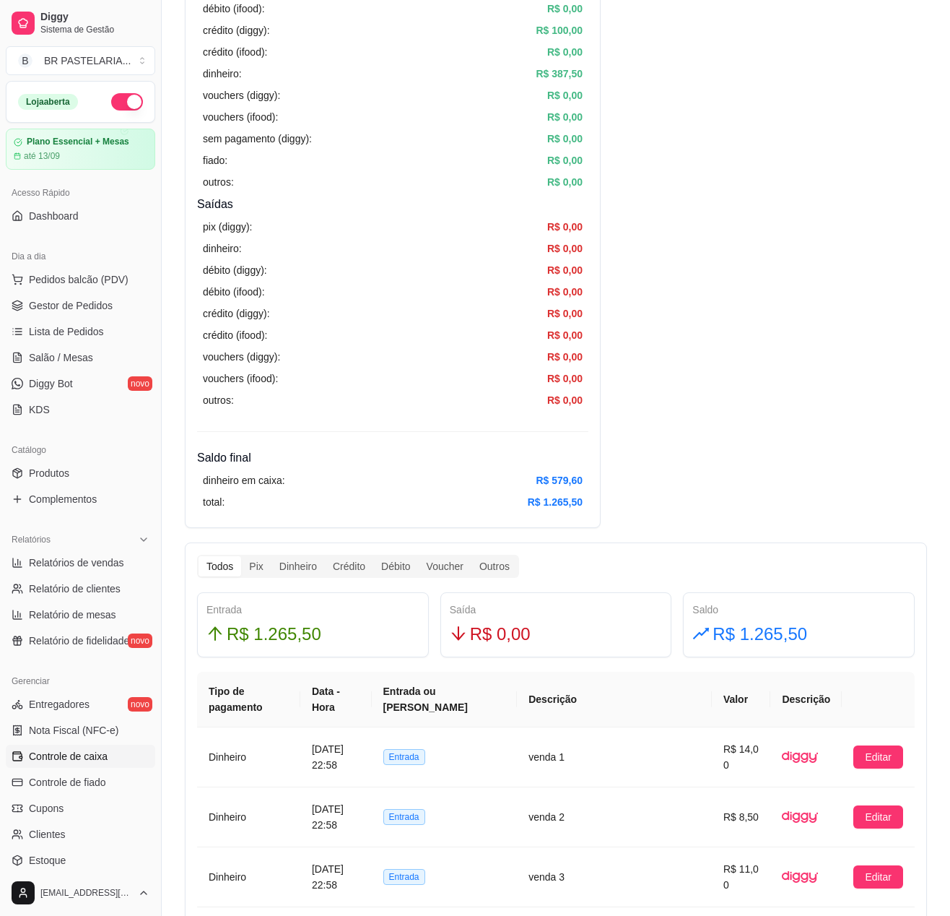
scroll to position [867, 0]
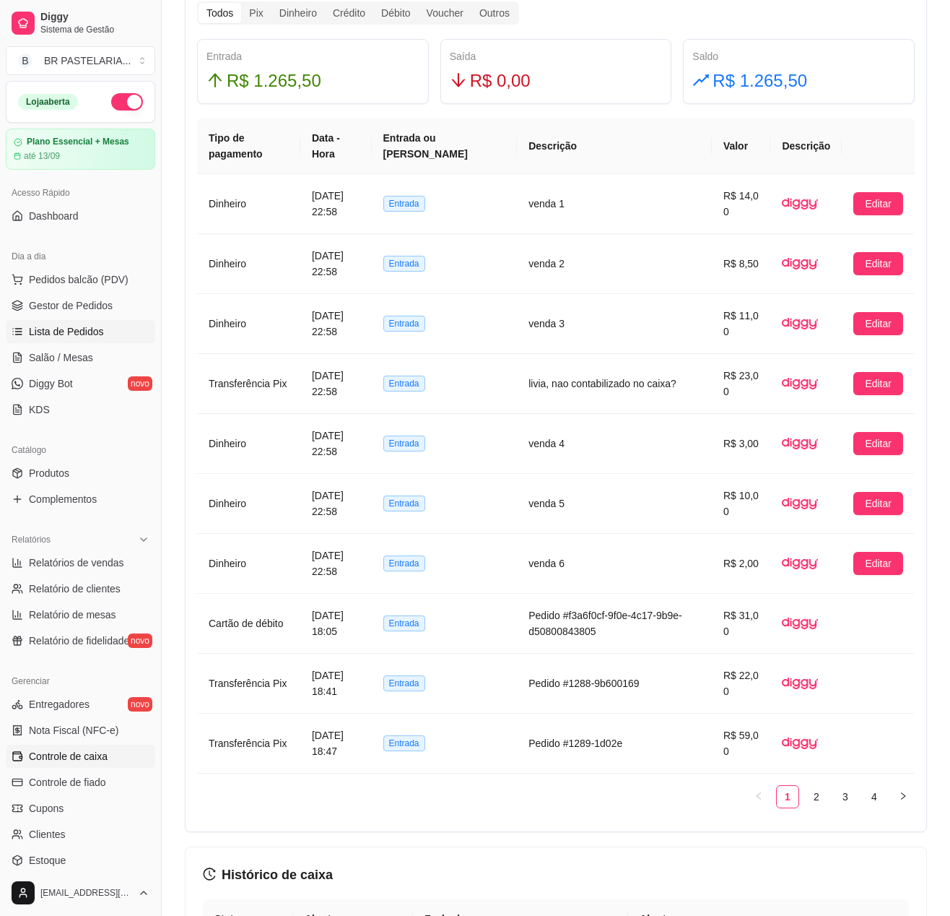
click at [92, 339] on span "Lista de Pedidos" at bounding box center [66, 331] width 75 height 14
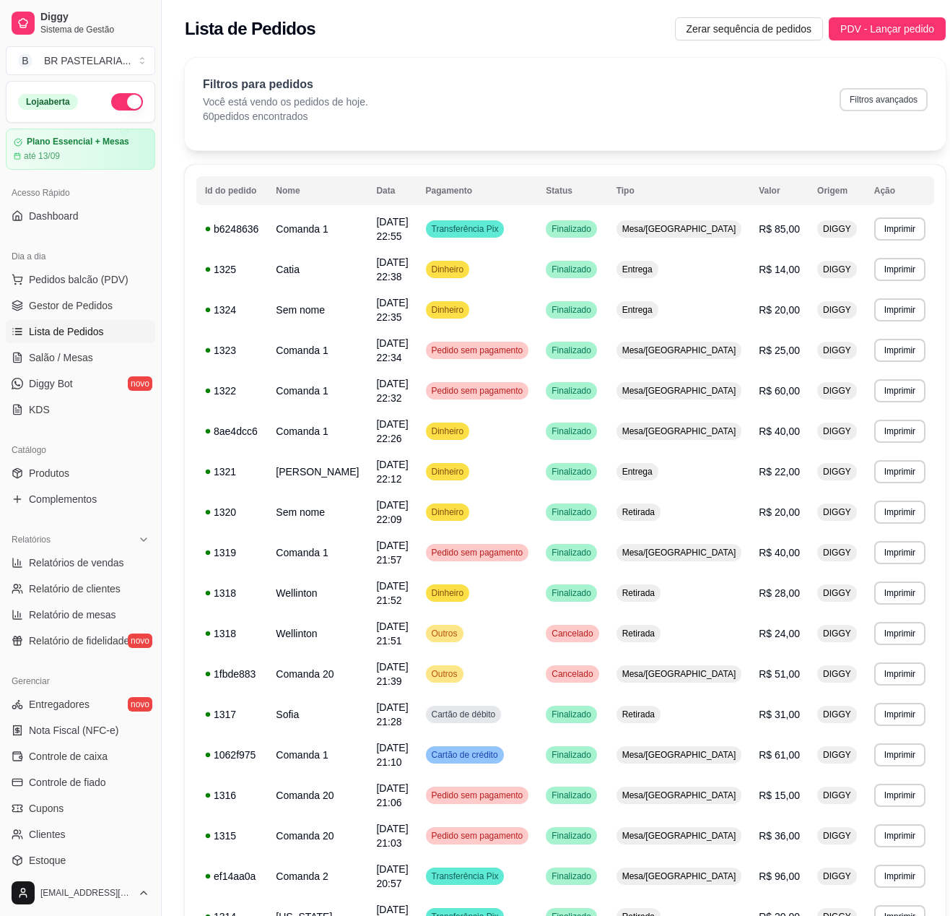
click at [865, 103] on button "Filtros avançados" at bounding box center [884, 99] width 88 height 23
select select "0"
click at [75, 317] on link "Gestor de Pedidos" at bounding box center [80, 305] width 149 height 23
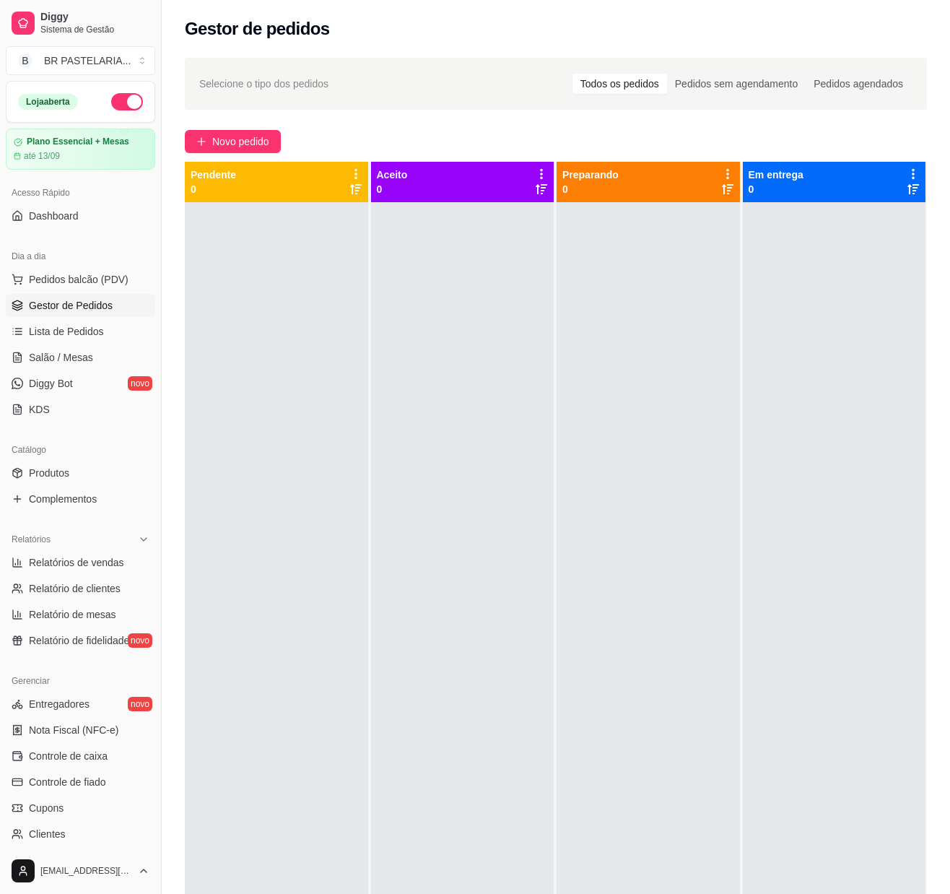
click at [426, 576] on div at bounding box center [462, 649] width 183 height 894
click at [438, 467] on div at bounding box center [462, 649] width 183 height 894
click at [72, 570] on span "Relatórios de vendas" at bounding box center [76, 562] width 95 height 14
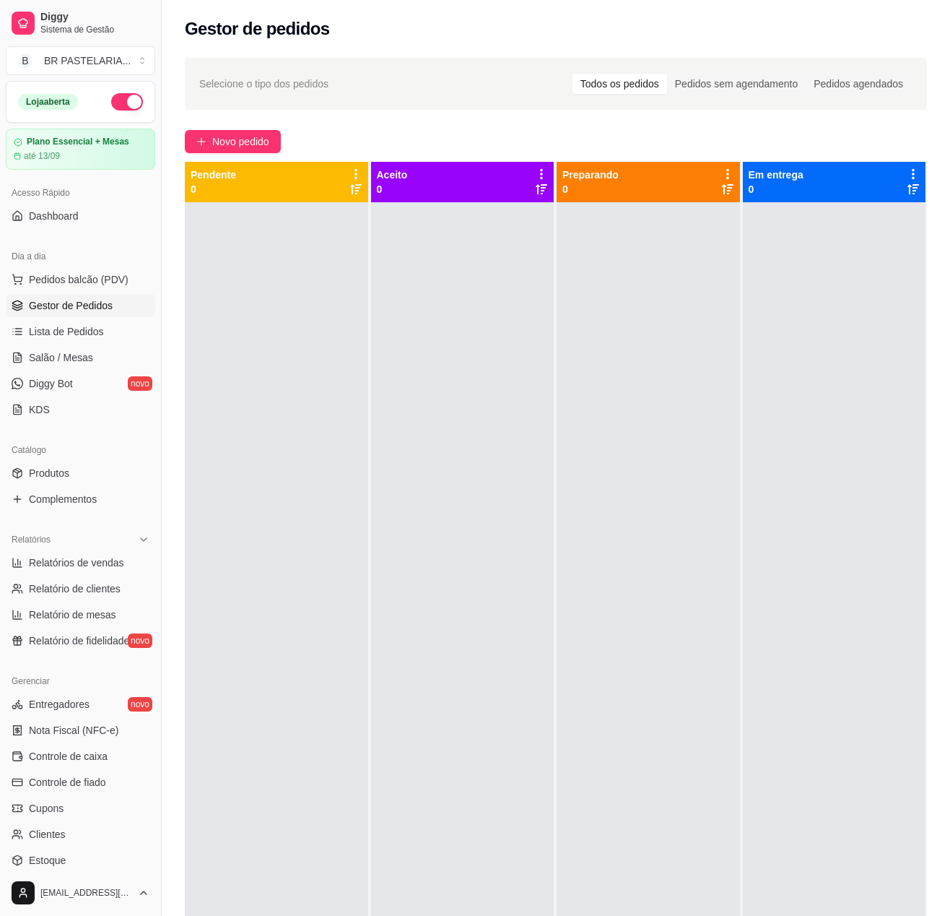
select select "ALL"
select select "0"
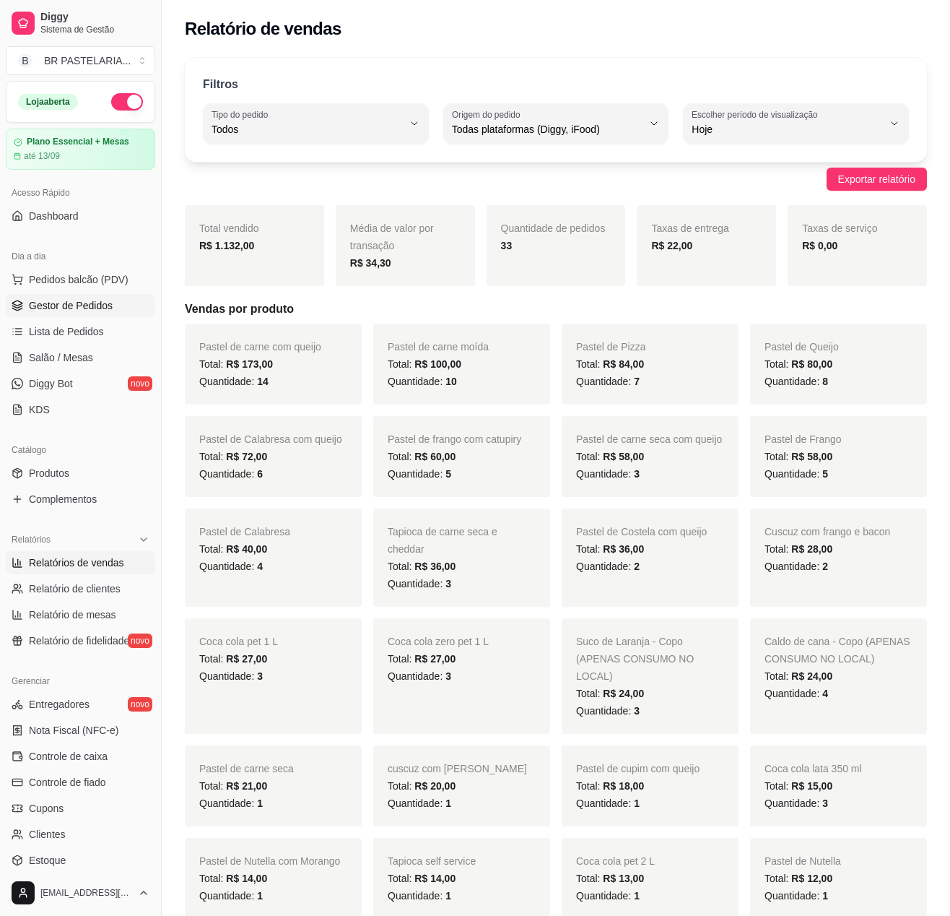
click at [88, 317] on link "Gestor de Pedidos" at bounding box center [80, 305] width 149 height 23
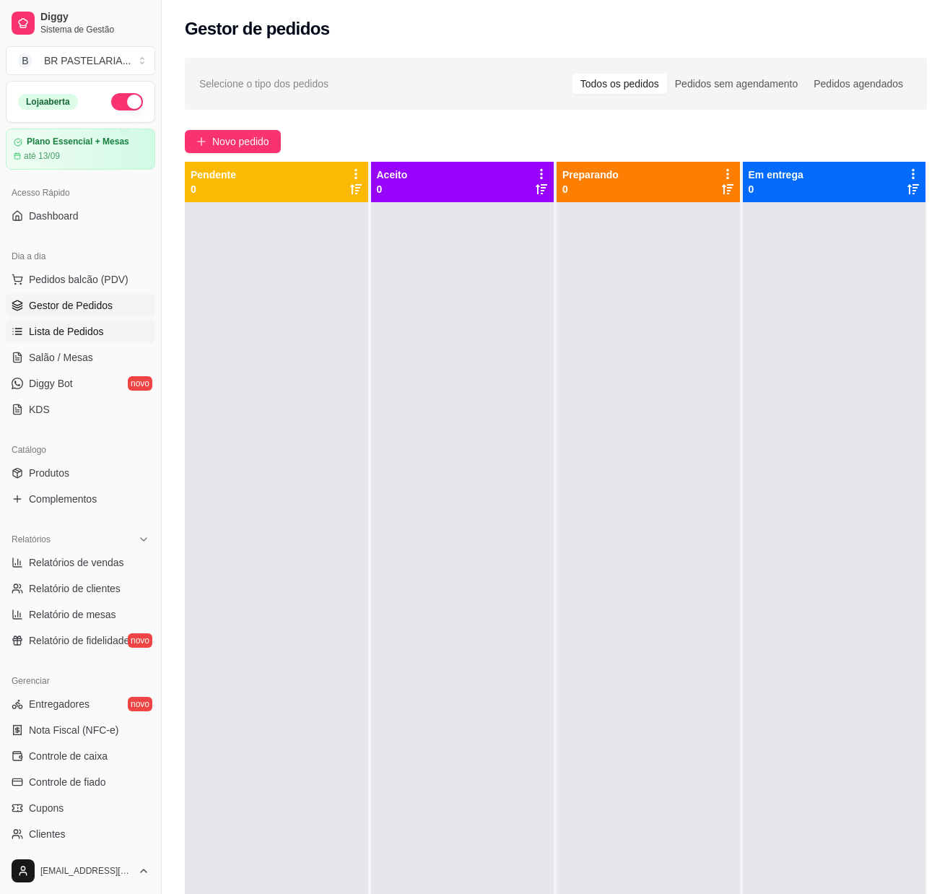
click at [82, 337] on link "Lista de Pedidos" at bounding box center [80, 331] width 149 height 23
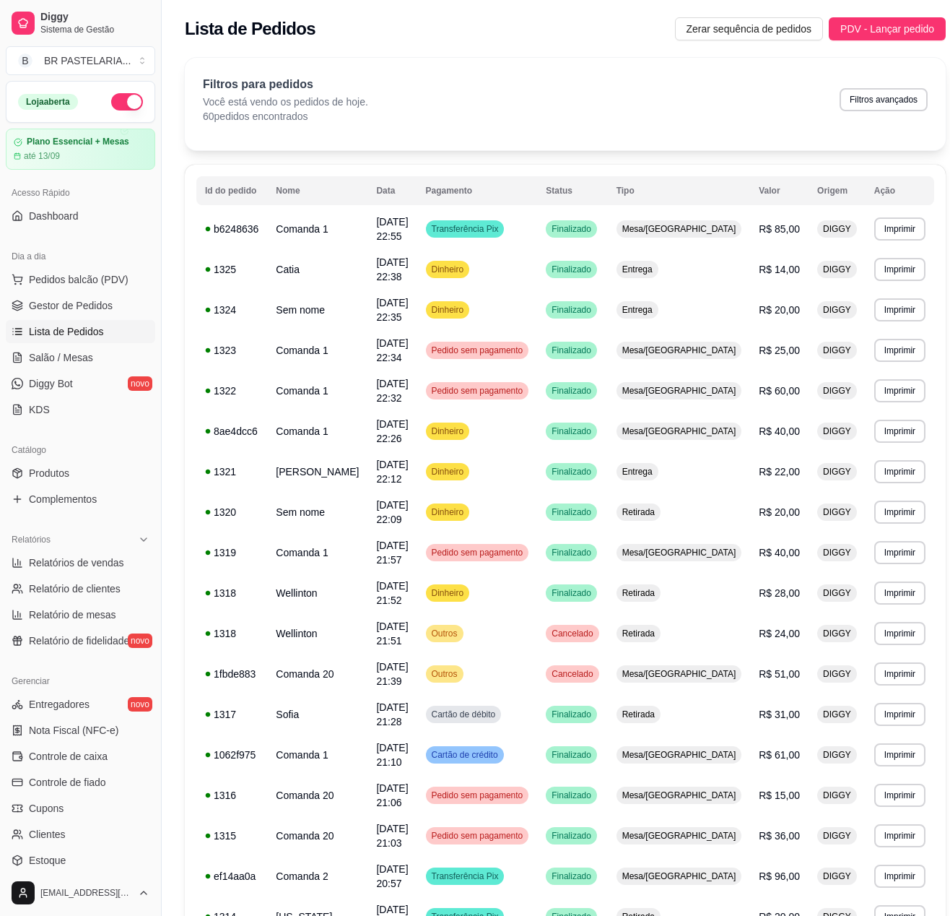
click at [861, 114] on div "Filtros para pedidos Você está vendo os pedidos de hoje. 60 pedidos encontrados…" at bounding box center [565, 100] width 725 height 48
click at [862, 103] on button "Filtros avançados" at bounding box center [883, 99] width 85 height 22
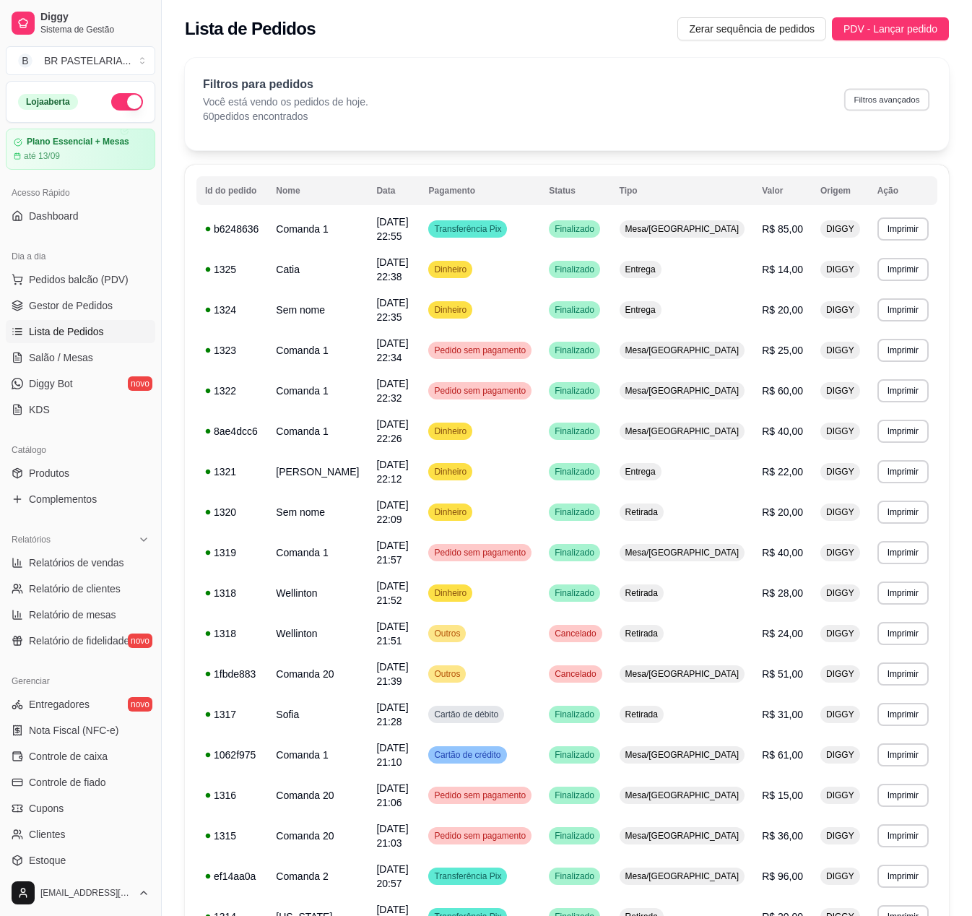
select select "0"
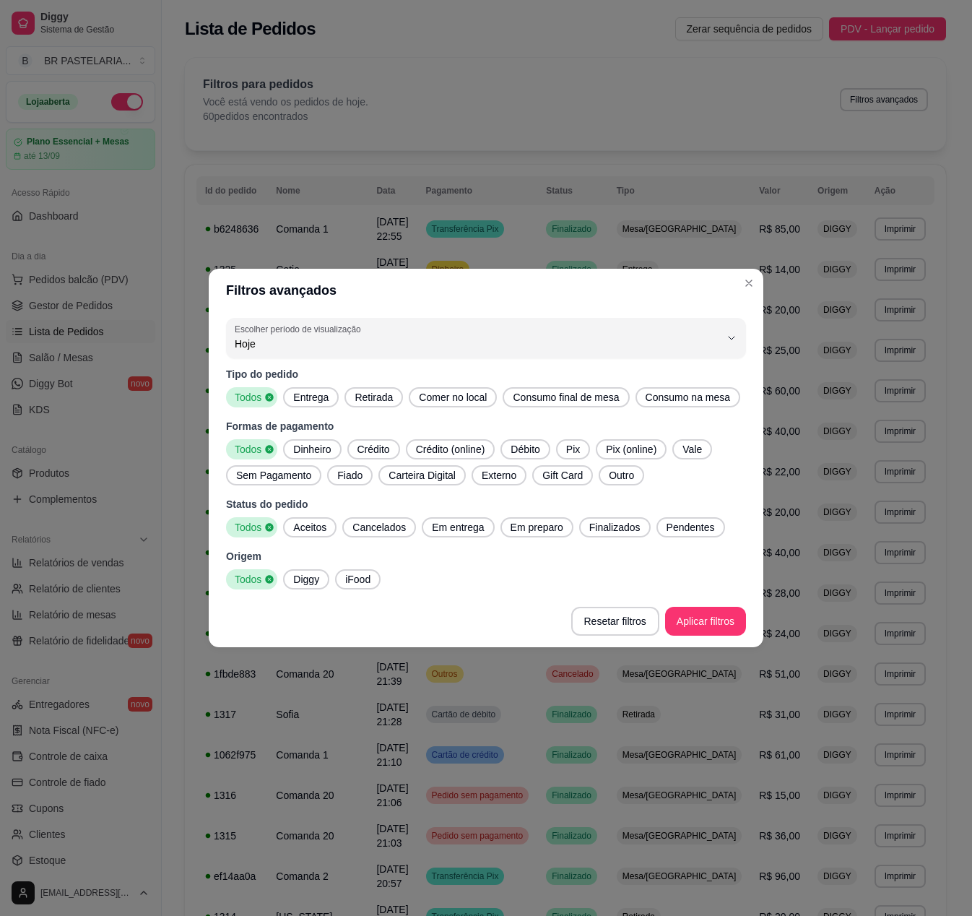
click at [321, 394] on span "Entrega" at bounding box center [310, 397] width 47 height 14
click at [305, 442] on span "Dinheiro" at bounding box center [311, 449] width 49 height 14
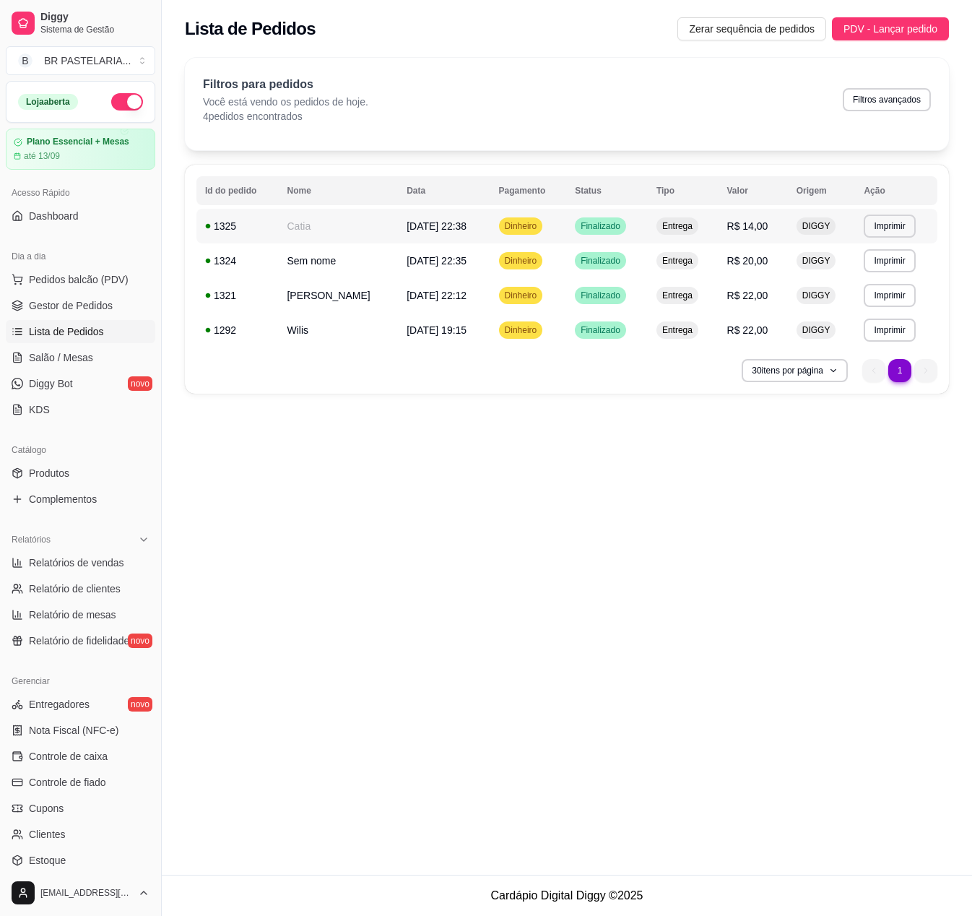
click at [783, 233] on td "R$ 14,00" at bounding box center [753, 226] width 69 height 35
click at [84, 596] on span "Relatório de clientes" at bounding box center [75, 588] width 92 height 14
select select "30"
select select "HIGHEST_TOTAL_SPENT_WITH_ORDERS"
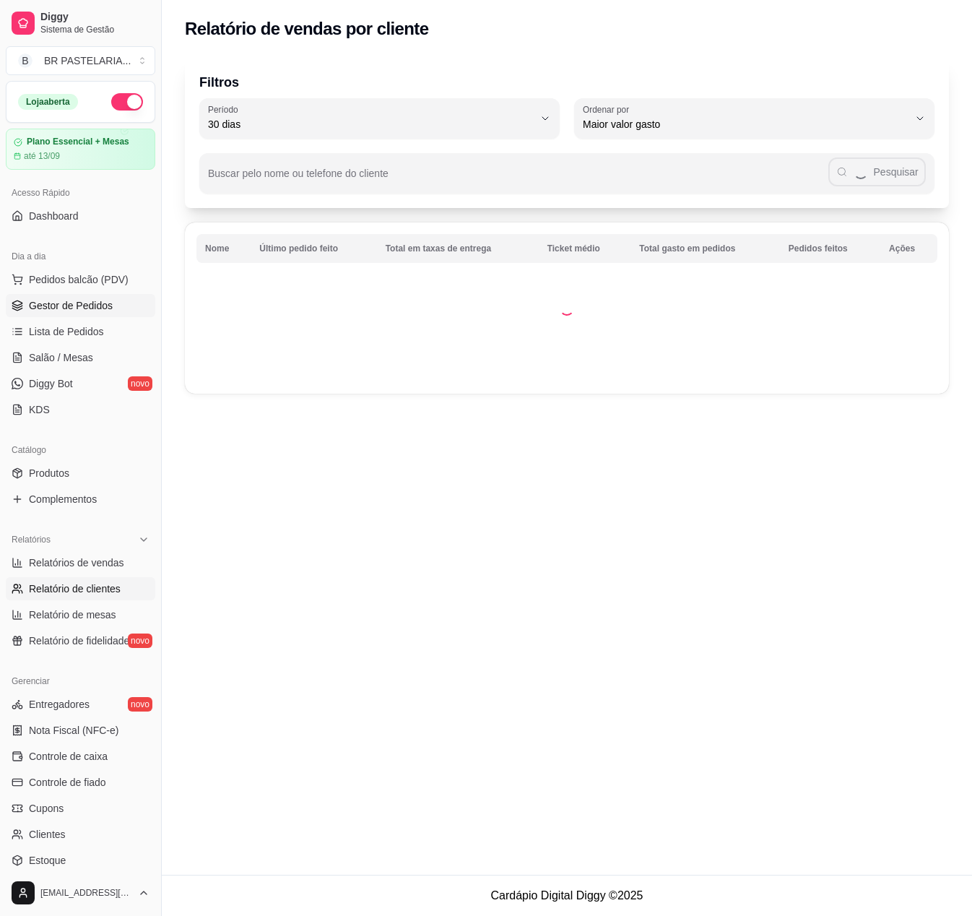
click at [79, 317] on link "Gestor de Pedidos" at bounding box center [80, 305] width 149 height 23
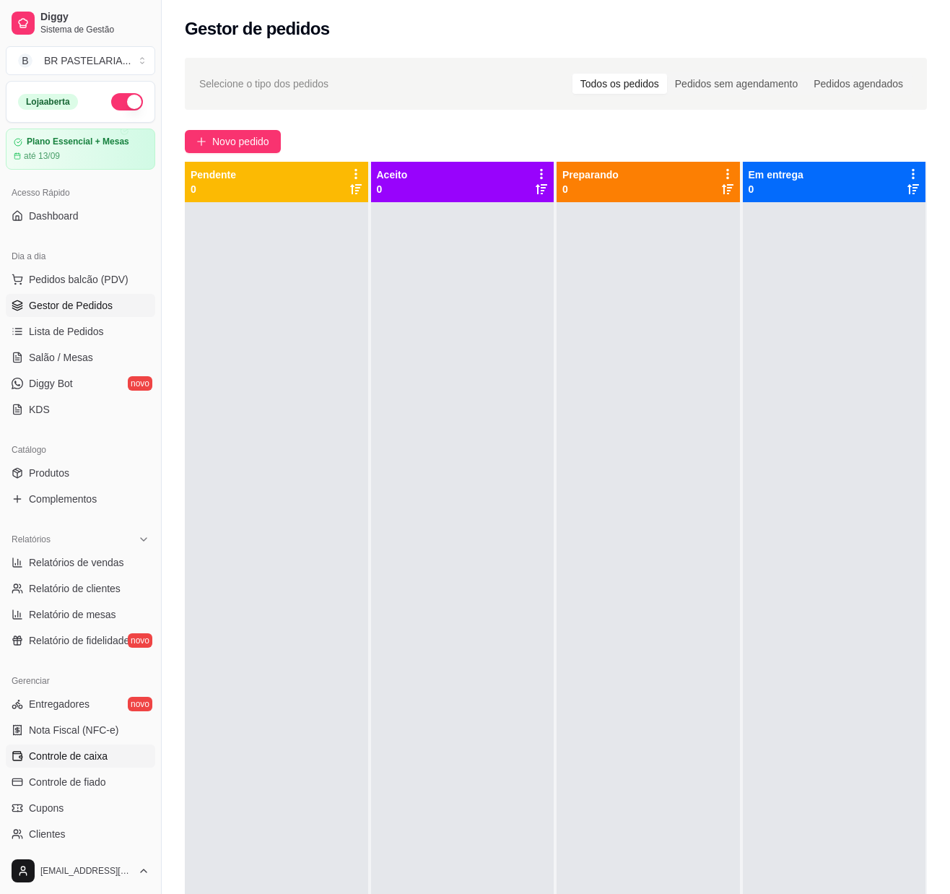
click at [65, 763] on span "Controle de caixa" at bounding box center [68, 756] width 79 height 14
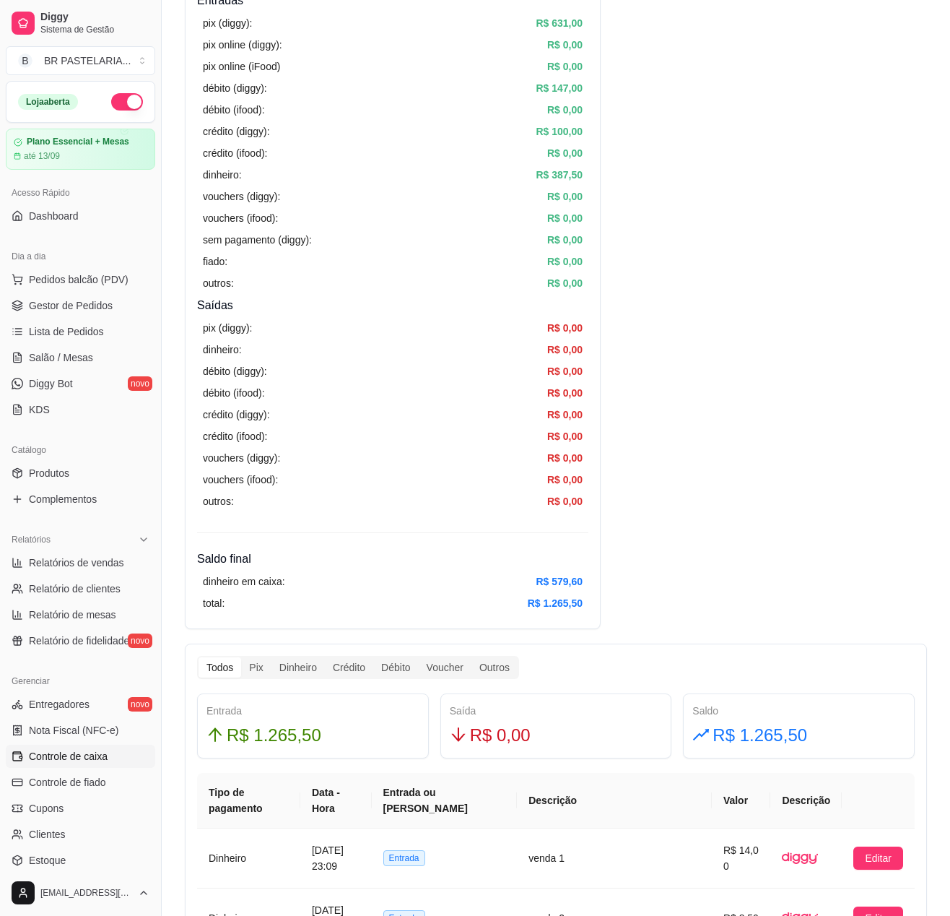
scroll to position [289, 0]
